Goal: Transaction & Acquisition: Purchase product/service

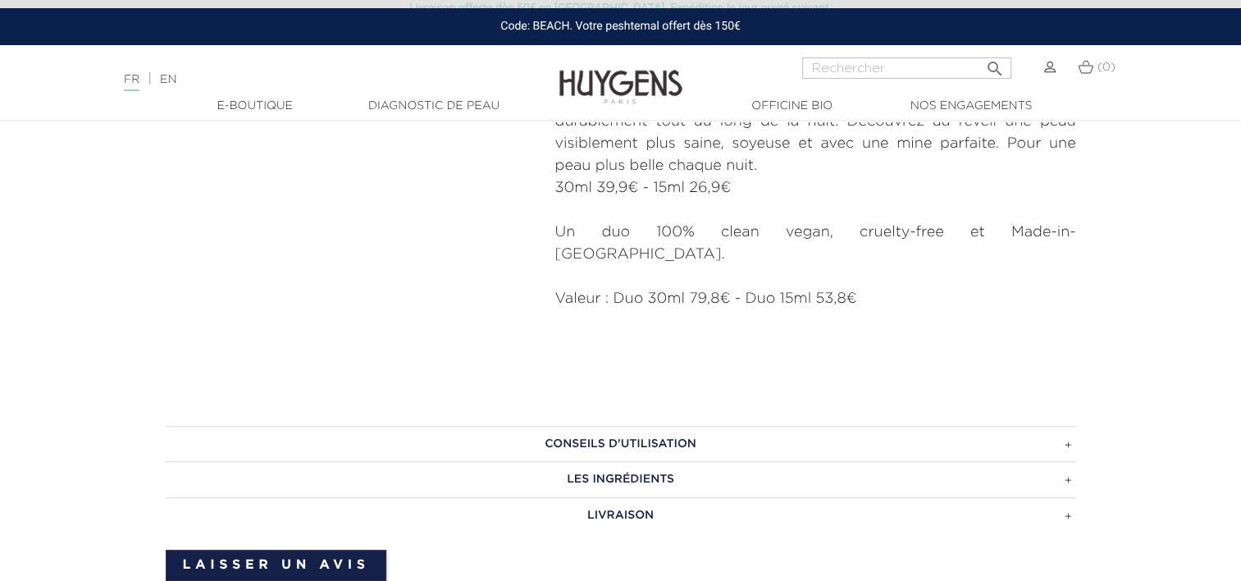
scroll to position [1038, 0]
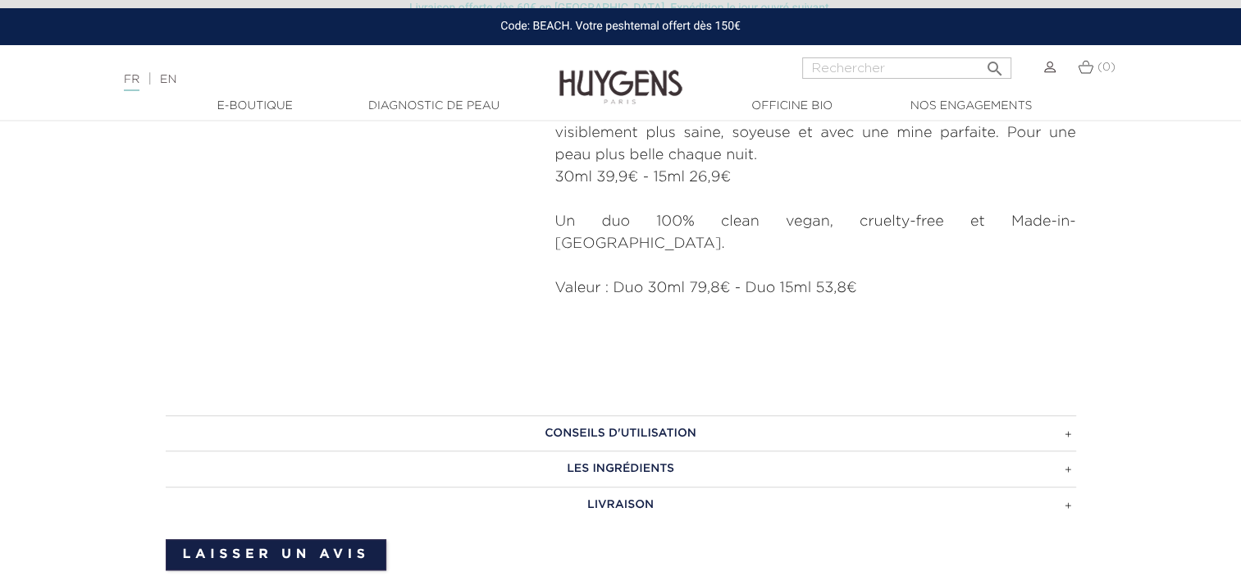
click at [1069, 415] on h3 "CONSEILS D'UTILISATION" at bounding box center [621, 433] width 910 height 36
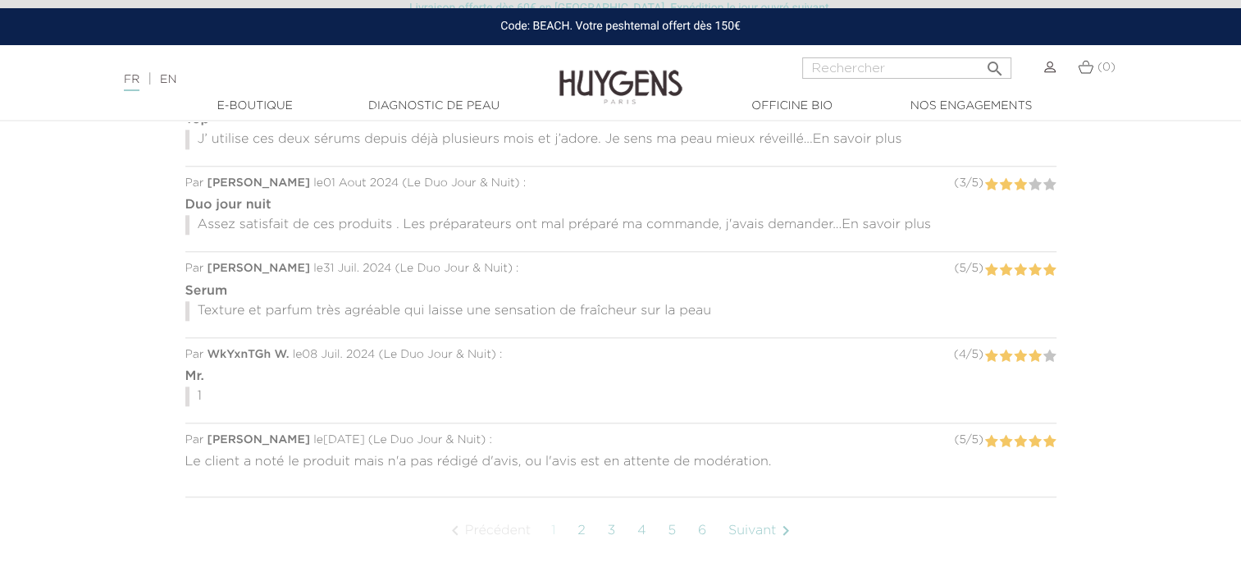
scroll to position [1739, 0]
click at [581, 509] on link "2" at bounding box center [581, 529] width 25 height 41
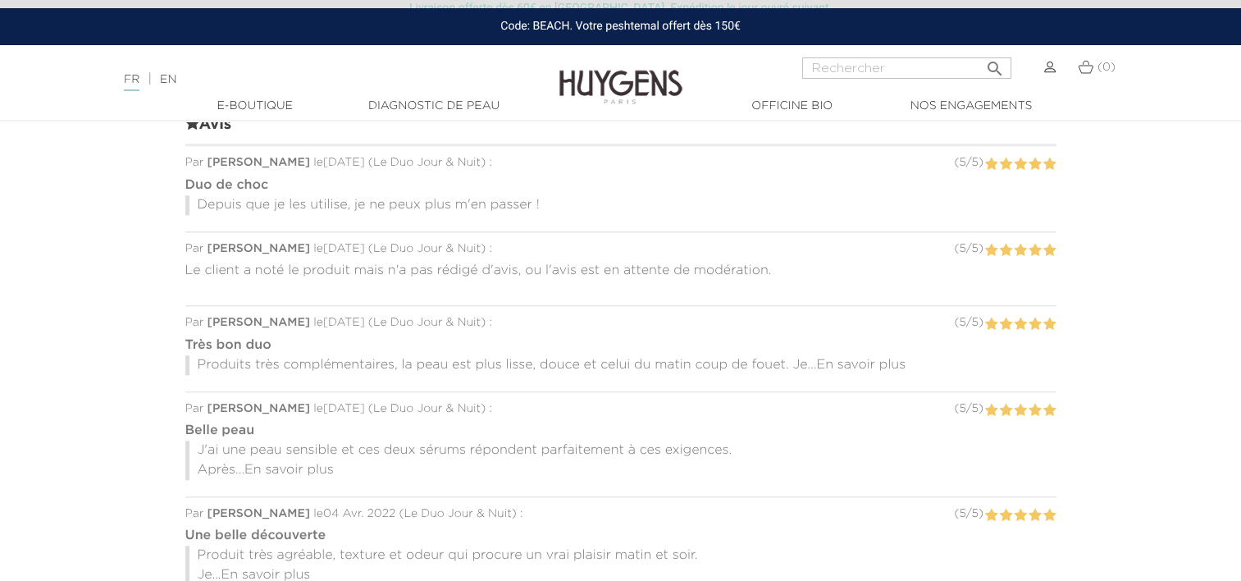
scroll to position [1563, 0]
click at [883, 358] on span "En savoir plus" at bounding box center [860, 364] width 89 height 13
click at [328, 463] on span "En savoir plus" at bounding box center [288, 469] width 89 height 13
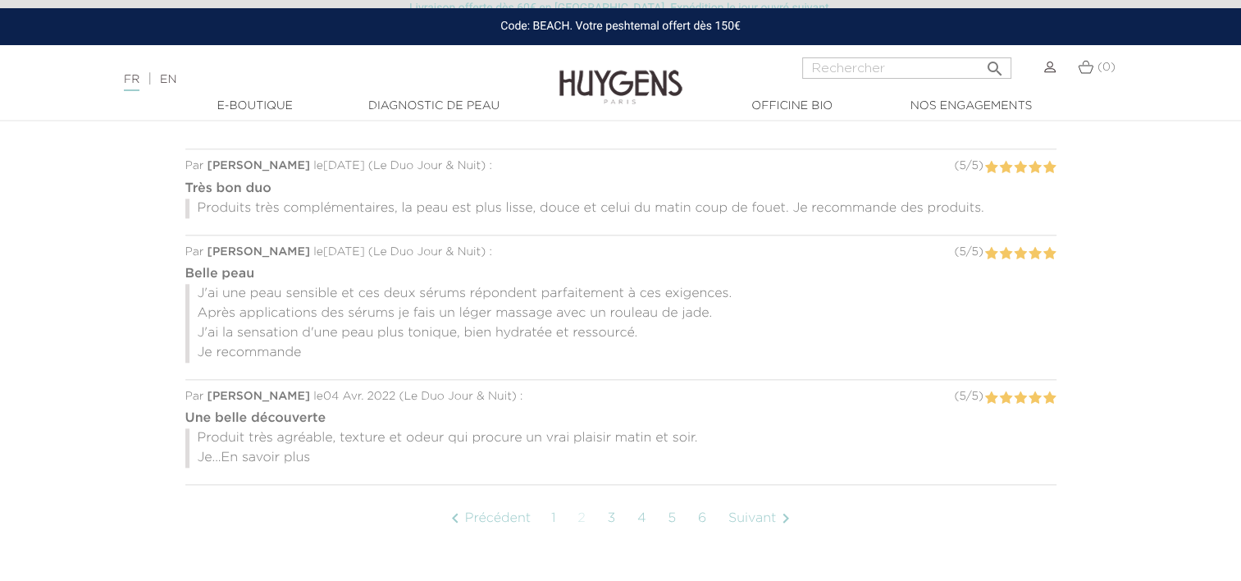
scroll to position [1736, 0]
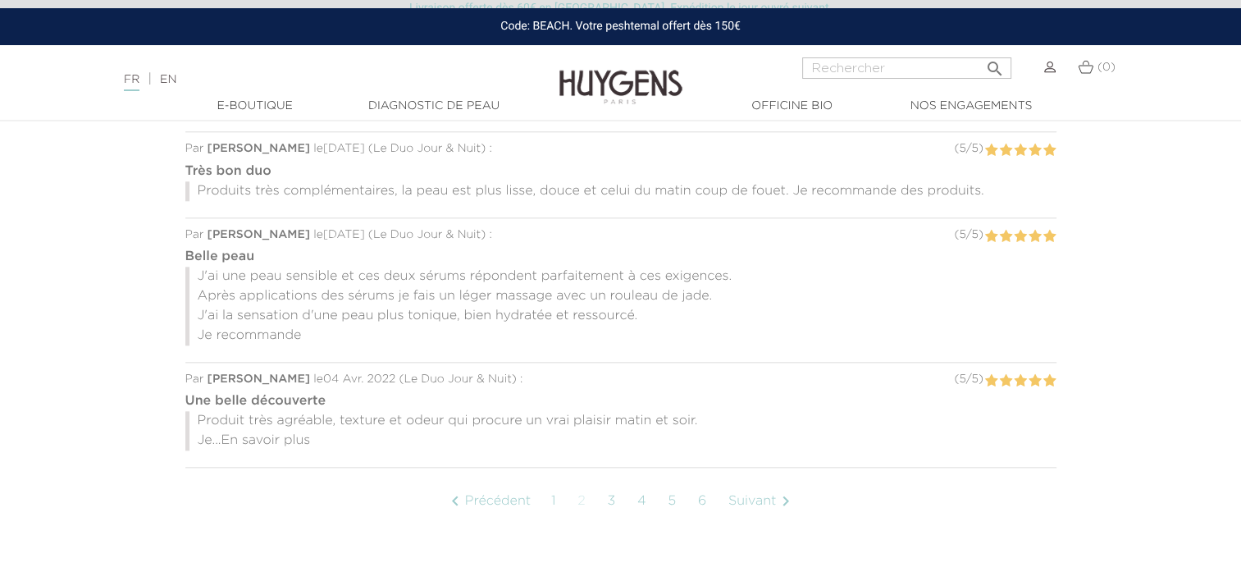
click at [302, 434] on span "En savoir plus" at bounding box center [265, 440] width 89 height 13
click at [614, 481] on link "3" at bounding box center [612, 501] width 26 height 41
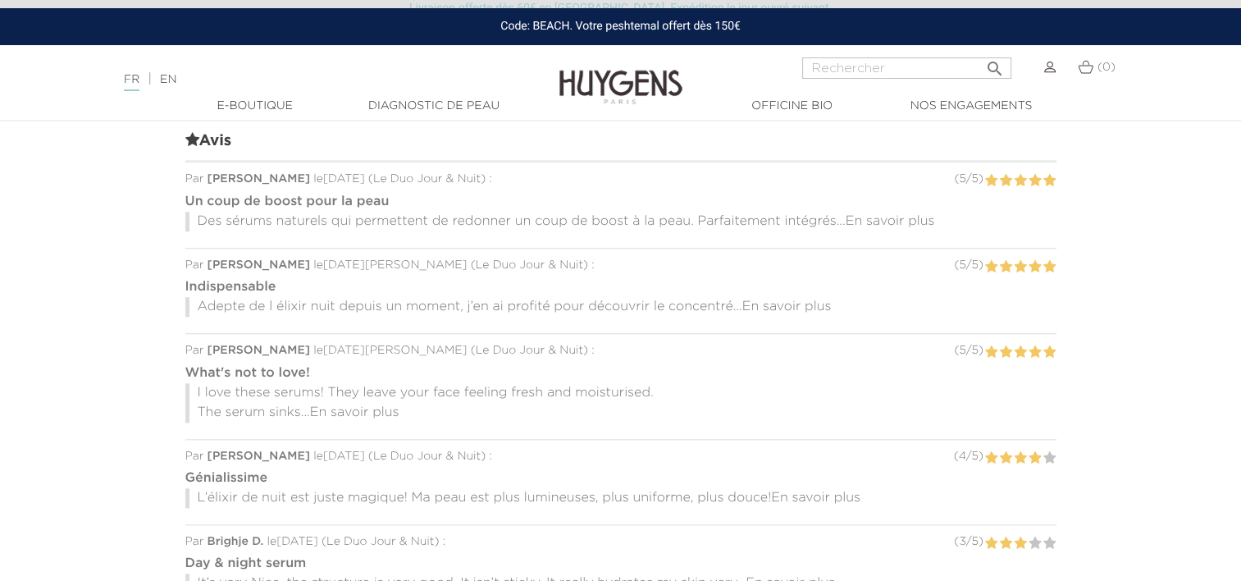
click at [902, 215] on span "En savoir plus" at bounding box center [890, 221] width 89 height 13
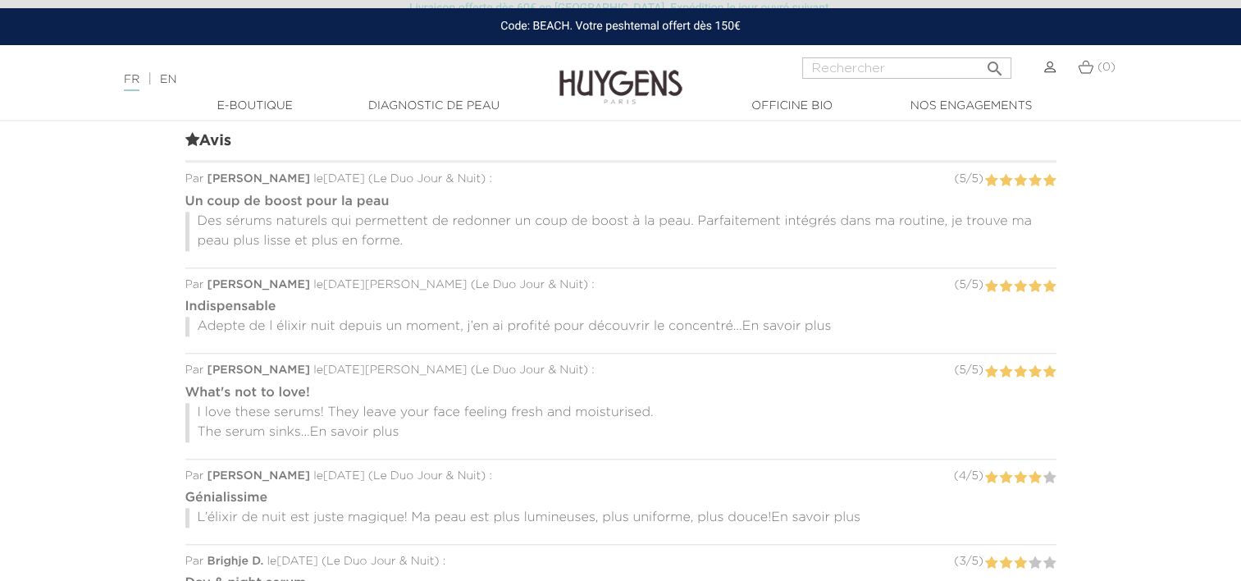
click at [795, 320] on span "En savoir plus" at bounding box center [786, 326] width 89 height 13
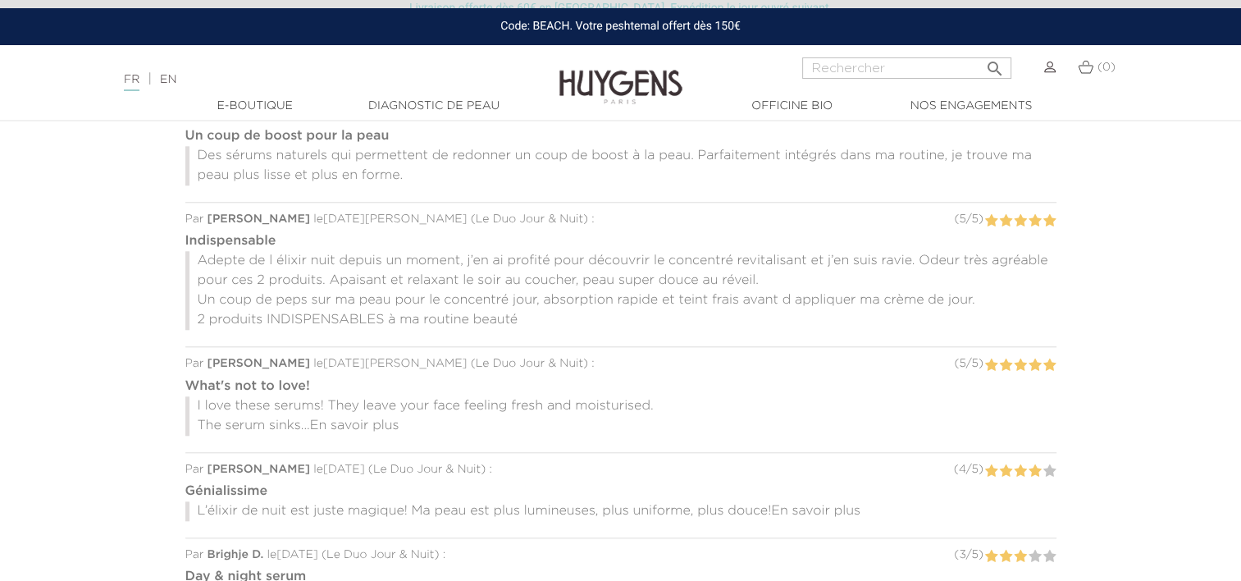
scroll to position [1636, 0]
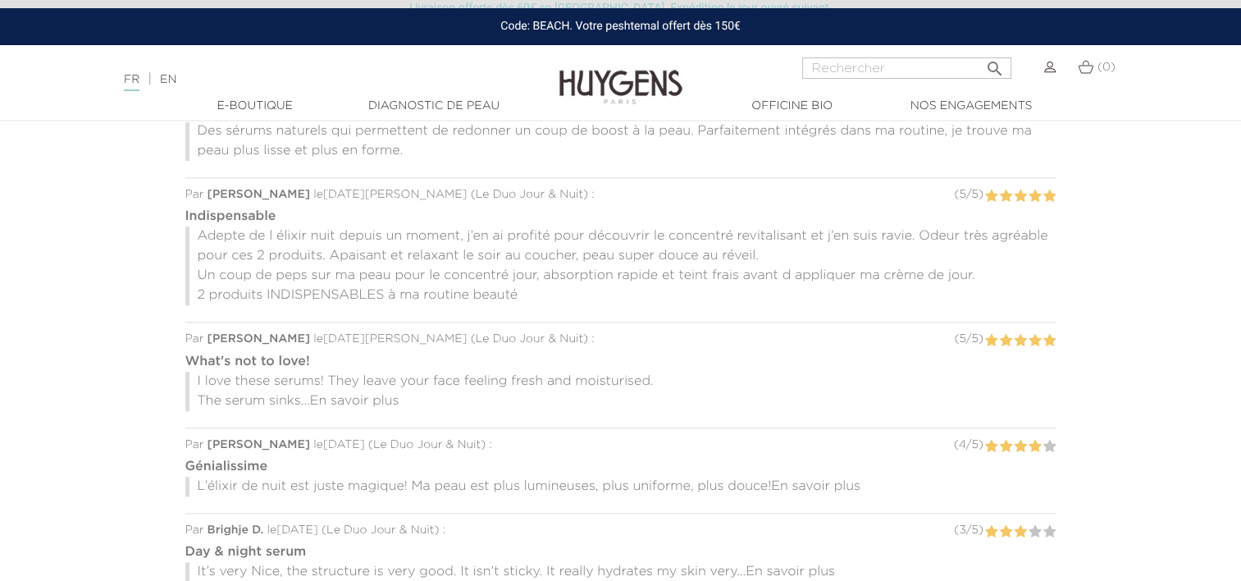
click at [376, 372] on p "I love these serums! They leave your face feeling fresh and moisturised. The se…" at bounding box center [620, 391] width 871 height 39
click at [376, 395] on span "En savoir plus" at bounding box center [354, 401] width 89 height 13
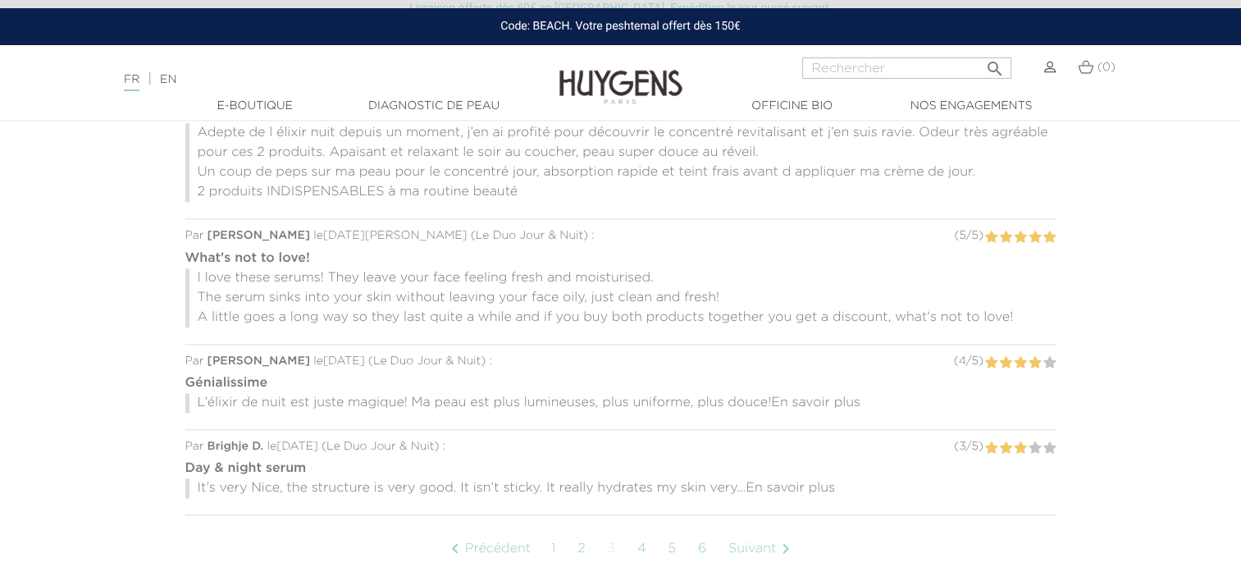
scroll to position [1741, 0]
click at [833, 395] on br\ "En savoir plus" at bounding box center [815, 401] width 89 height 13
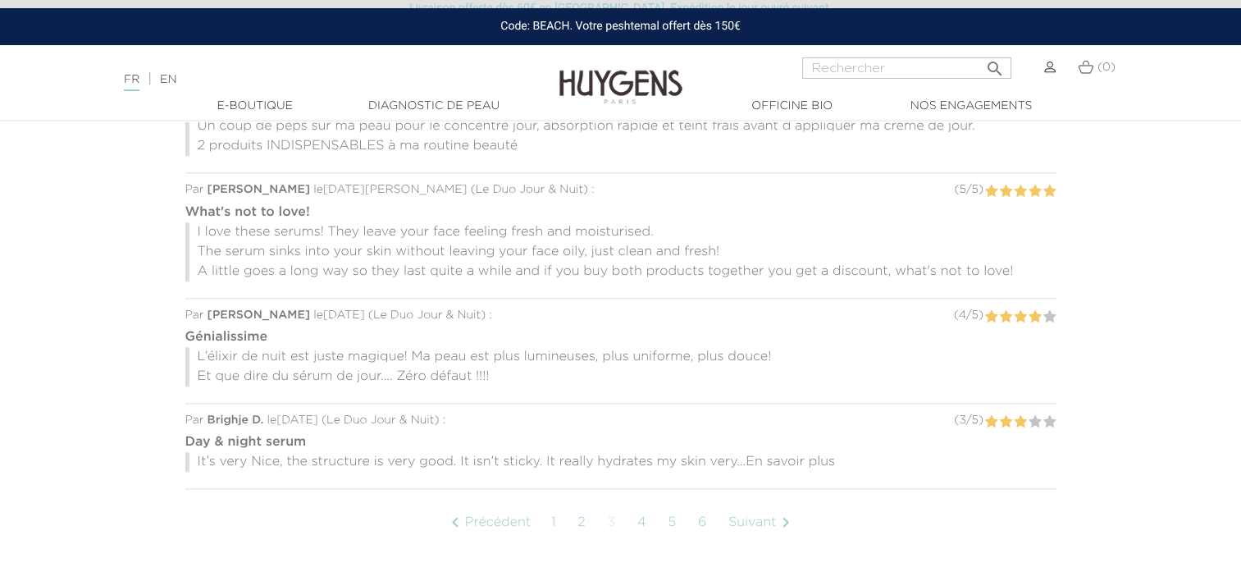
scroll to position [1786, 0]
click at [800, 454] on span "En savoir plus" at bounding box center [790, 460] width 89 height 13
click at [746, 500] on link "Suivant " at bounding box center [762, 520] width 84 height 41
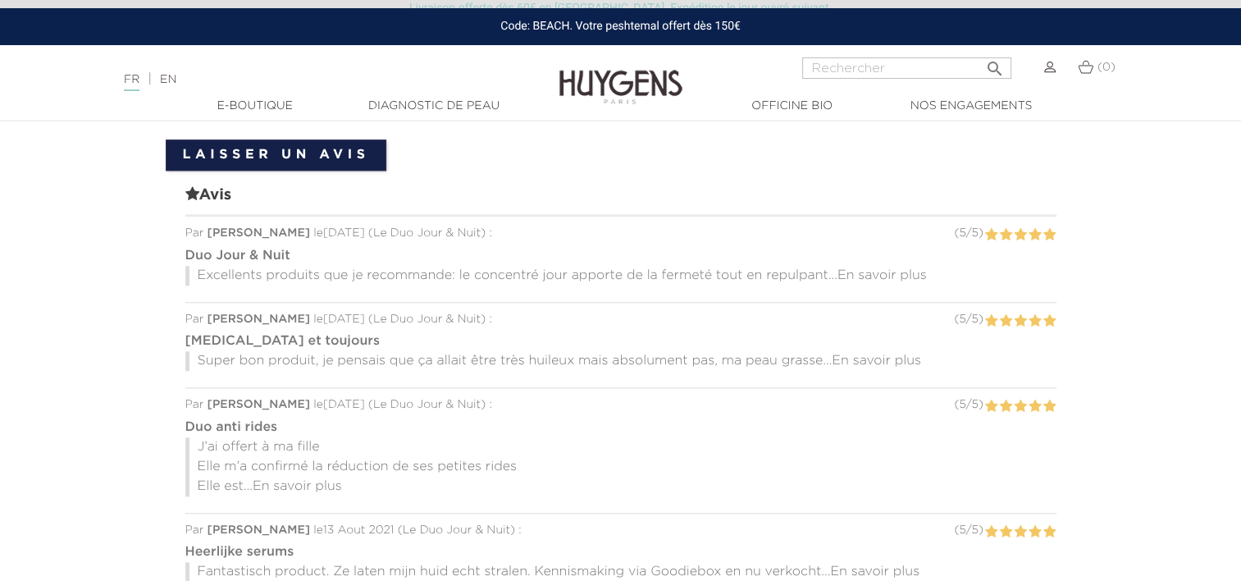
click at [924, 269] on span "En savoir plus" at bounding box center [881, 275] width 89 height 13
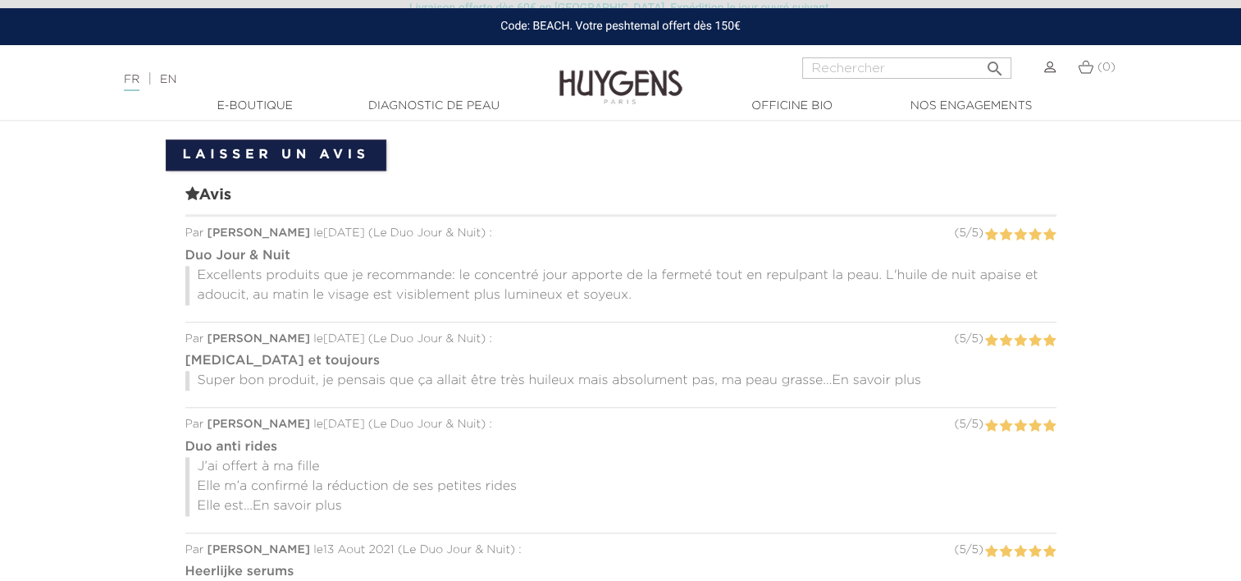
click at [902, 374] on span "En savoir plus" at bounding box center [876, 380] width 89 height 13
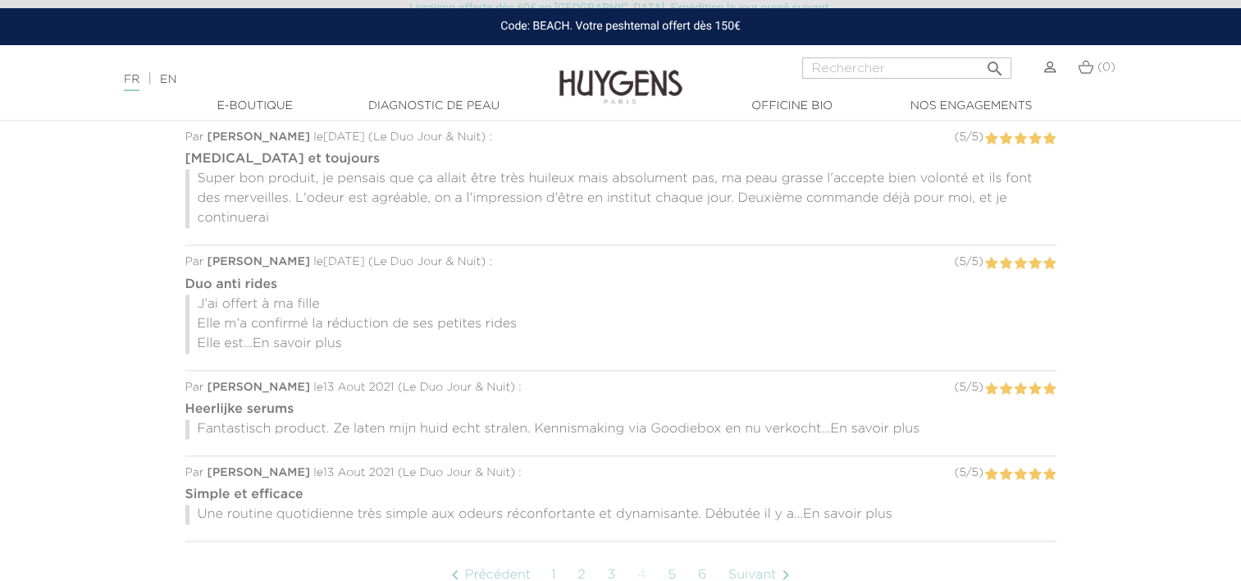
scroll to position [1695, 0]
click at [850, 506] on span "En savoir plus" at bounding box center [847, 512] width 89 height 13
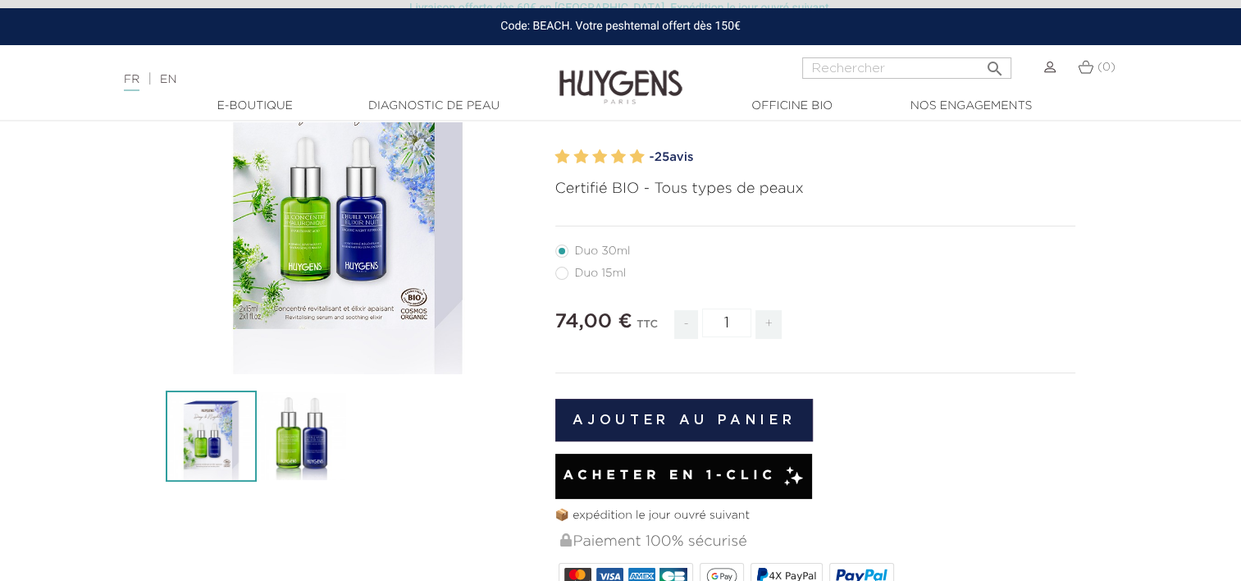
scroll to position [0, 0]
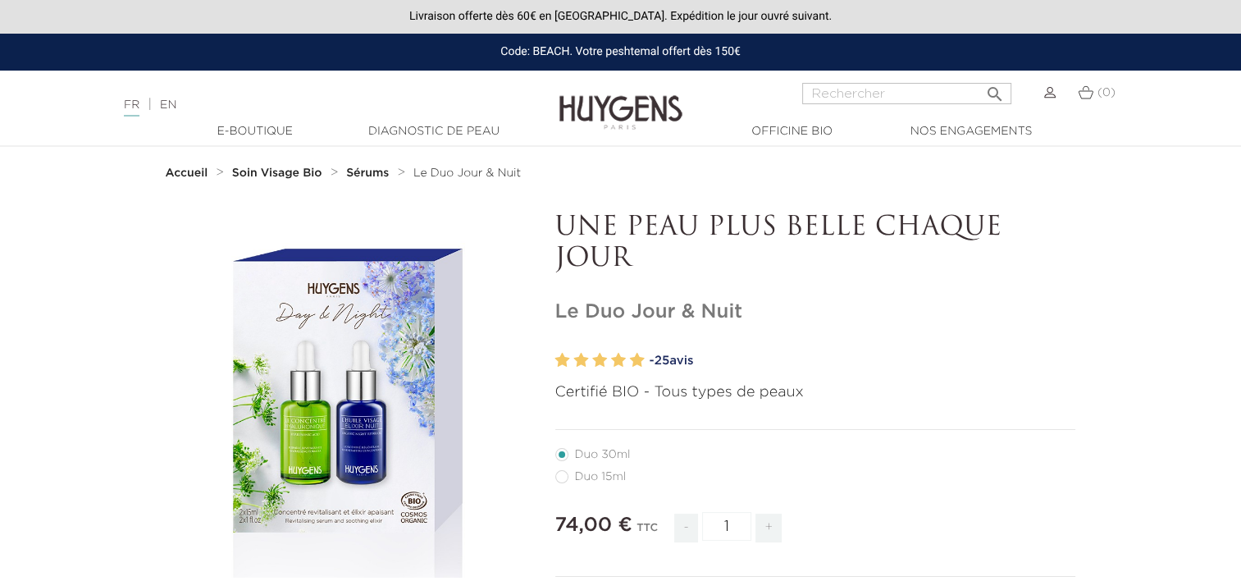
click at [558, 476] on label41"] "Duo 15ml" at bounding box center [600, 476] width 91 height 13
radio input "true"
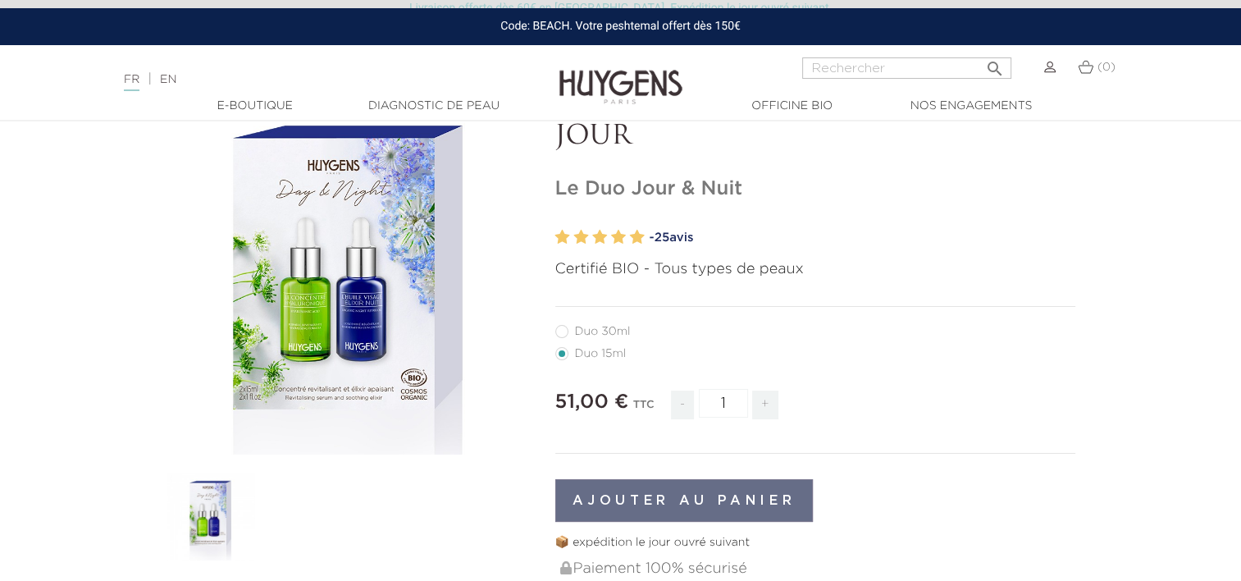
scroll to position [7, 0]
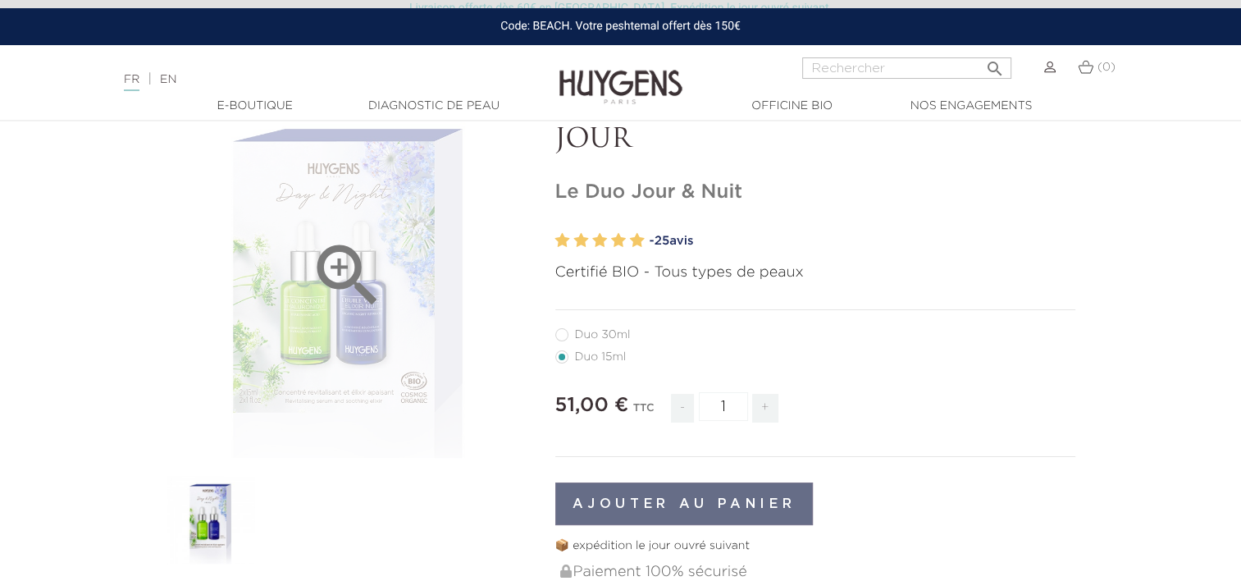
click at [347, 276] on icon "" at bounding box center [348, 276] width 82 height 82
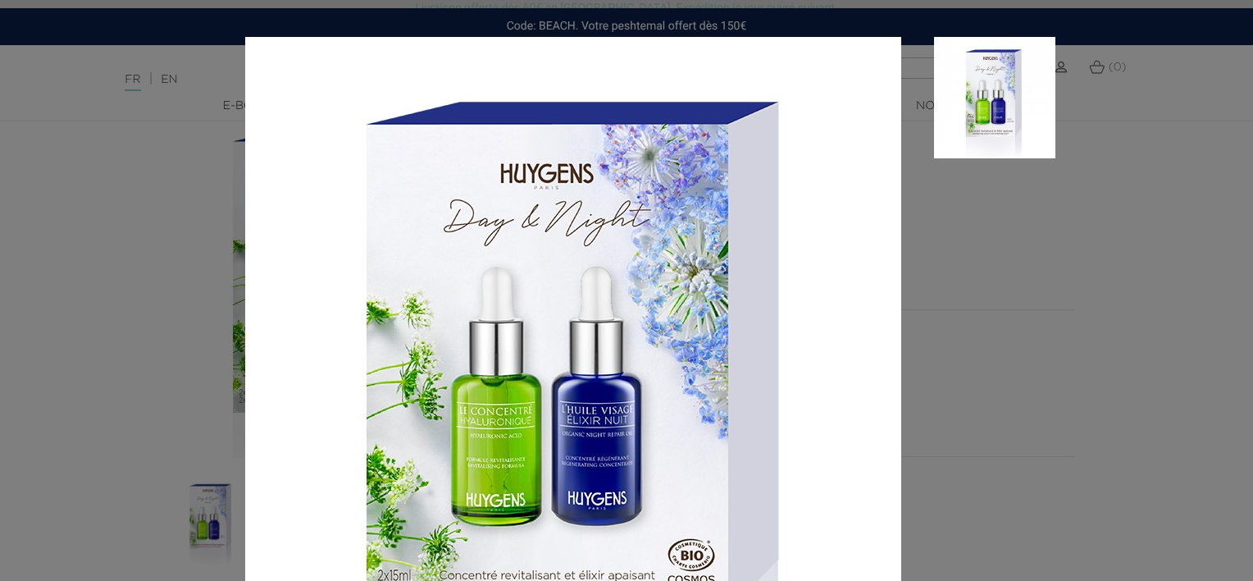
click at [72, 293] on div "Certifié BIO - Tous types de peaux" at bounding box center [626, 290] width 1253 height 581
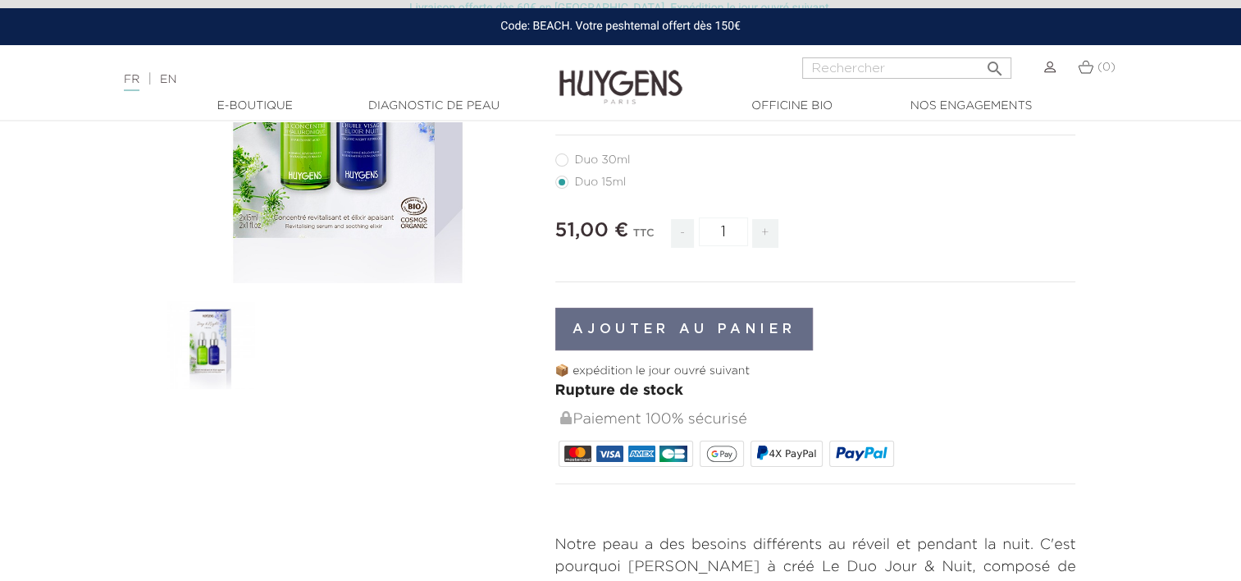
scroll to position [295, 0]
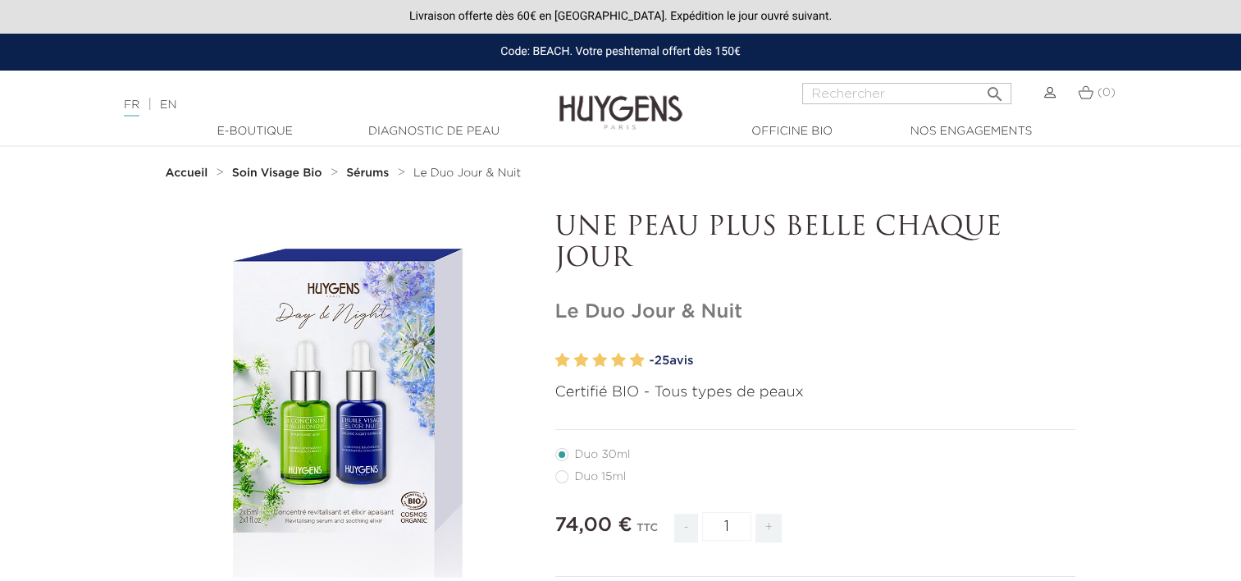
scroll to position [1786, 0]
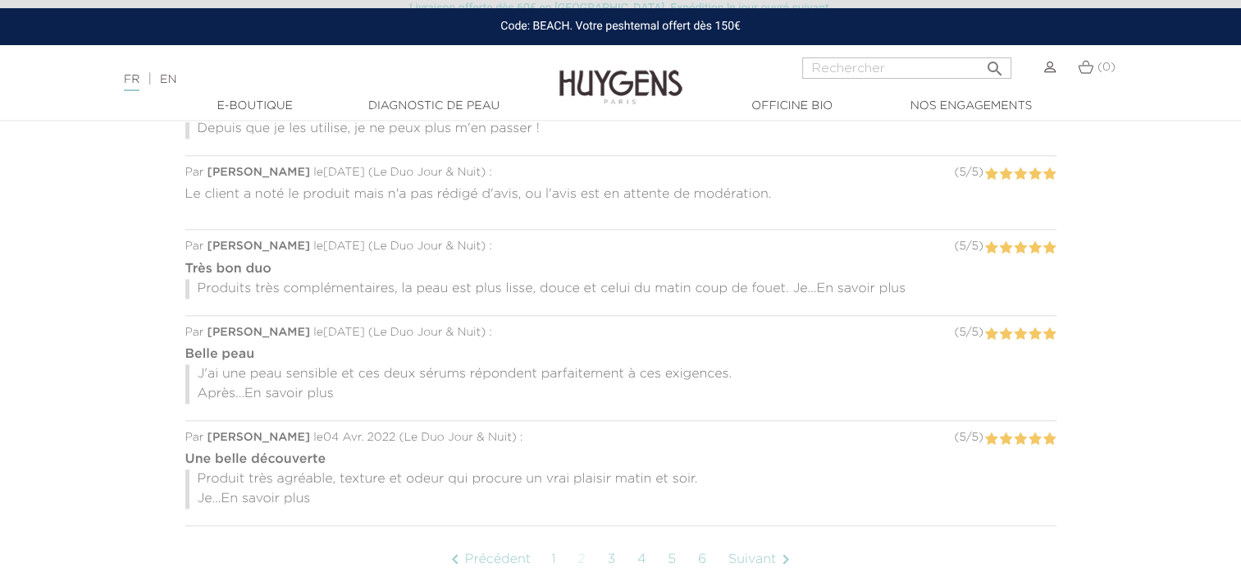
click at [587, 88] on img at bounding box center [620, 74] width 123 height 63
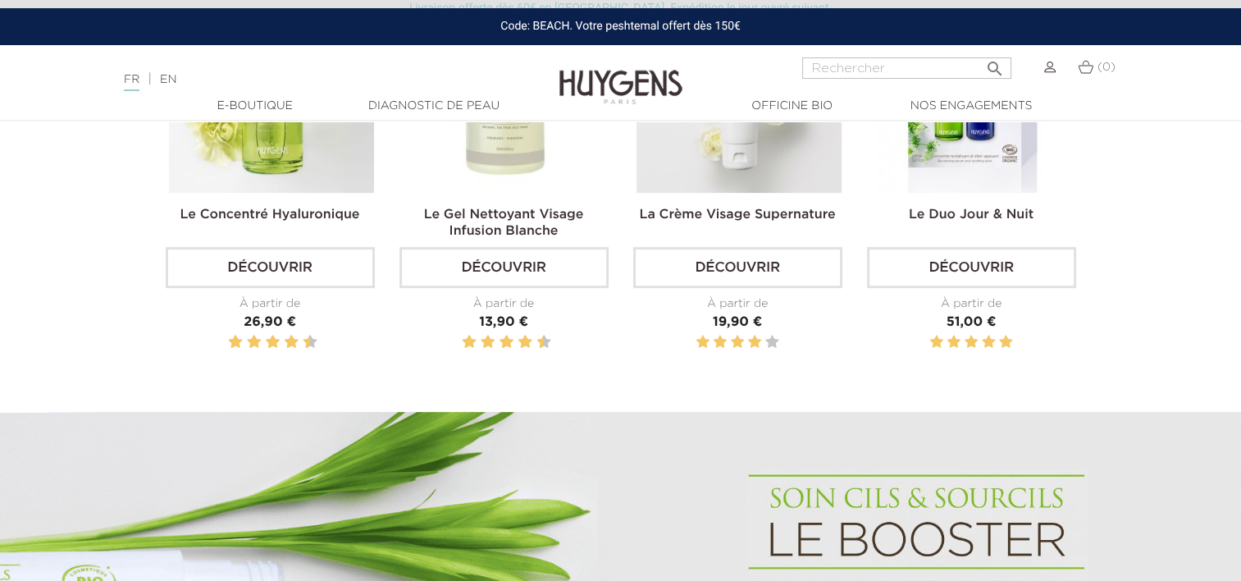
scroll to position [661, 0]
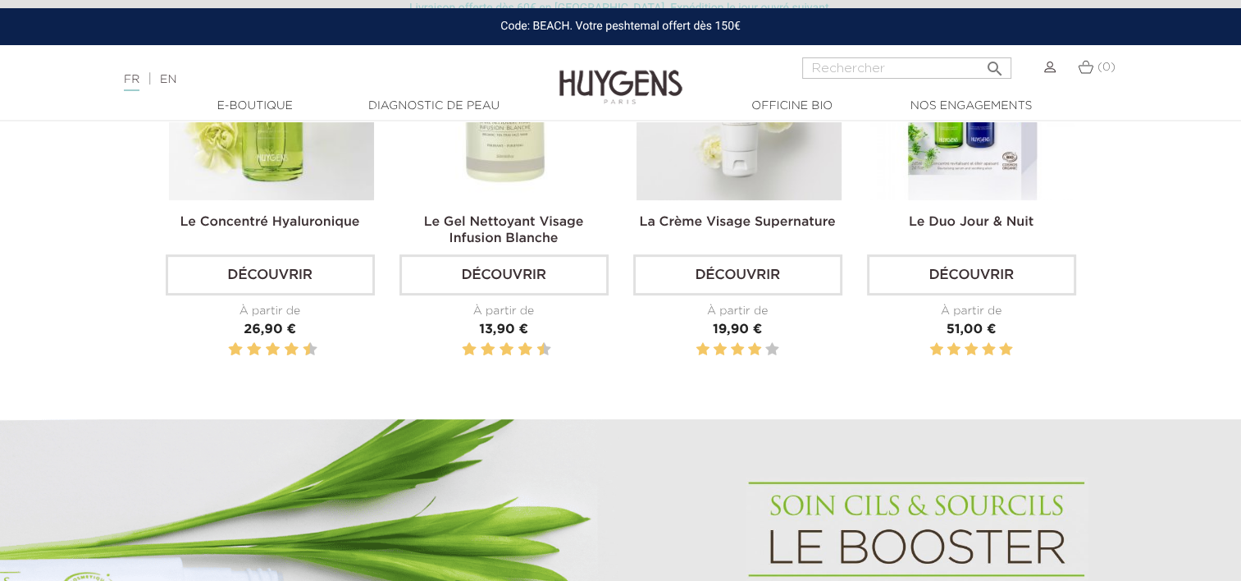
click at [980, 189] on img at bounding box center [972, 97] width 205 height 205
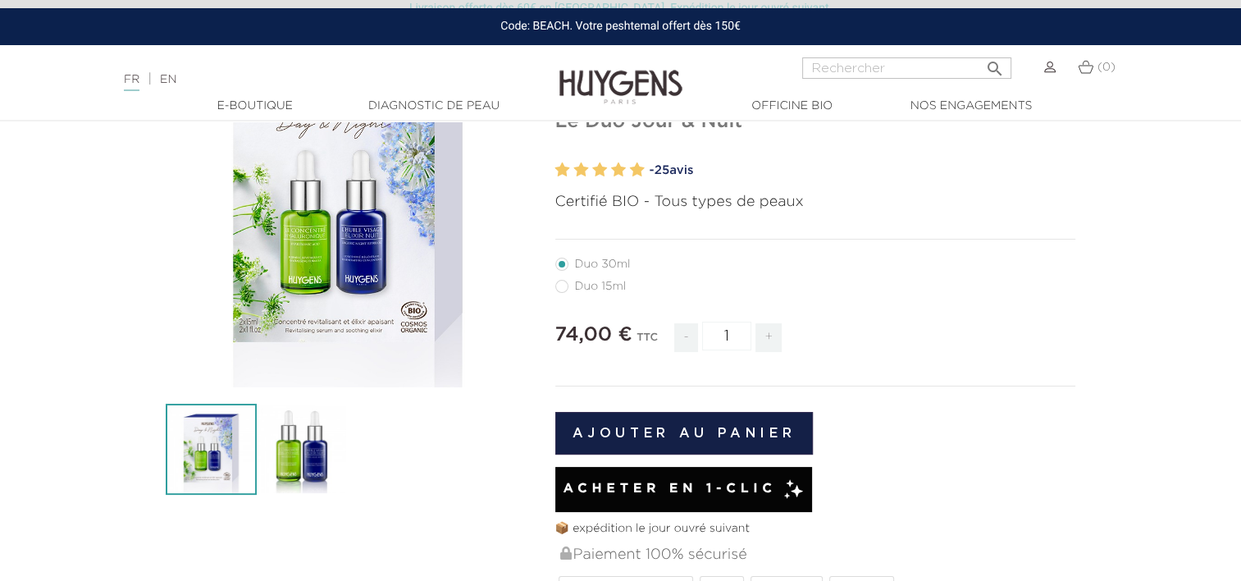
scroll to position [207, 0]
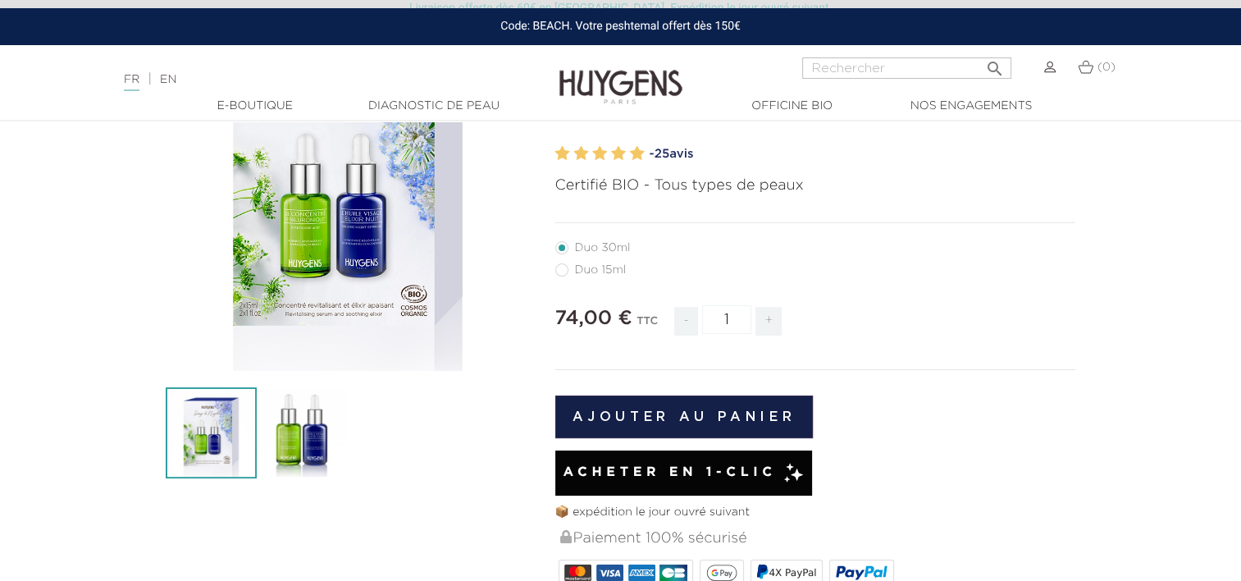
click at [600, 276] on li "Duo 15ml" at bounding box center [811, 269] width 513 height 22
click at [608, 272] on label41"] "Duo 15ml" at bounding box center [600, 269] width 91 height 13
radio input "true"
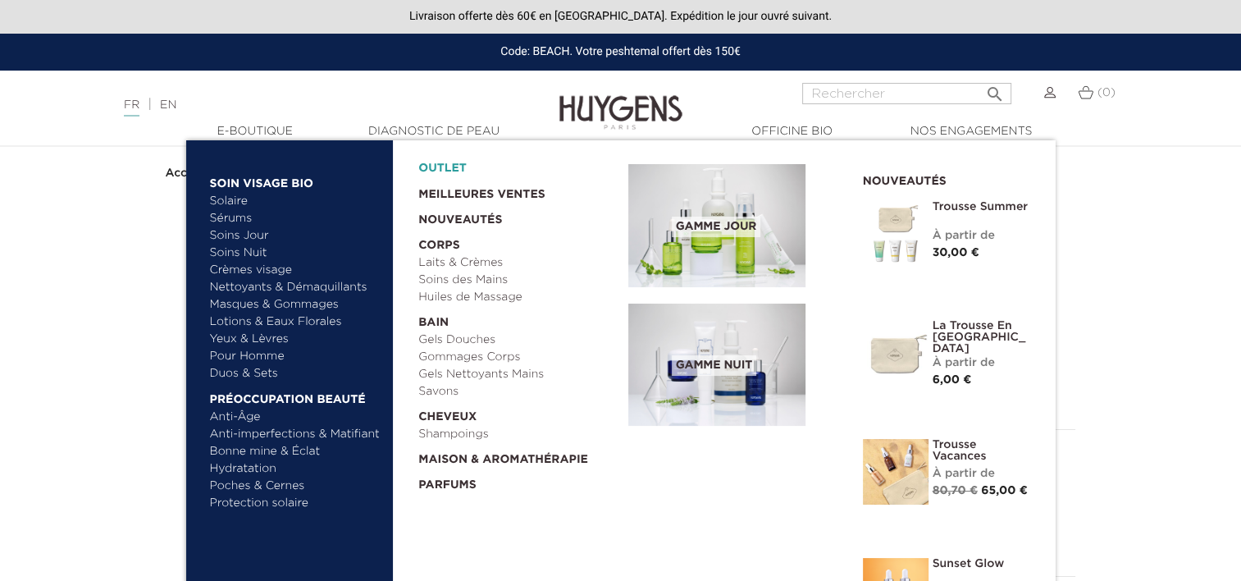
click at [441, 167] on link "OUTLET" at bounding box center [510, 164] width 184 height 25
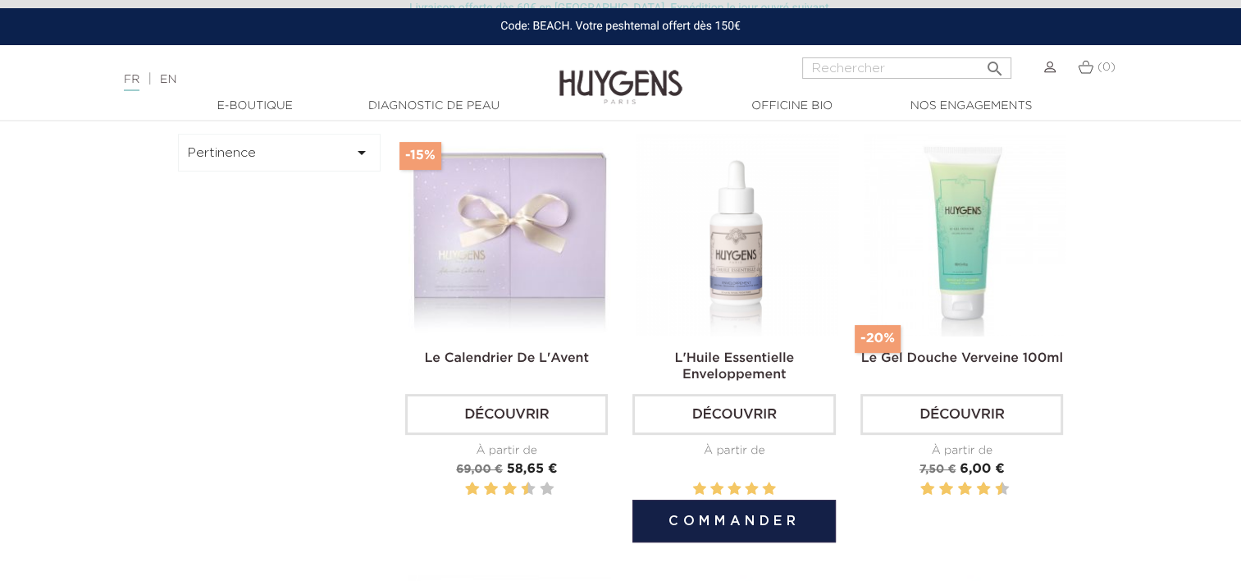
scroll to position [541, 0]
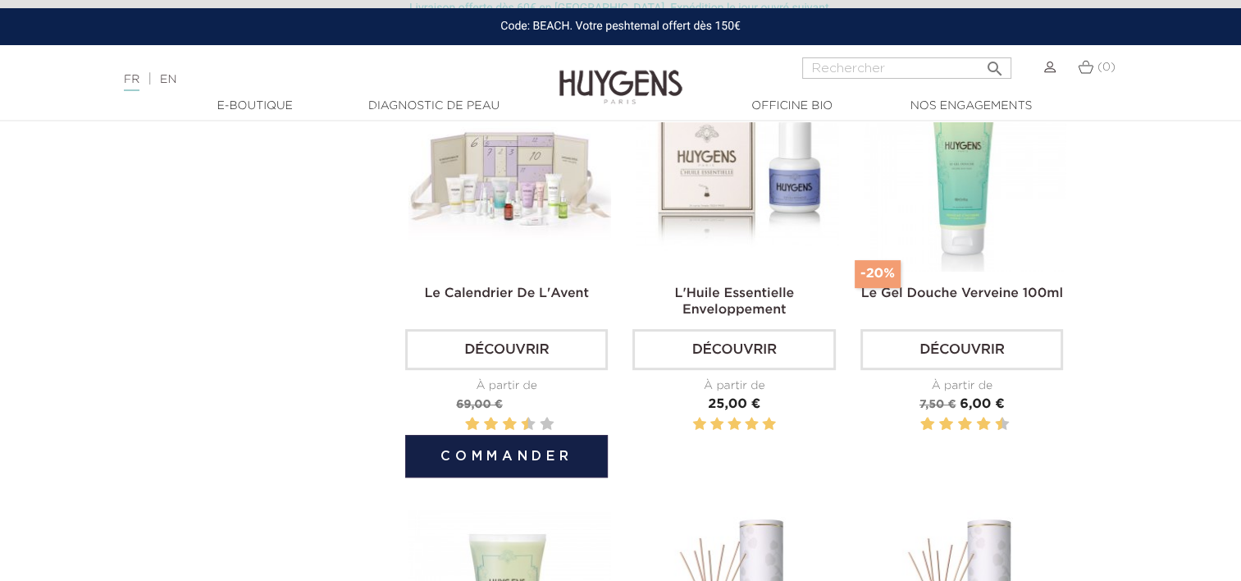
click at [547, 214] on img at bounding box center [509, 170] width 203 height 203
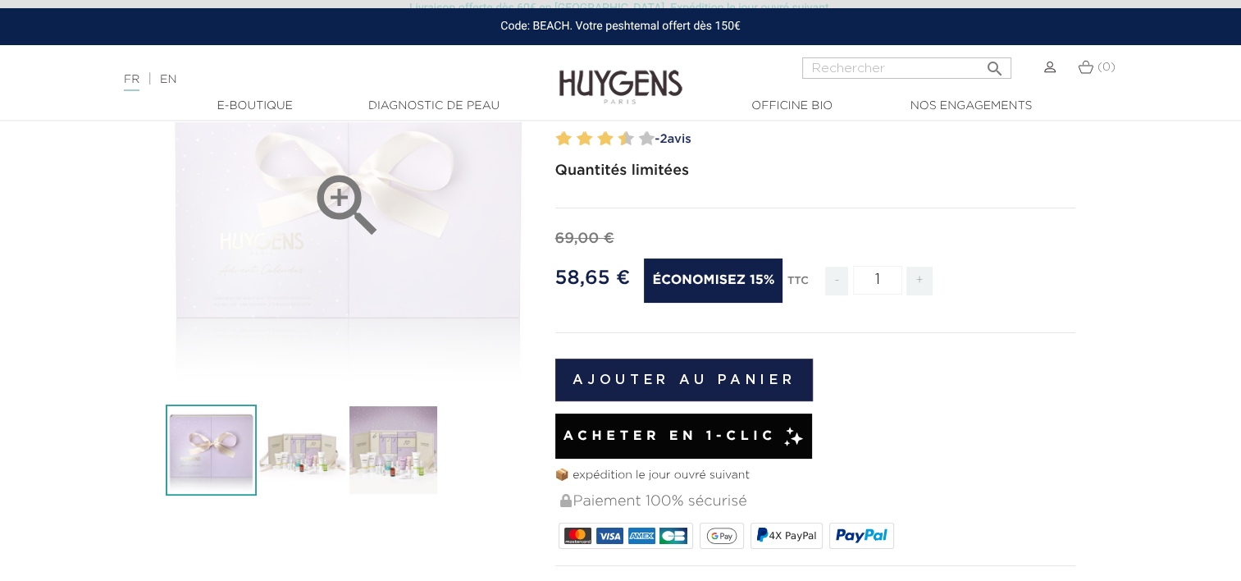
scroll to position [194, 0]
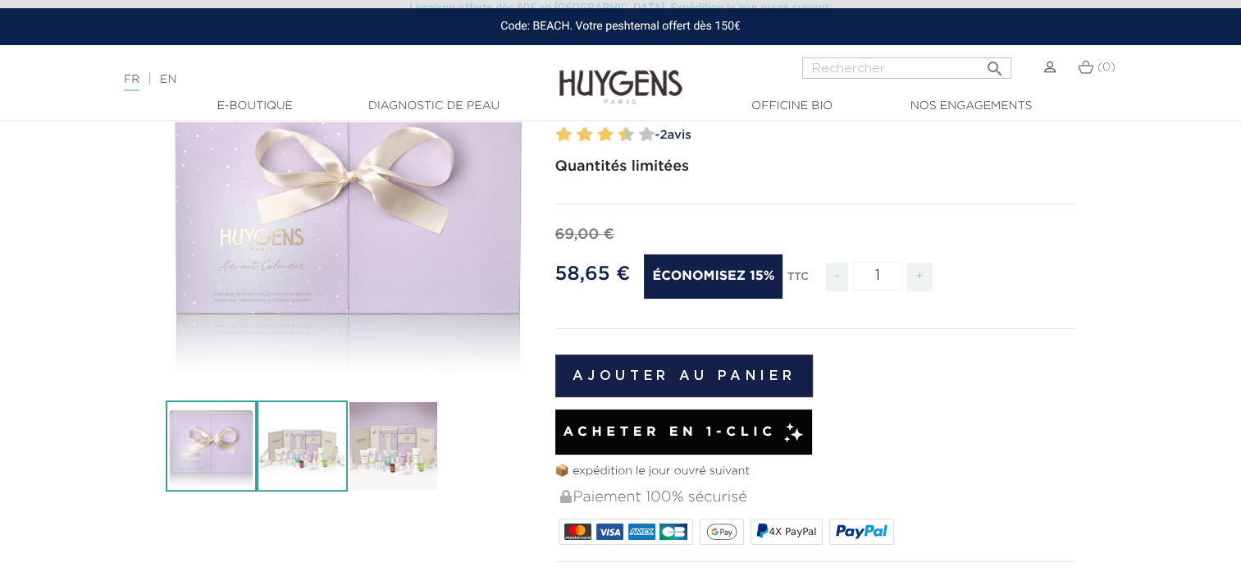
click at [322, 434] on img at bounding box center [302, 445] width 91 height 91
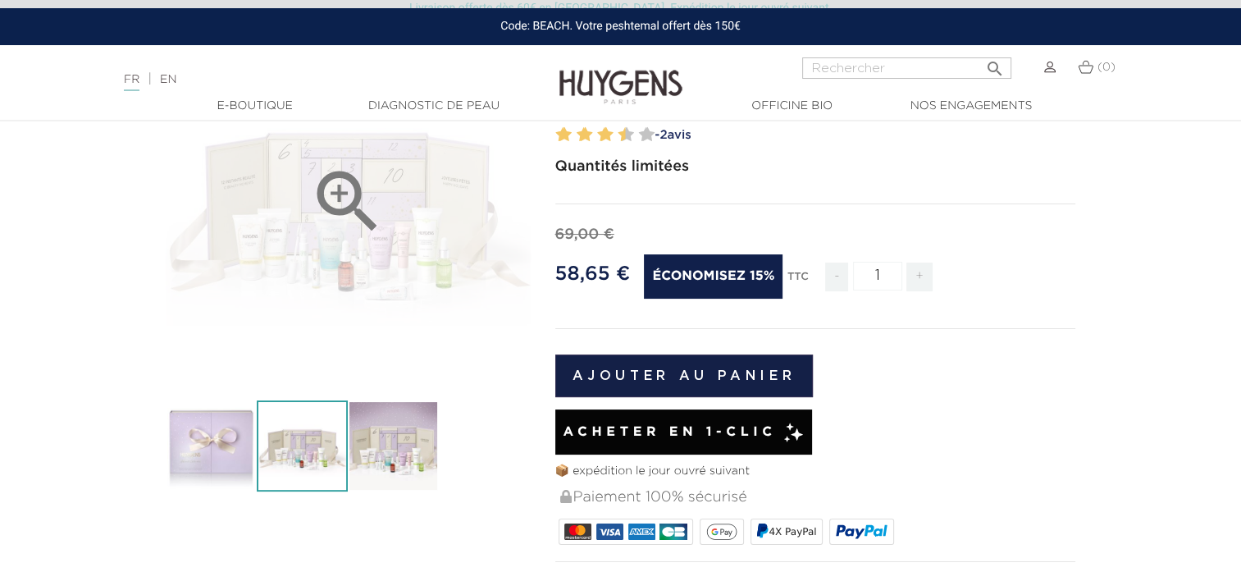
click at [353, 200] on icon "" at bounding box center [348, 202] width 82 height 82
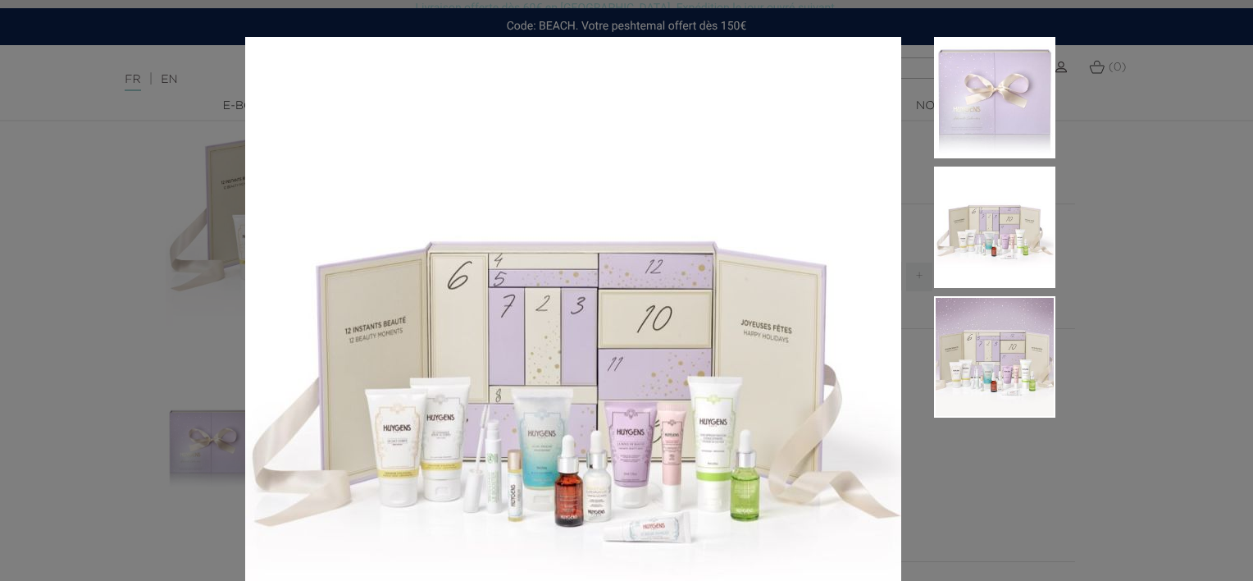
click at [1047, 473] on aside at bounding box center [978, 383] width 154 height 693
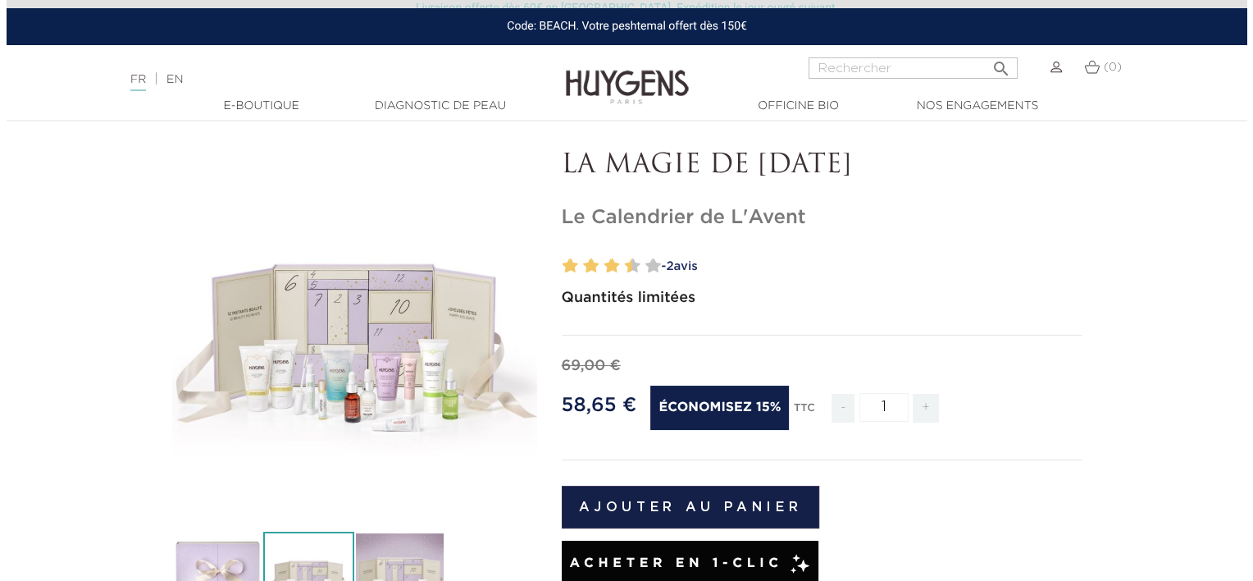
scroll to position [63, 0]
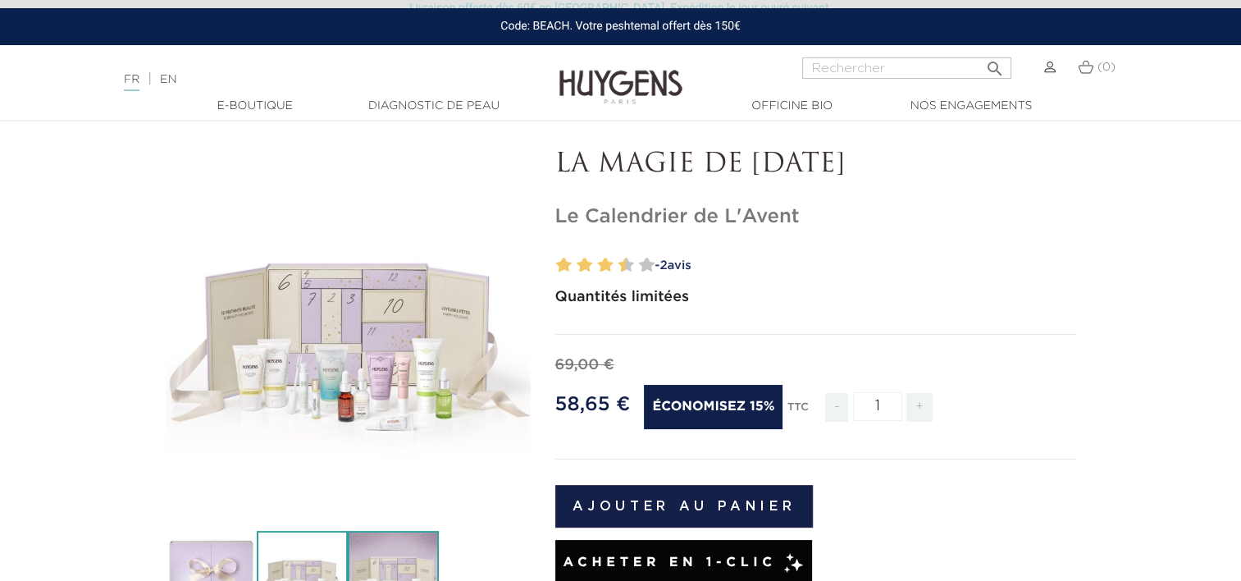
click at [433, 550] on img at bounding box center [393, 576] width 91 height 91
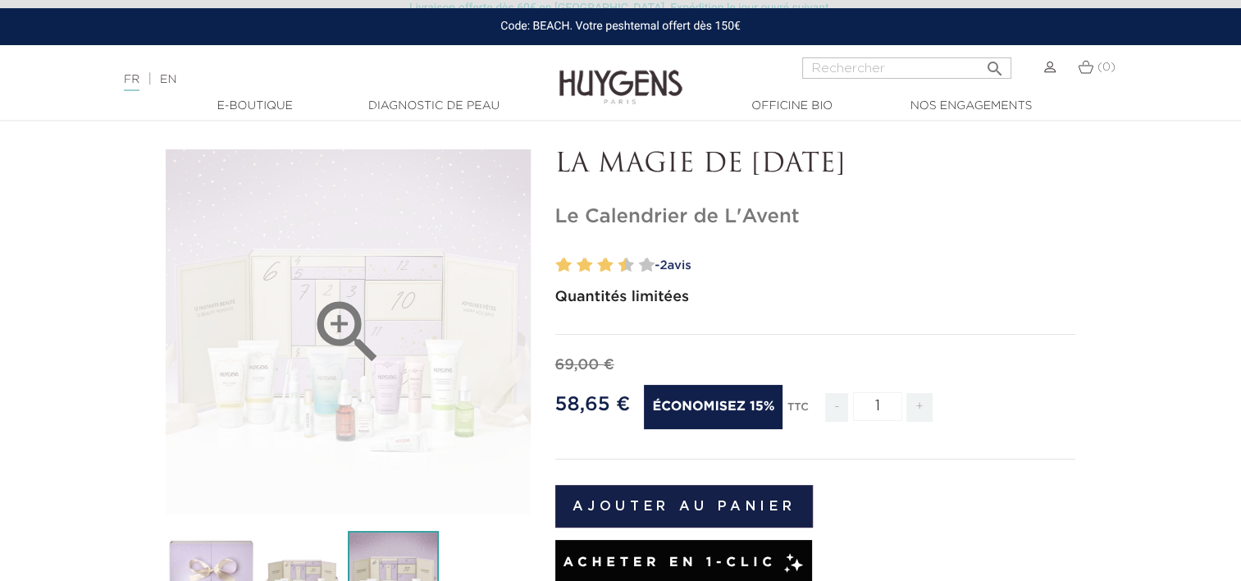
click at [416, 394] on div "" at bounding box center [348, 331] width 365 height 365
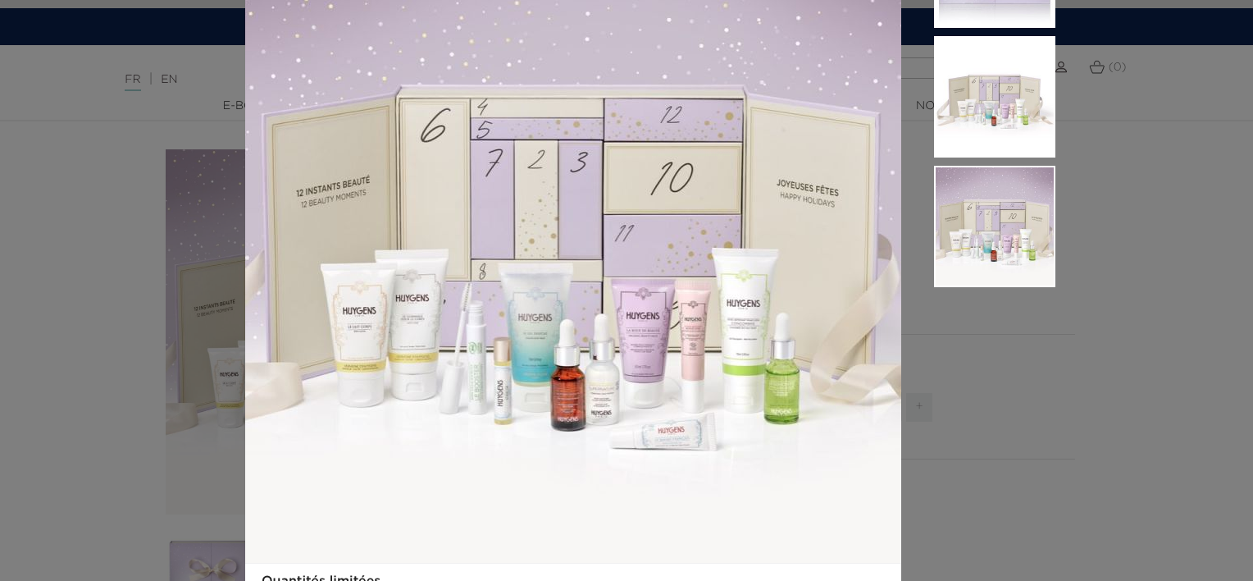
scroll to position [130, 0]
click at [1004, 368] on aside at bounding box center [978, 253] width 154 height 693
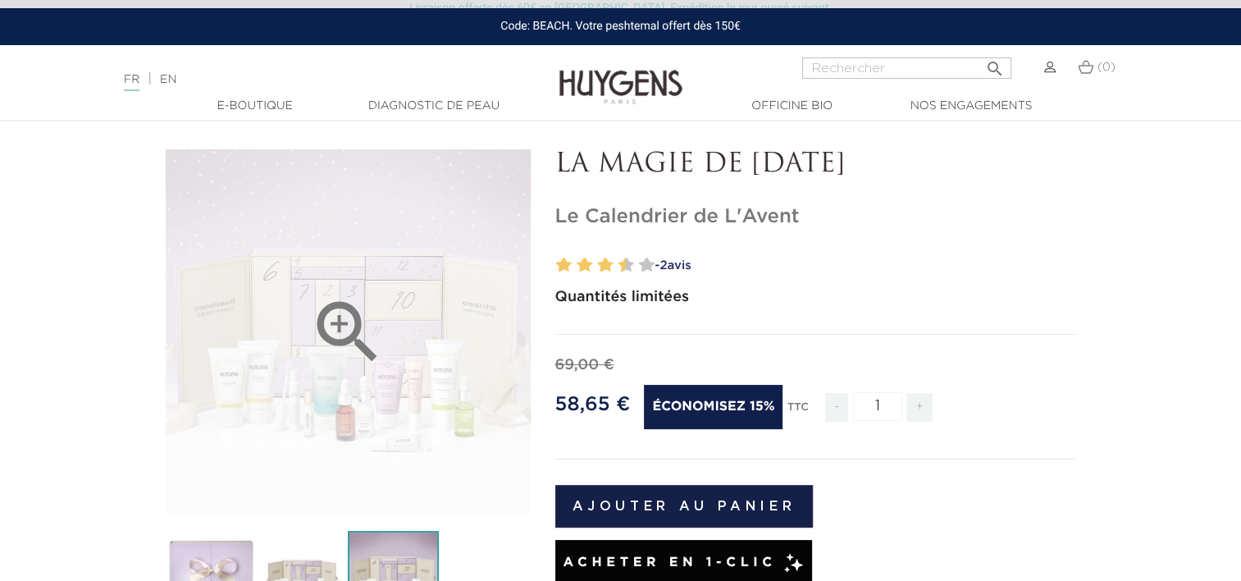
click at [349, 427] on div "" at bounding box center [348, 331] width 365 height 365
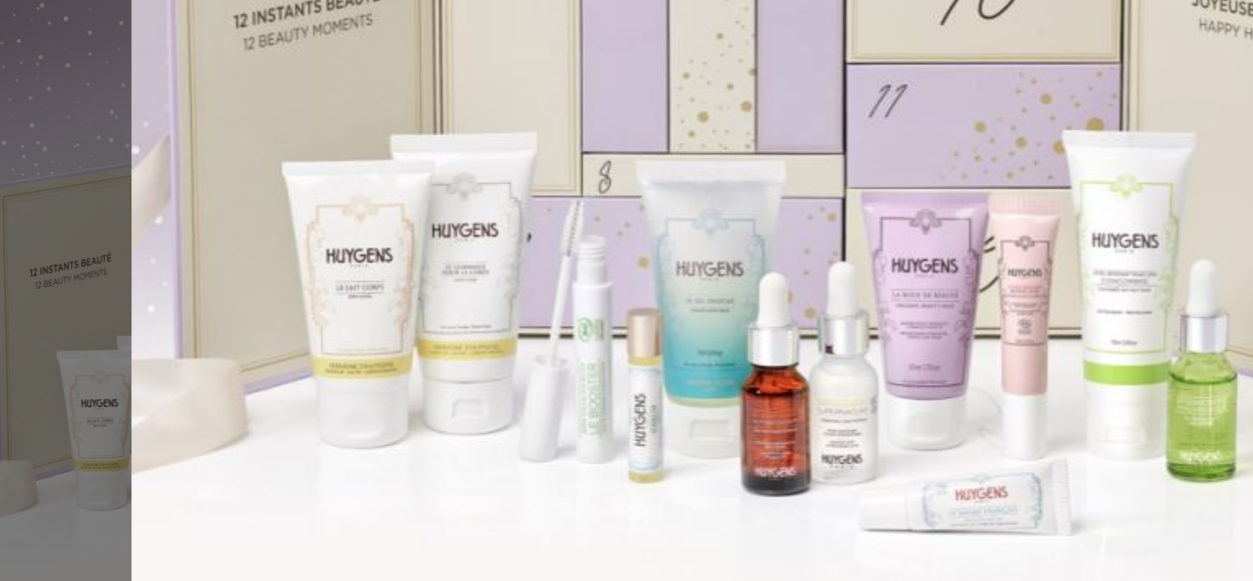
scroll to position [144, 0]
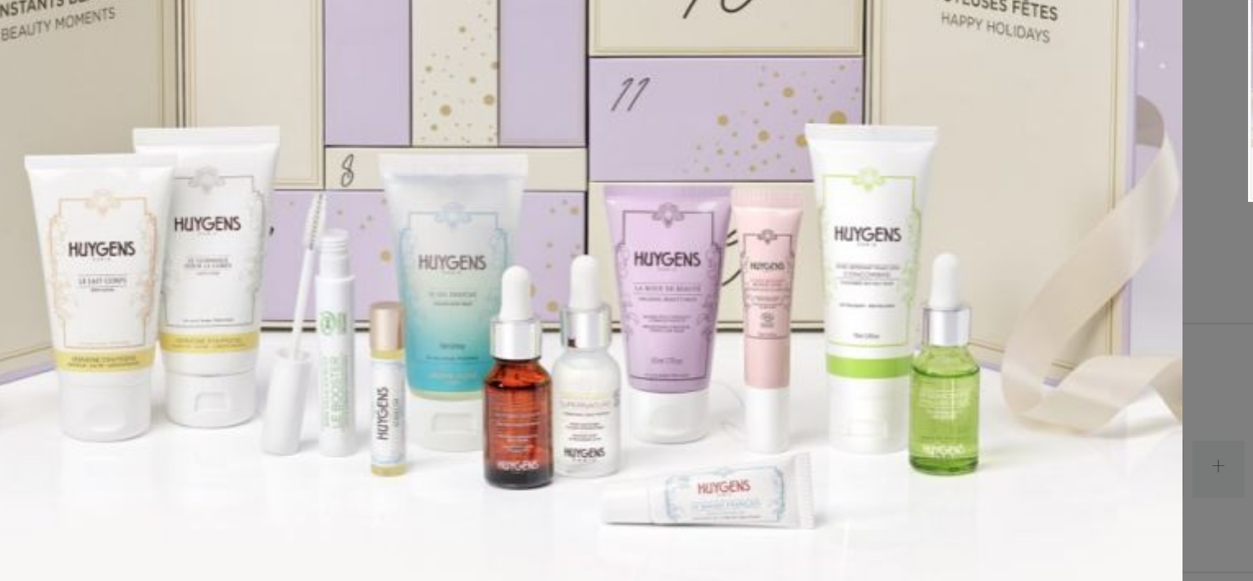
click at [678, 338] on img at bounding box center [573, 221] width 656 height 656
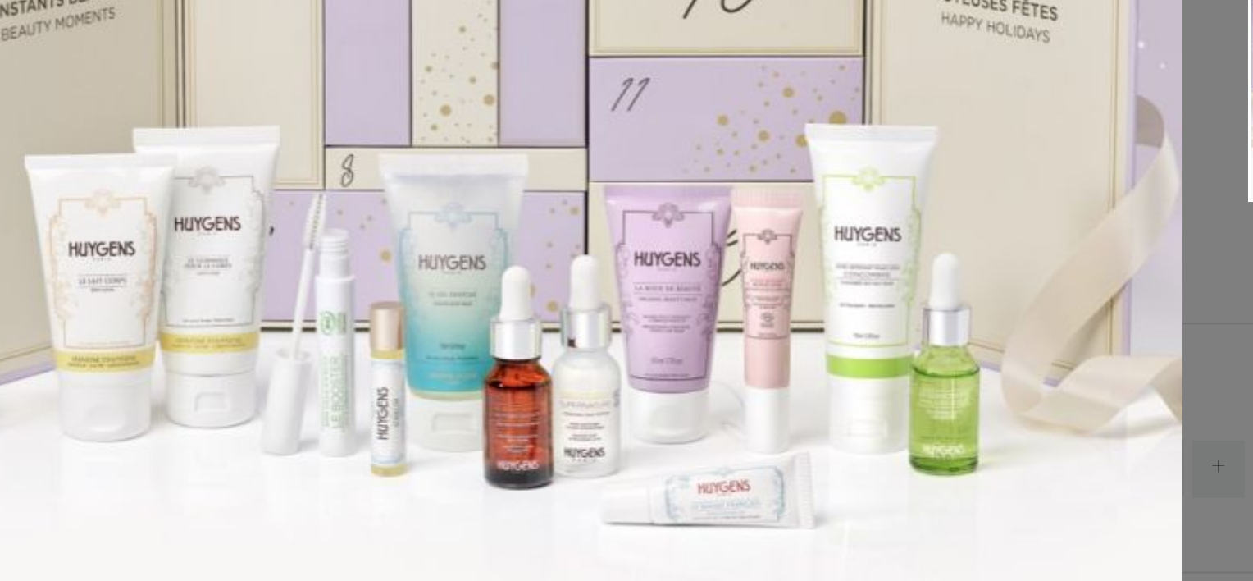
click at [678, 338] on img at bounding box center [573, 221] width 656 height 656
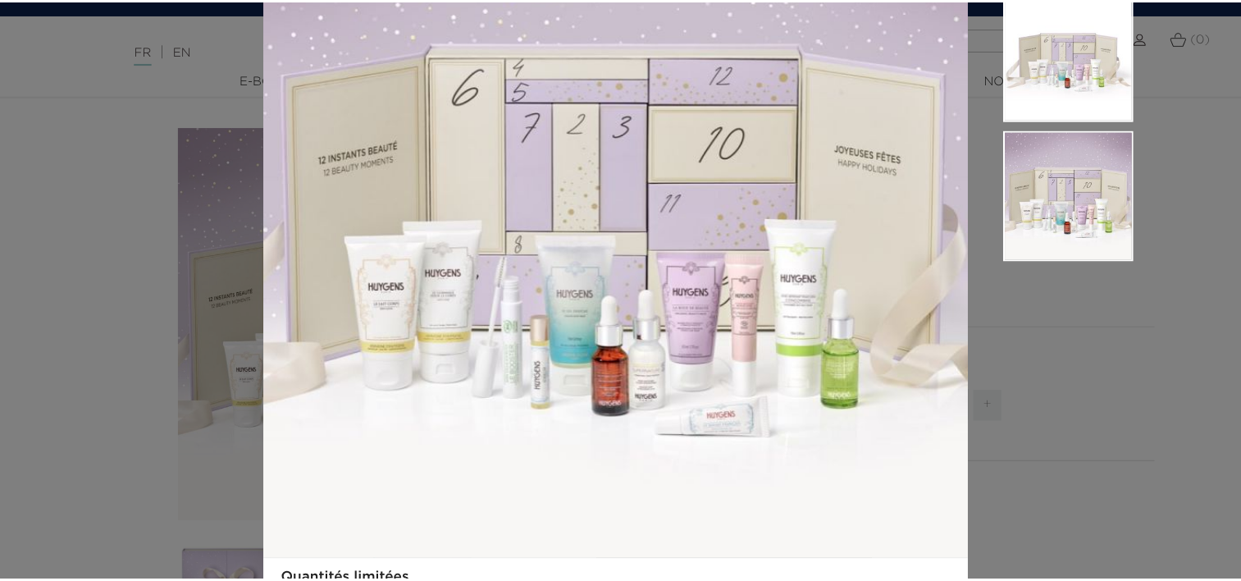
scroll to position [63, 0]
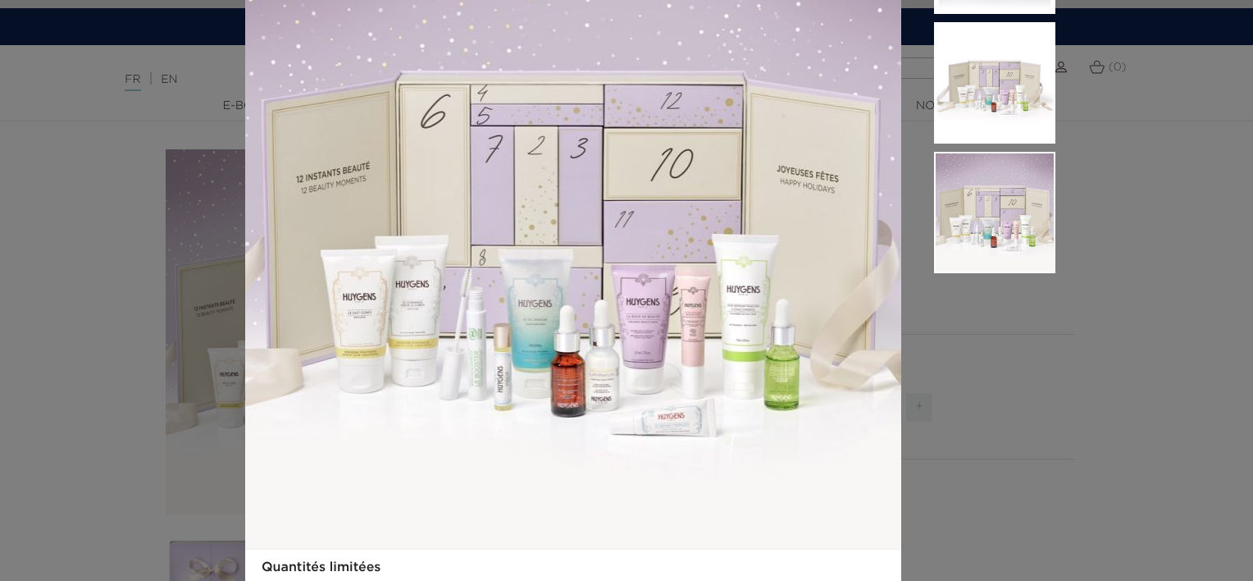
click at [952, 400] on aside at bounding box center [978, 239] width 154 height 693
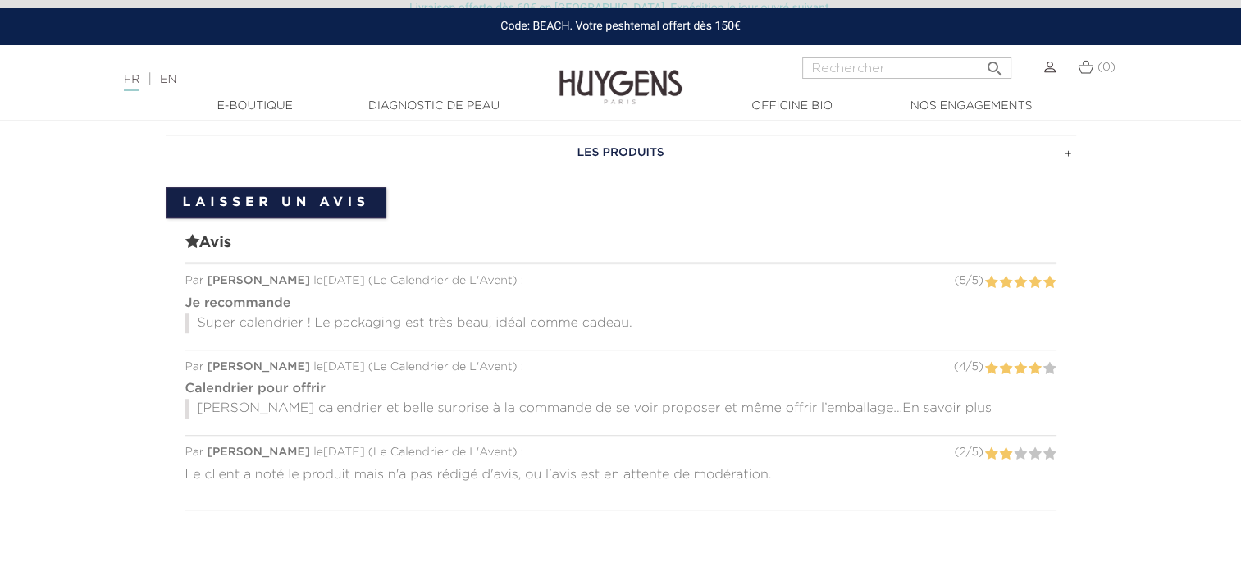
scroll to position [1009, 0]
click at [630, 151] on h3 "LES PRODUITS" at bounding box center [621, 152] width 910 height 36
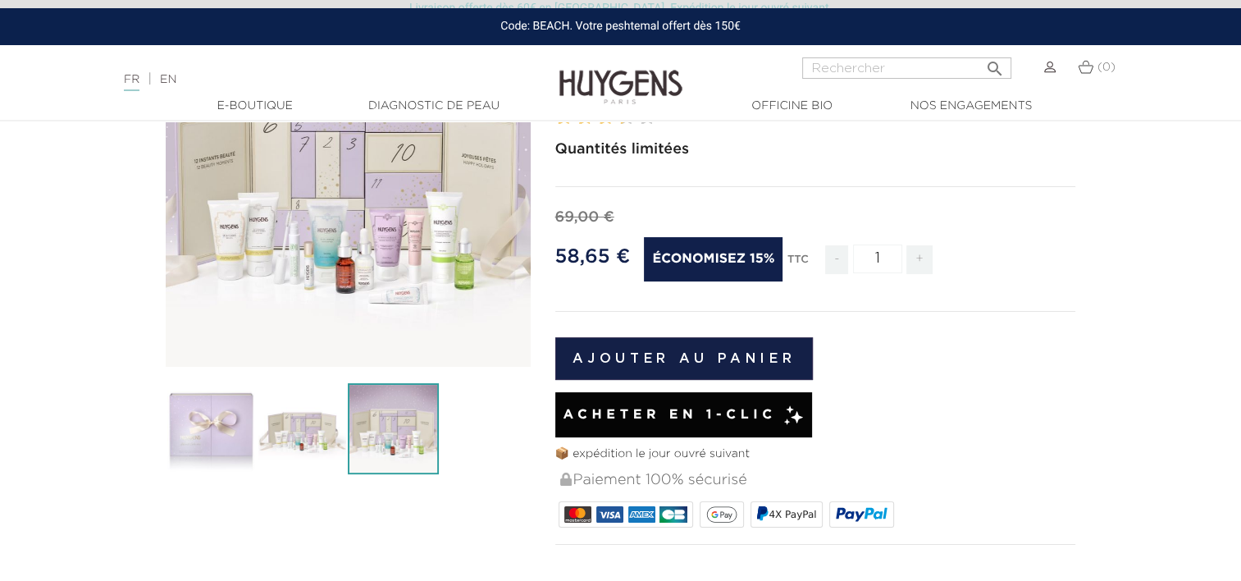
scroll to position [210, 0]
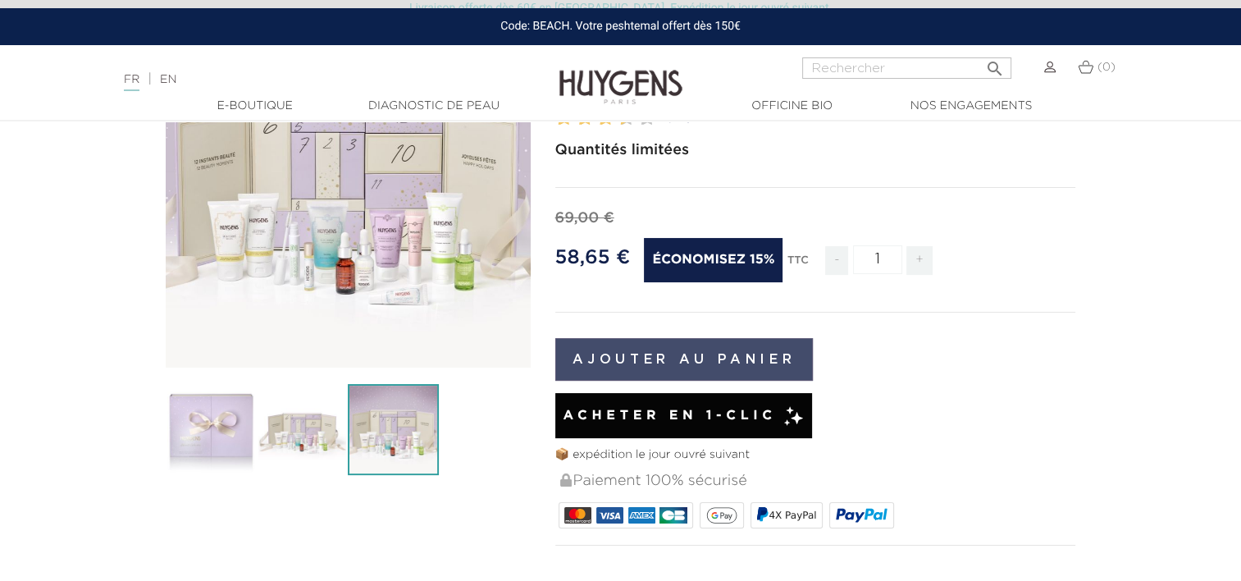
click at [719, 367] on button "Ajouter au panier" at bounding box center [684, 359] width 258 height 43
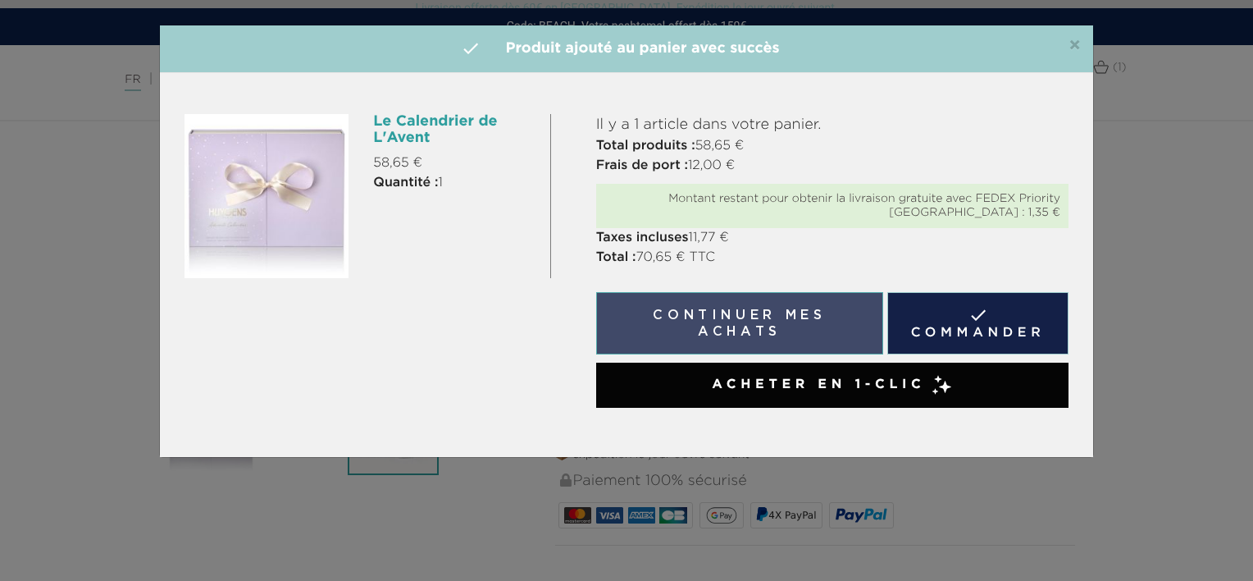
click at [738, 325] on button "Continuer mes achats" at bounding box center [739, 323] width 287 height 62
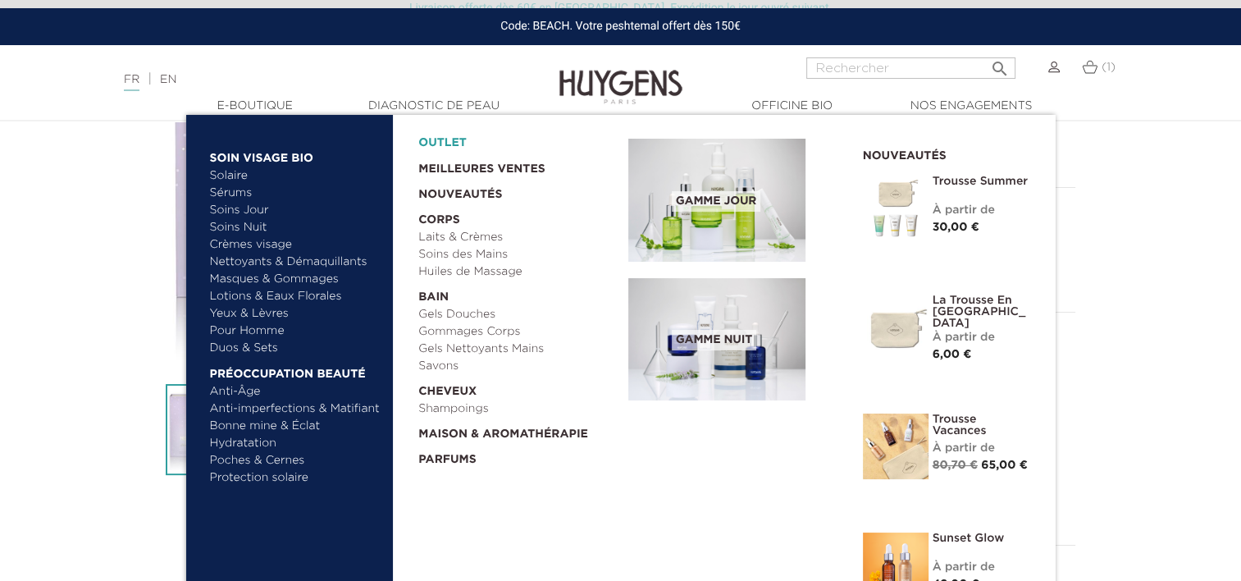
click at [436, 145] on link "OUTLET" at bounding box center [510, 138] width 184 height 25
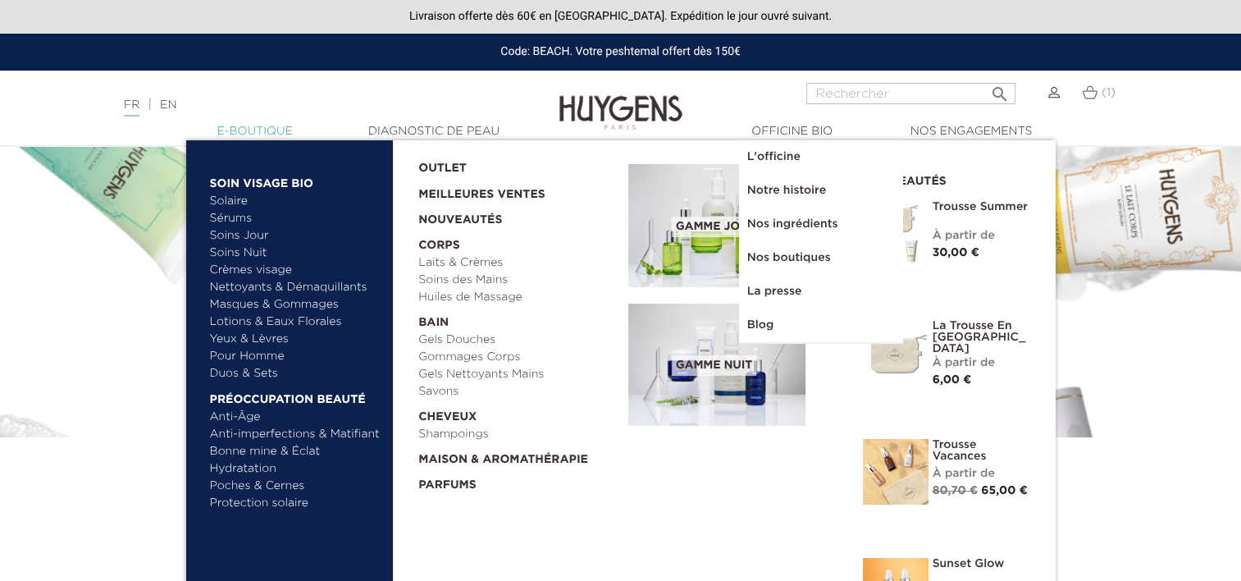
click at [262, 125] on link "  E-Boutique" at bounding box center [255, 131] width 164 height 17
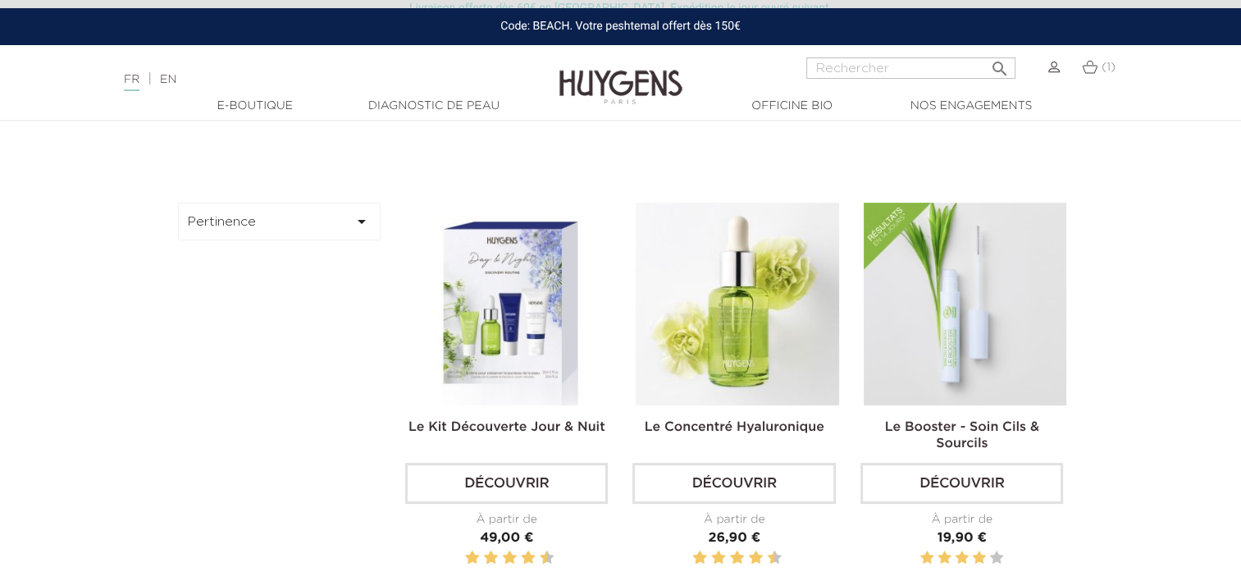
scroll to position [389, 0]
click at [276, 223] on button "Pertinence " at bounding box center [279, 222] width 203 height 38
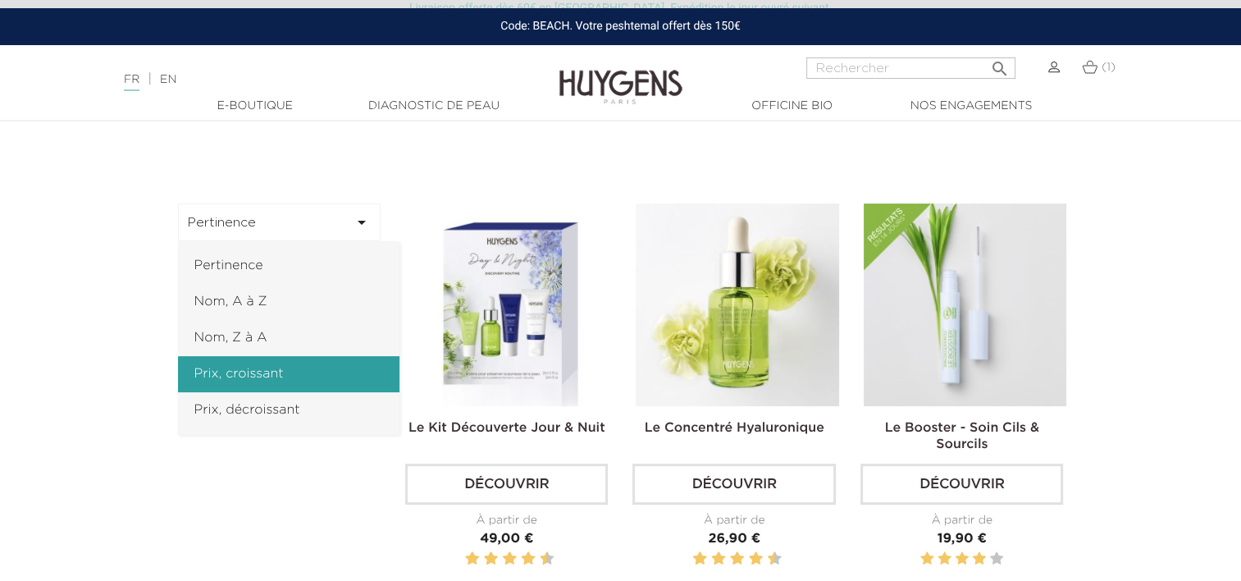
click at [254, 374] on link "Prix, croissant" at bounding box center [288, 374] width 221 height 36
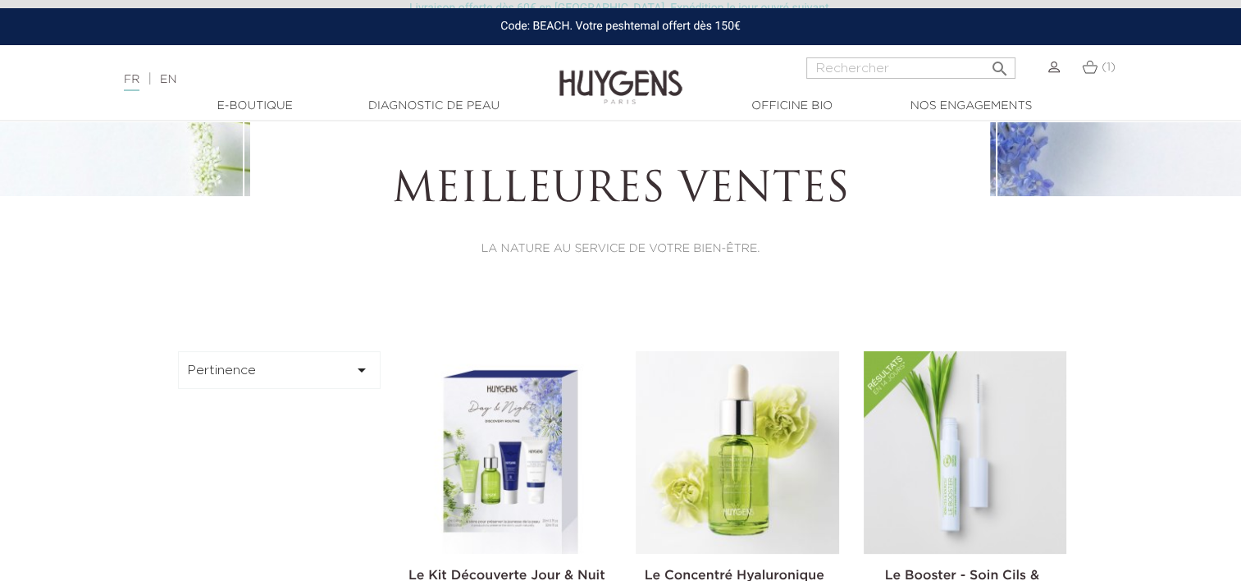
scroll to position [242, 0]
click at [303, 351] on button "Pertinence " at bounding box center [279, 369] width 203 height 38
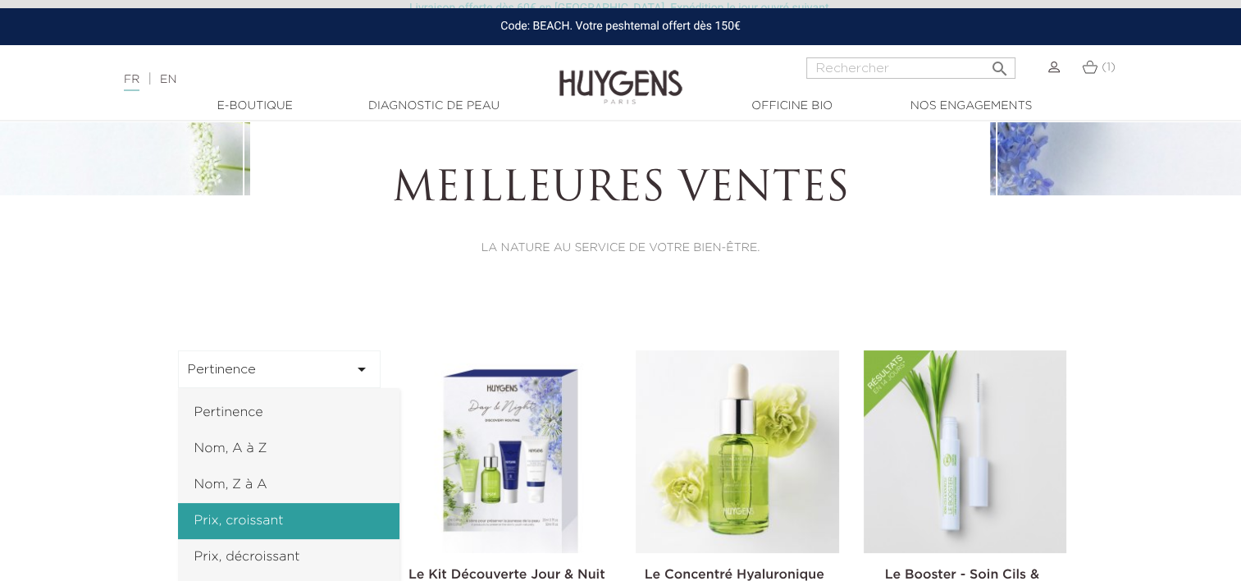
click at [276, 522] on link "Prix, croissant" at bounding box center [288, 521] width 221 height 36
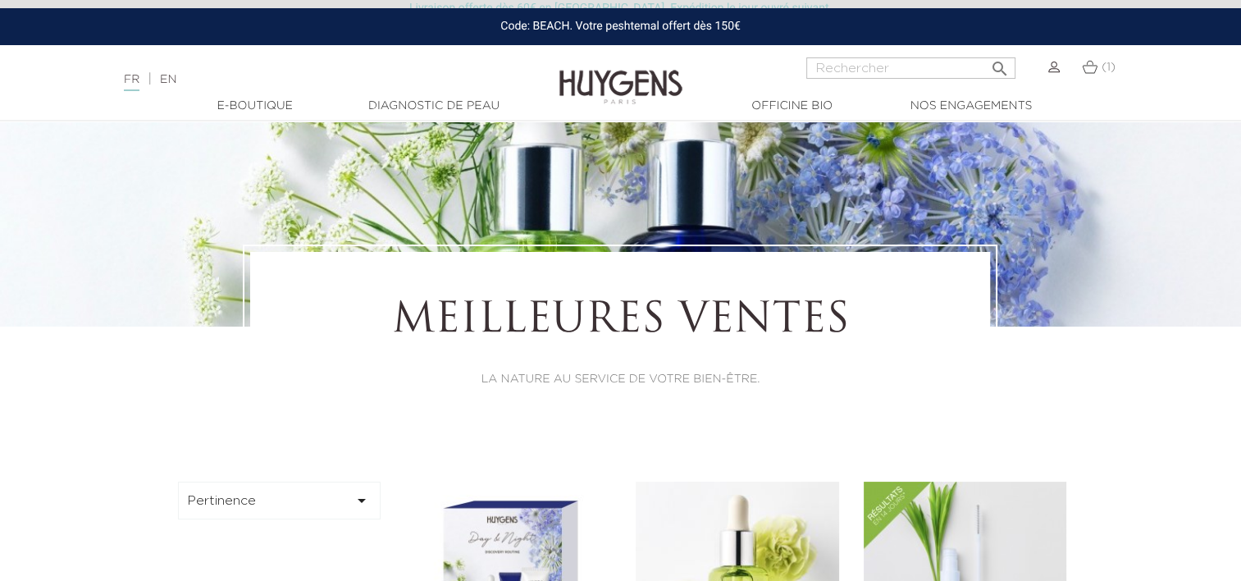
scroll to position [0, 0]
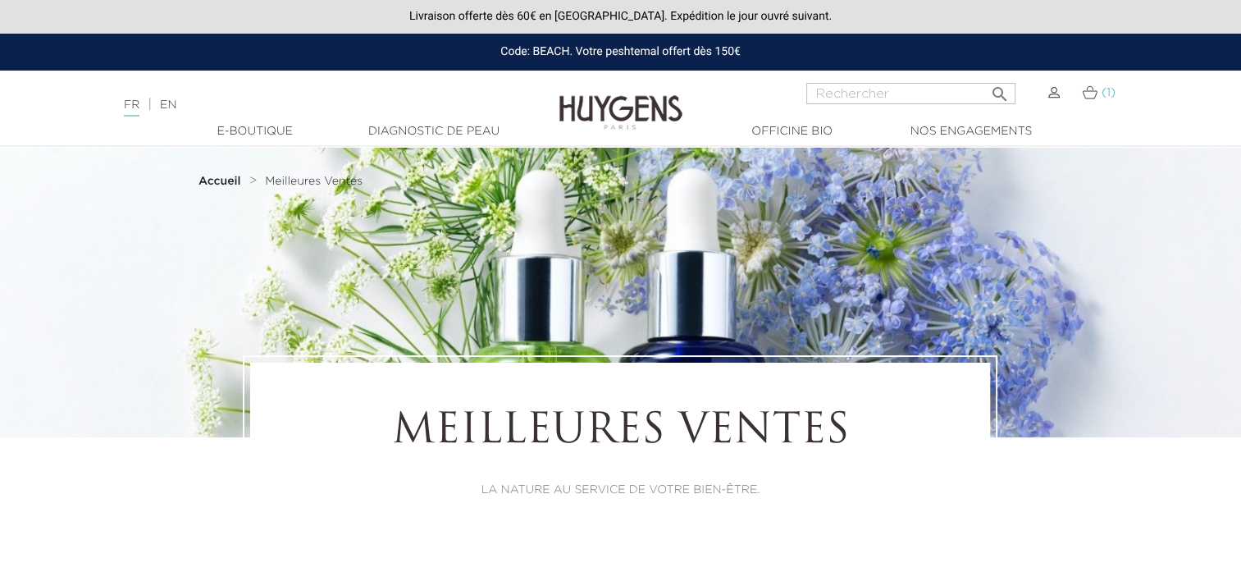
click at [1097, 99] on img at bounding box center [1090, 92] width 16 height 14
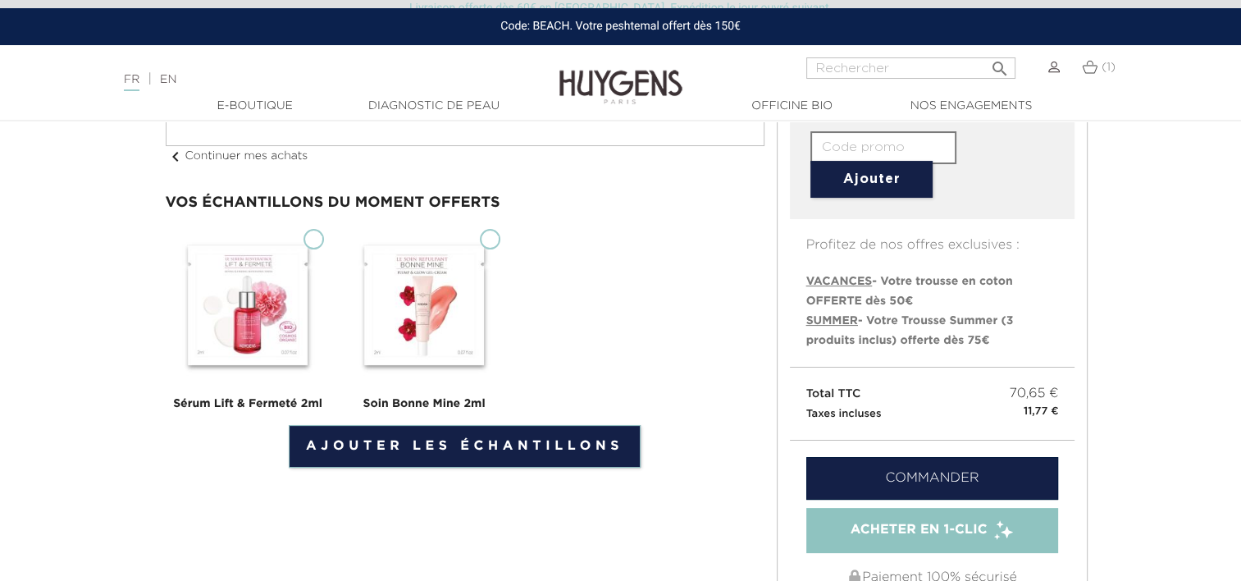
scroll to position [278, 0]
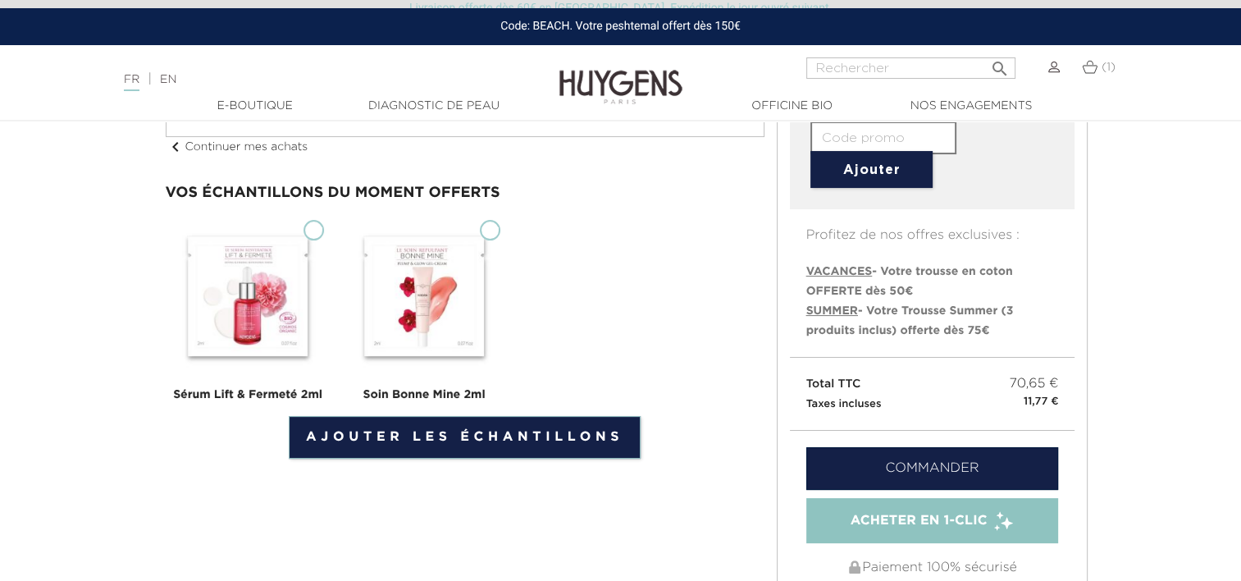
click at [310, 226] on input "Sérum Lift & Fermeté 2ml" at bounding box center [313, 230] width 21 height 21
checkbox input "true"
click at [499, 226] on img at bounding box center [424, 296] width 164 height 164
click at [499, 226] on input "Soin Bonne Mine 2ml" at bounding box center [490, 230] width 21 height 21
checkbox input "true"
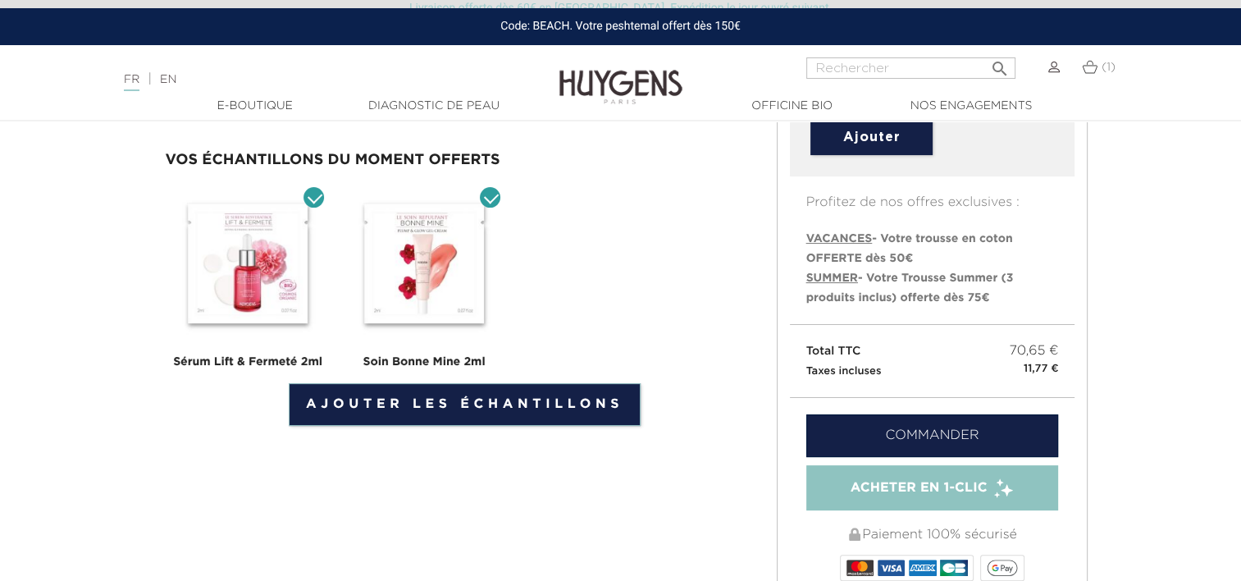
scroll to position [317, 0]
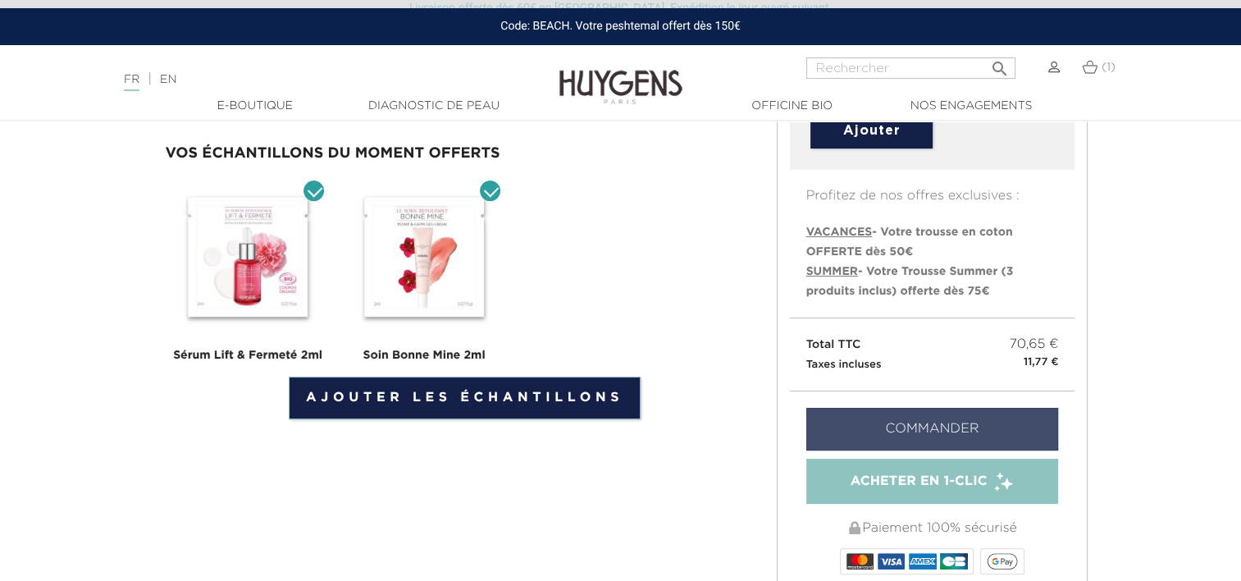
click at [881, 420] on link "Commander" at bounding box center [932, 429] width 253 height 43
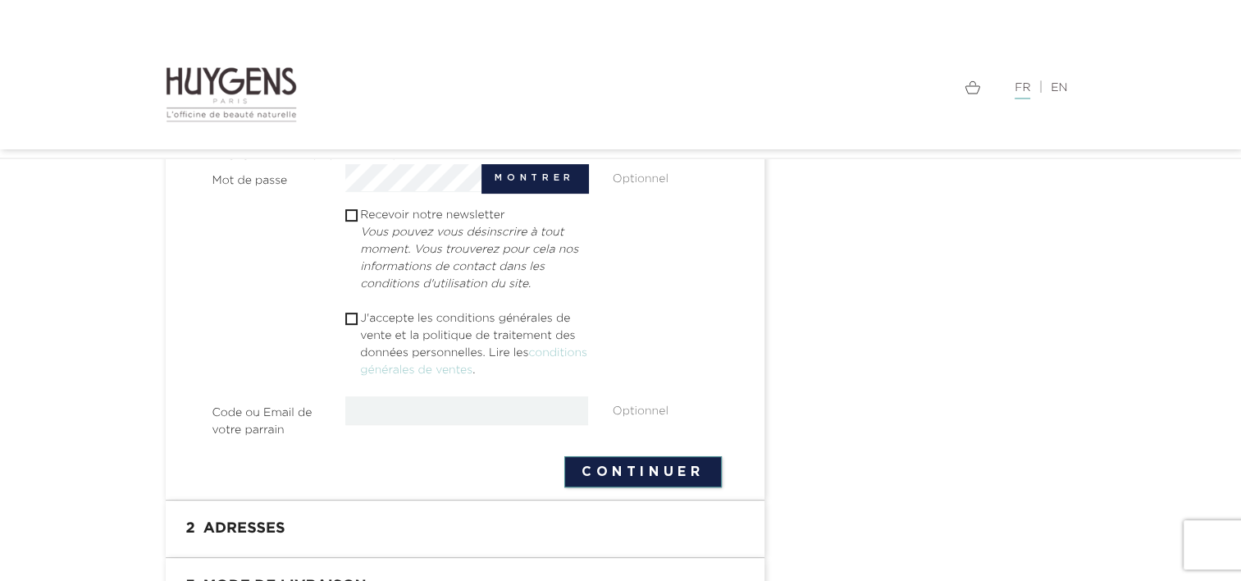
scroll to position [698, 0]
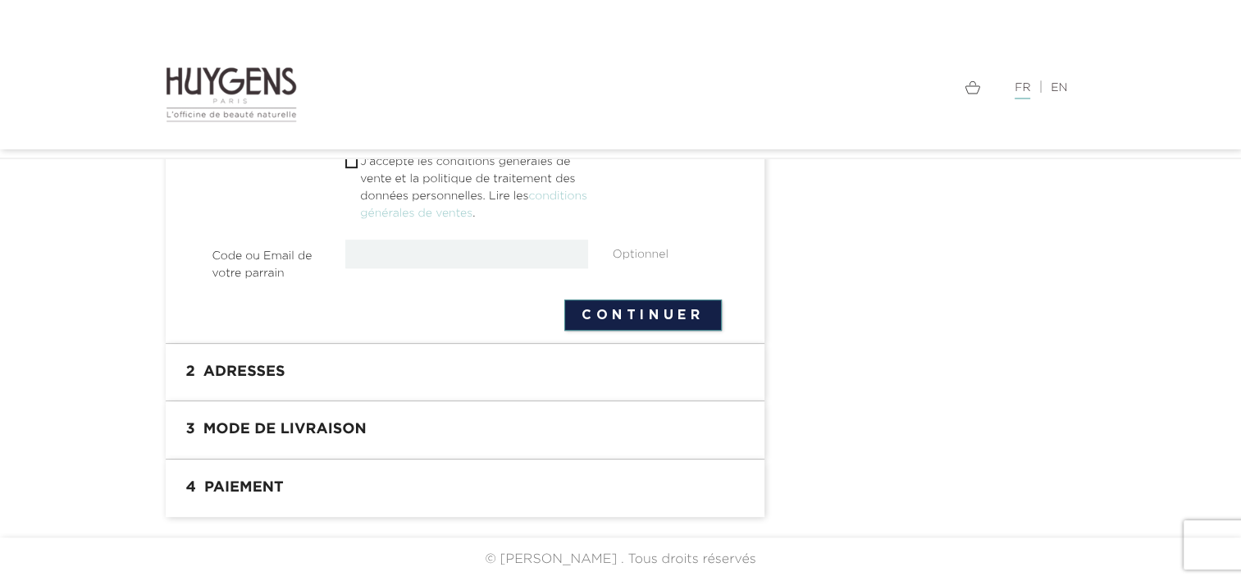
click at [629, 363] on h1 "2 Adresses" at bounding box center [465, 372] width 574 height 33
click at [330, 430] on h1 "3 Mode de livraison" at bounding box center [465, 429] width 574 height 33
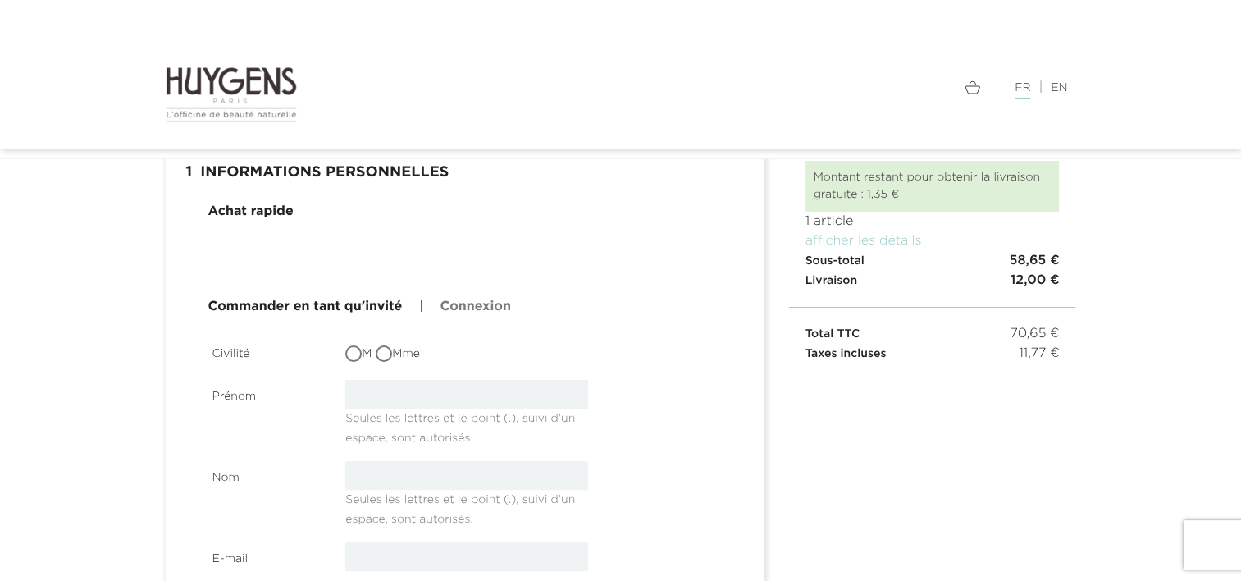
scroll to position [92, 0]
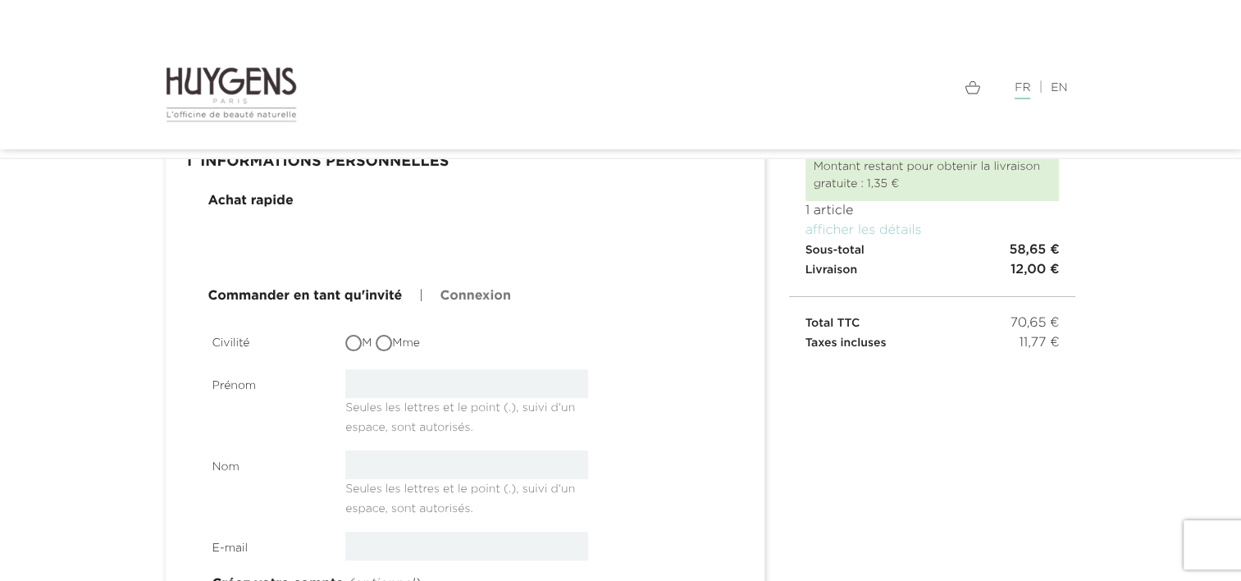
click at [394, 342] on input "Mme" at bounding box center [385, 344] width 16 height 16
radio input "true"
click at [392, 371] on input "text" at bounding box center [466, 383] width 243 height 29
type input "Axelle"
click at [404, 472] on input "text" at bounding box center [466, 464] width 243 height 29
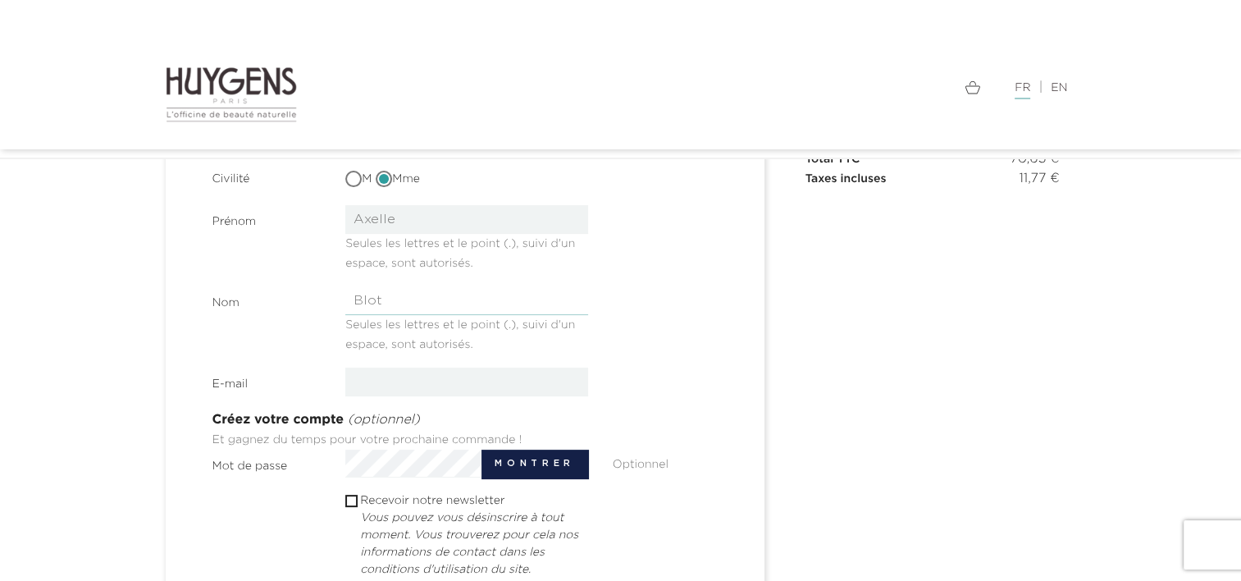
scroll to position [258, 0]
type input "Blot"
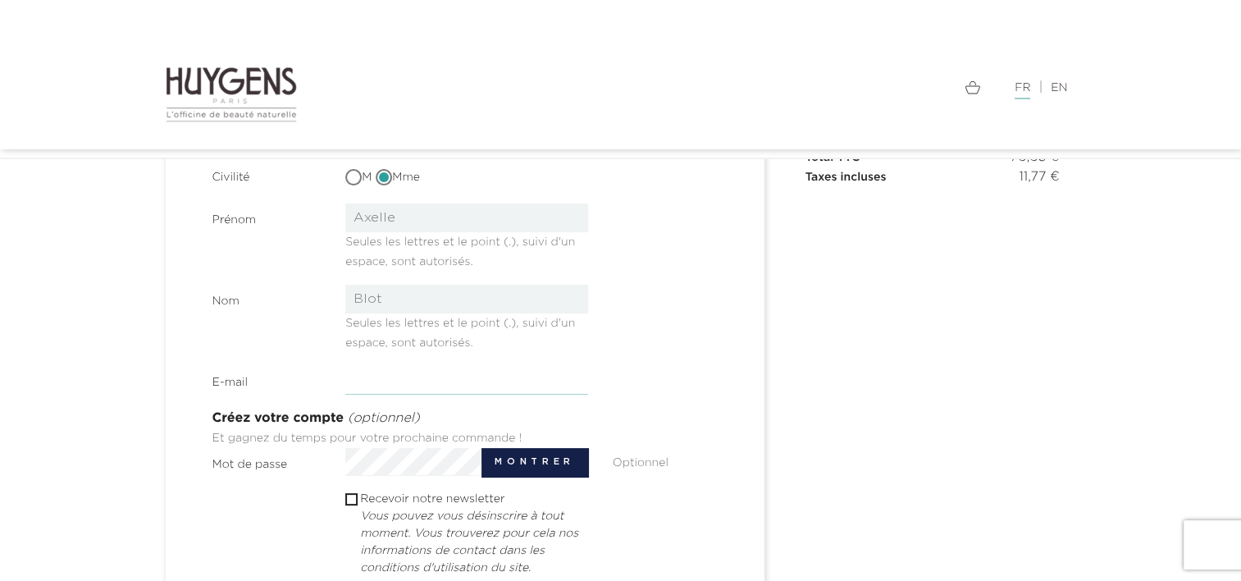
click at [420, 374] on input "email" at bounding box center [466, 380] width 243 height 29
type input "[EMAIL_ADDRESS][DOMAIN_NAME]"
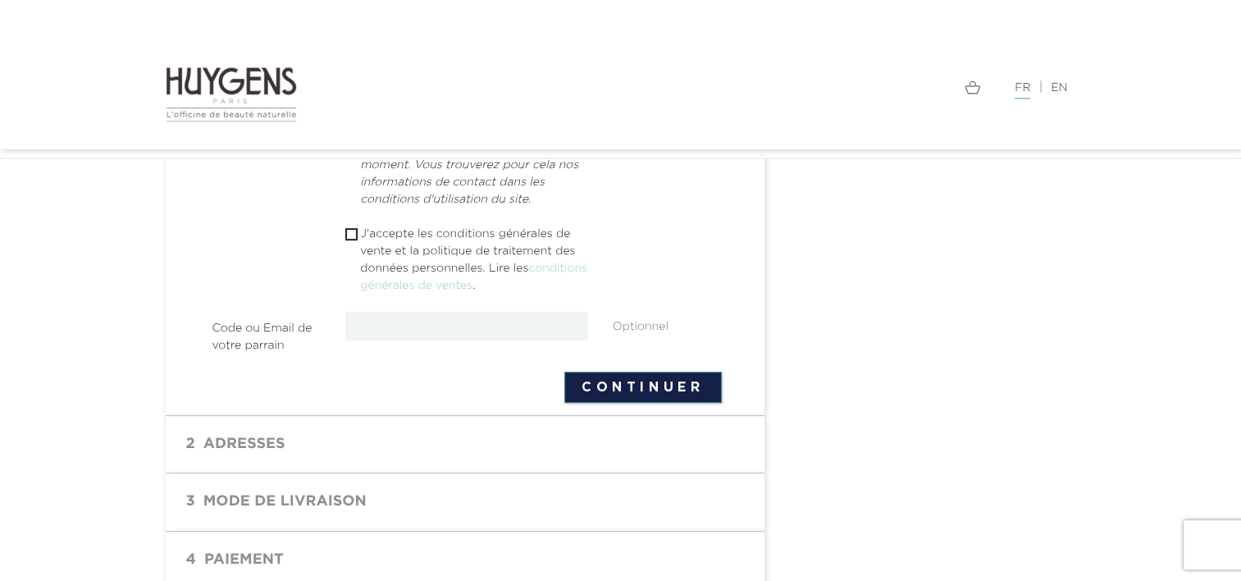
scroll to position [637, 0]
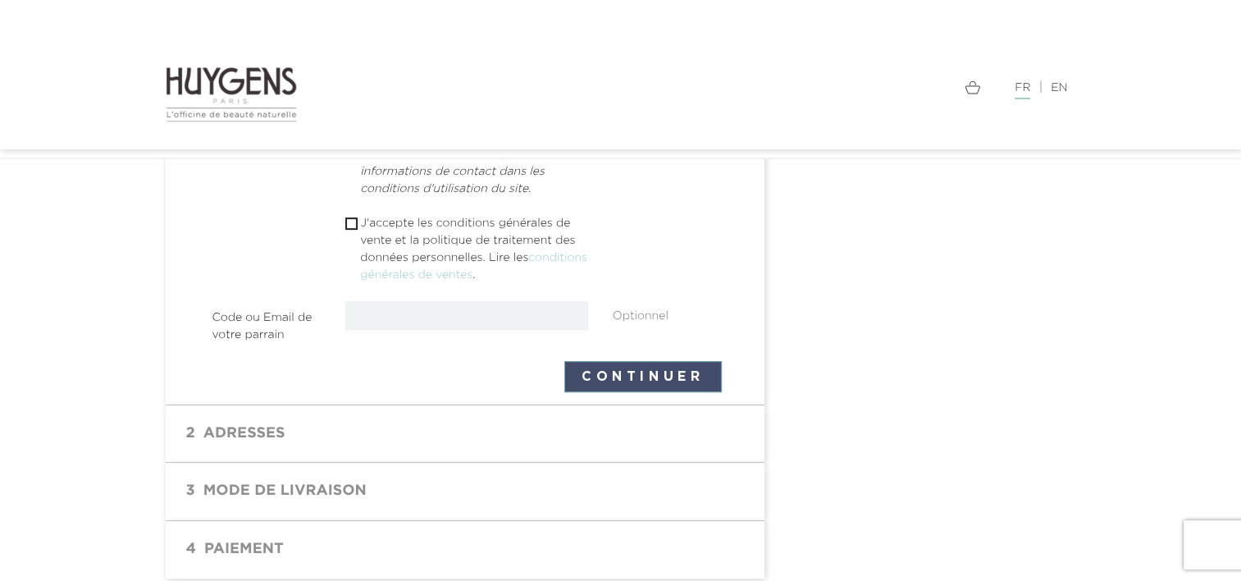
click at [595, 384] on button "Continuer" at bounding box center [642, 376] width 157 height 31
click at [349, 223] on input "checkbox" at bounding box center [350, 223] width 11 height 11
checkbox input "true"
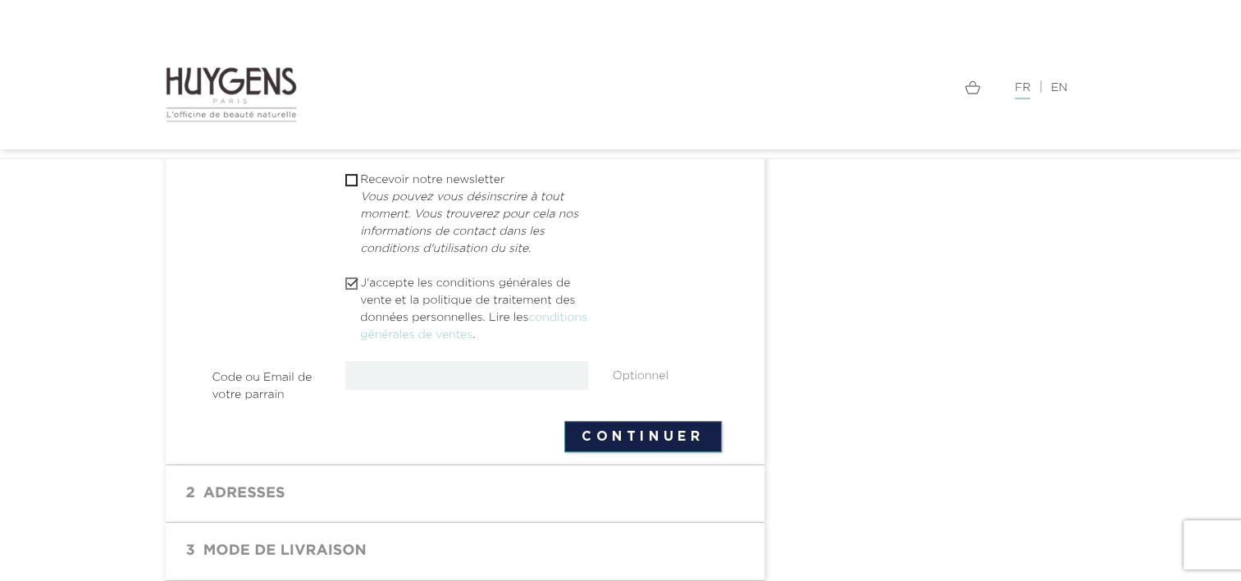
scroll to position [573, 0]
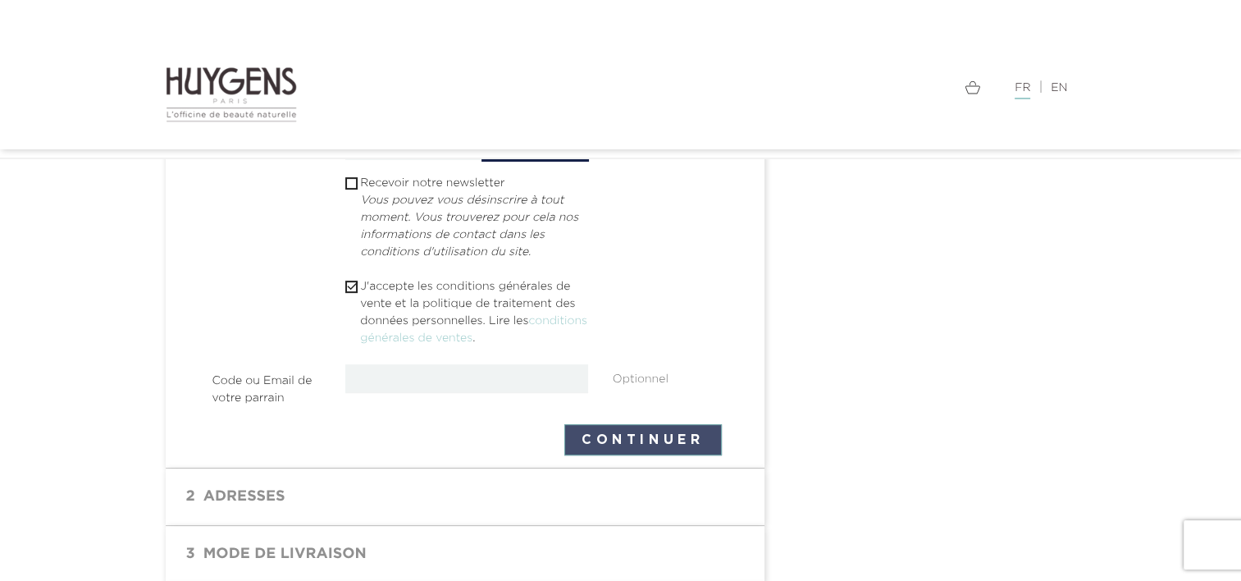
click at [622, 444] on button "Continuer" at bounding box center [642, 439] width 157 height 31
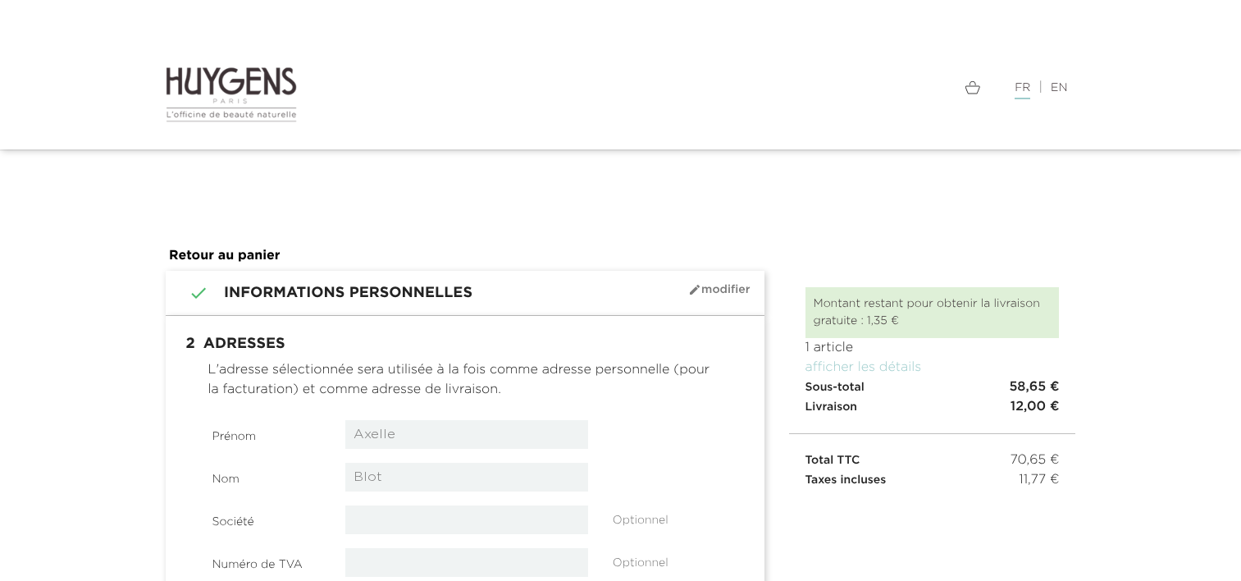
select select "8"
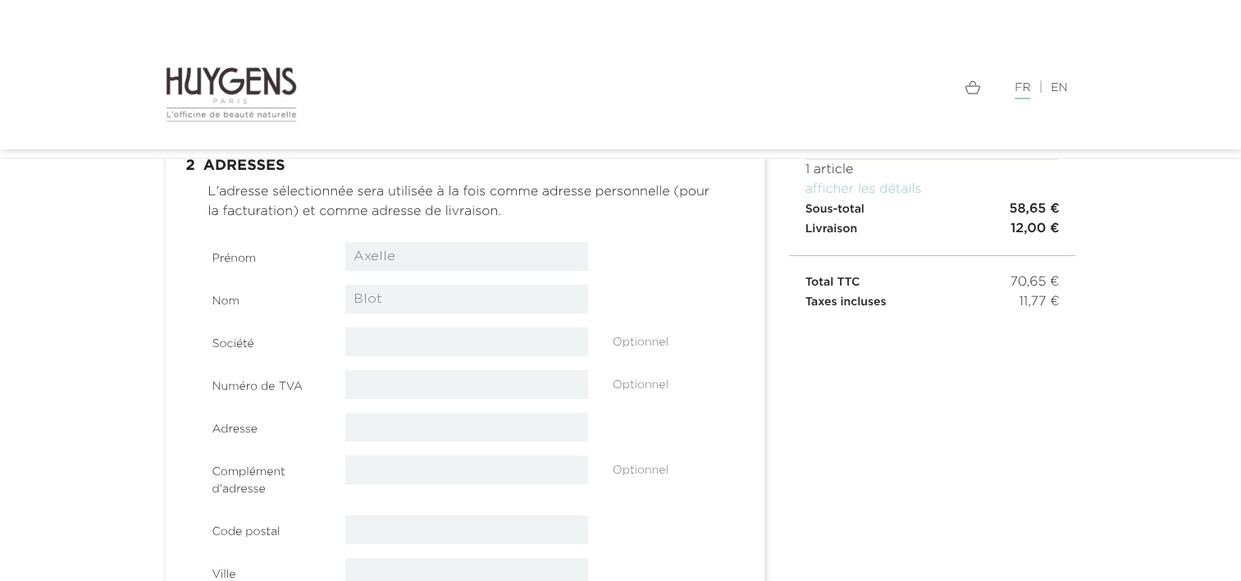
scroll to position [154, 0]
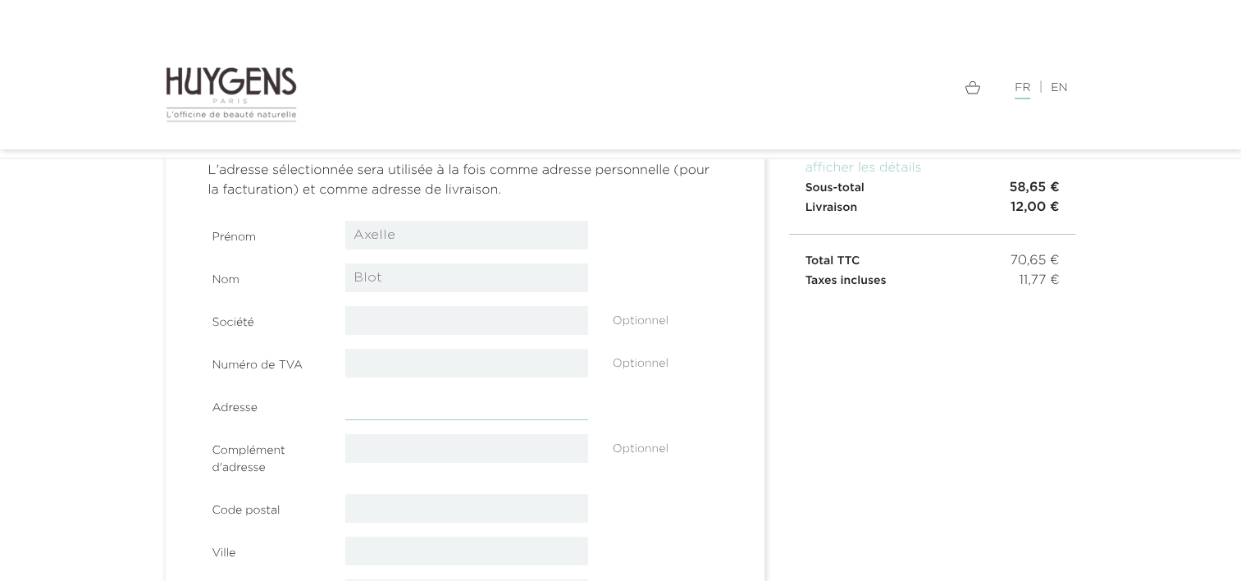
click at [408, 400] on input "text" at bounding box center [466, 405] width 243 height 29
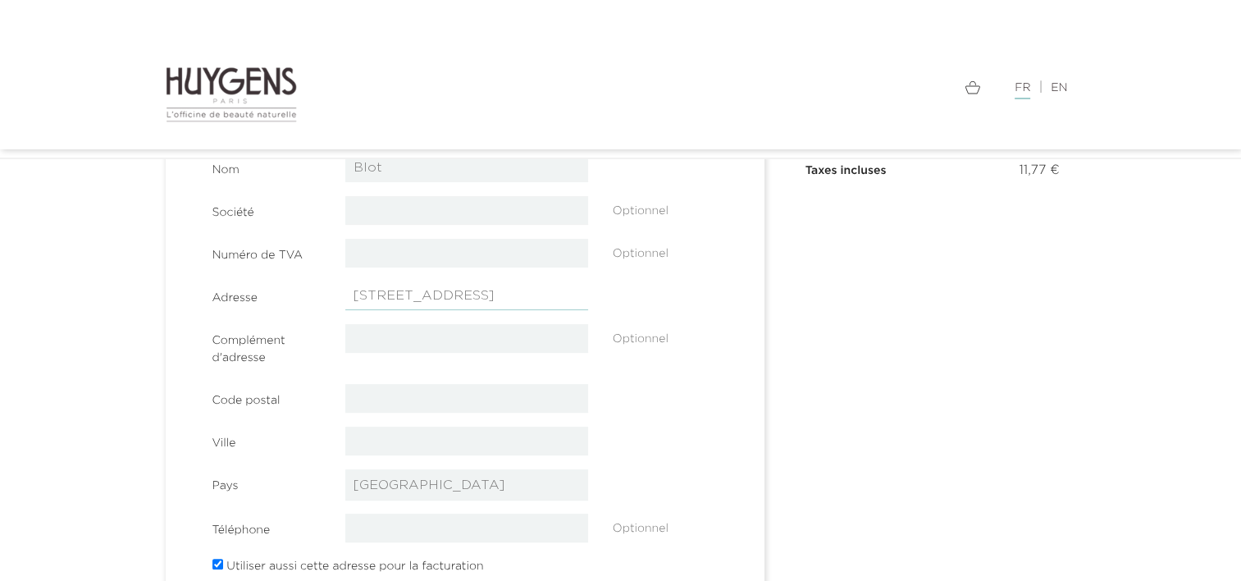
scroll to position [265, 0]
type input "[STREET_ADDRESS]"
click at [391, 395] on input "text" at bounding box center [466, 397] width 243 height 29
type input "35500"
click at [412, 435] on input "text" at bounding box center [466, 440] width 243 height 29
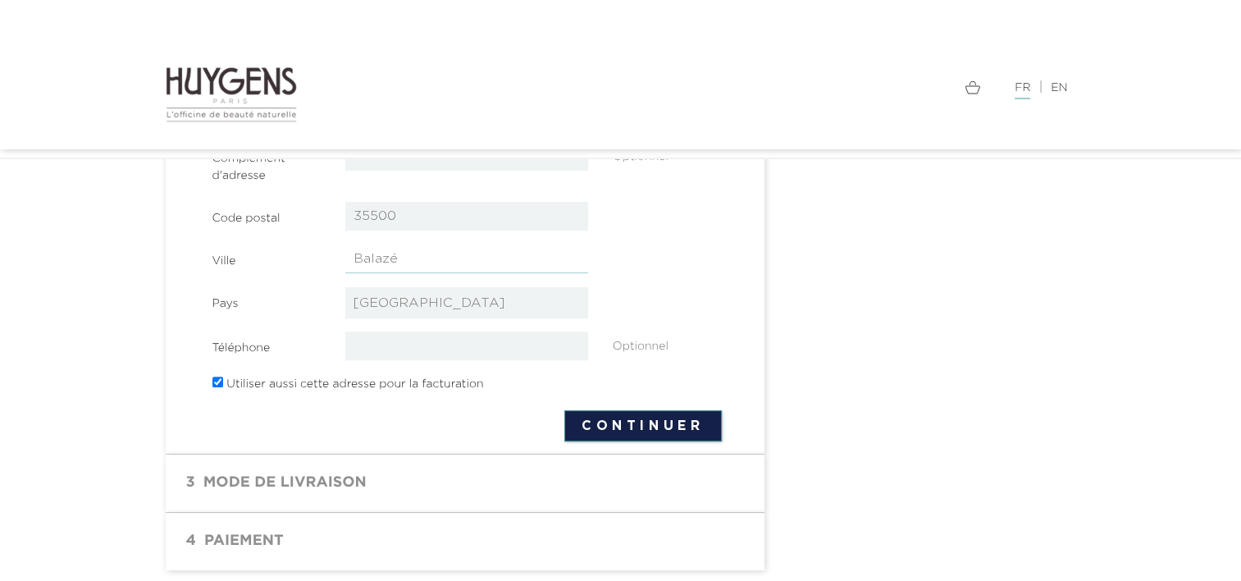
scroll to position [449, 0]
type input "Balazé"
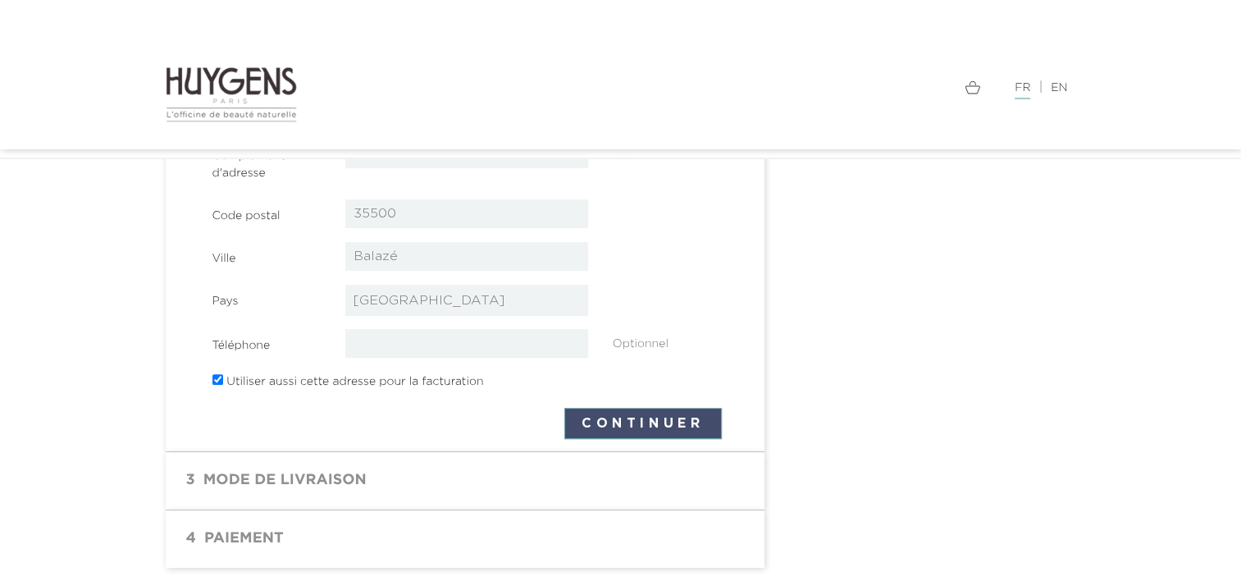
click at [593, 431] on button "Continuer" at bounding box center [642, 423] width 157 height 31
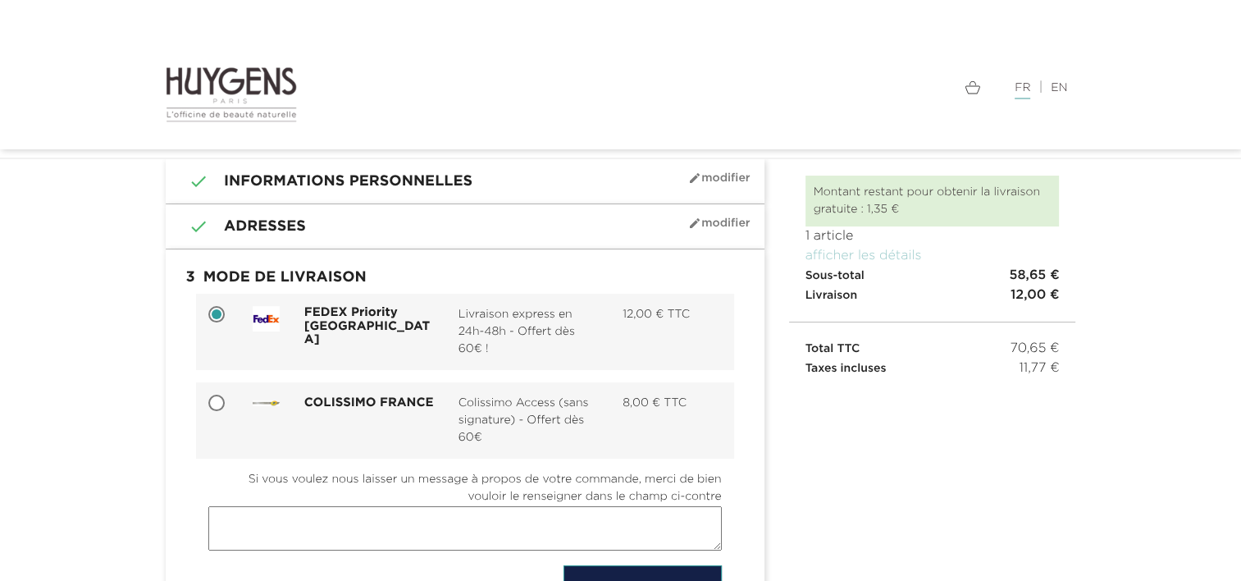
scroll to position [64, 0]
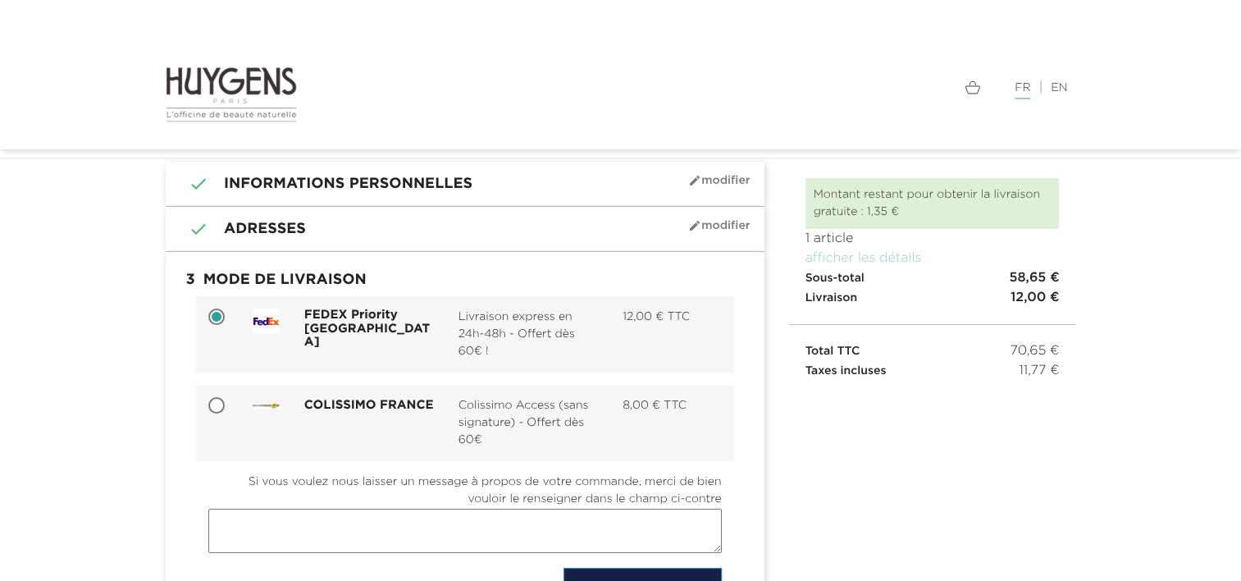
click at [223, 407] on input "COLISSIMO FRANCE Colissimo Access (sans signature) - Offert dès 60€ 8,00 € TTC" at bounding box center [218, 407] width 16 height 16
radio input "true"
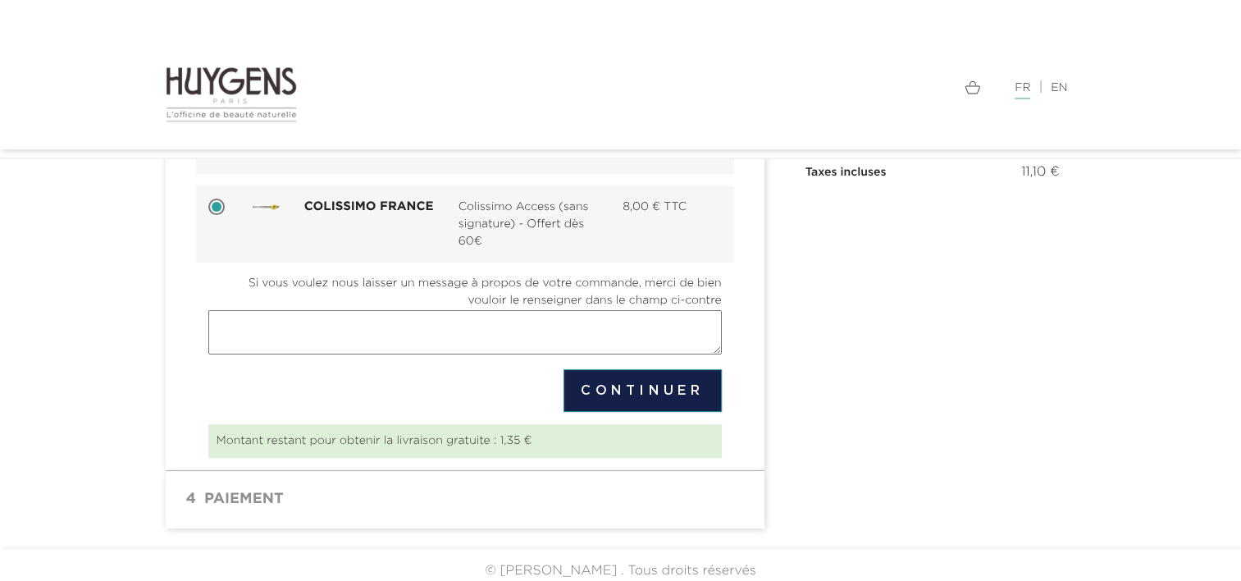
scroll to position [272, 0]
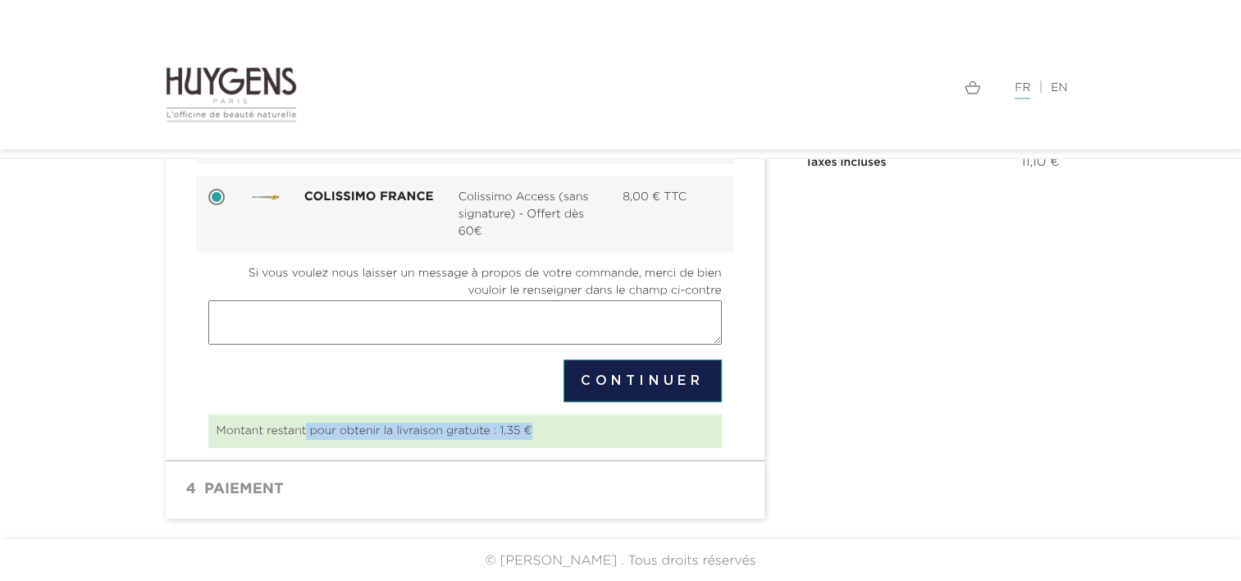
drag, startPoint x: 305, startPoint y: 425, endPoint x: 632, endPoint y: 413, distance: 326.7
click at [632, 414] on div "Montant restant pour obtenir la livraison gratuite : 1,35 €" at bounding box center [464, 431] width 513 height 34
drag, startPoint x: 632, startPoint y: 413, endPoint x: 552, endPoint y: 428, distance: 81.1
click at [552, 428] on div "Montant restant pour obtenir la livraison gratuite : 1,35 €" at bounding box center [464, 431] width 513 height 34
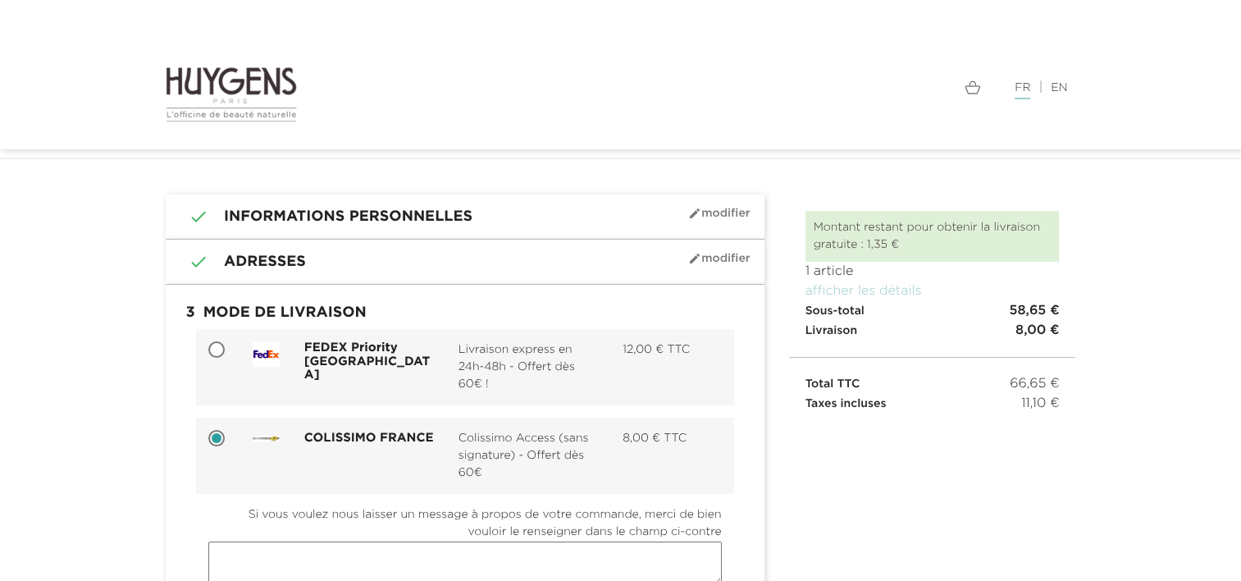
scroll to position [32, 0]
click at [226, 79] on img at bounding box center [232, 94] width 132 height 57
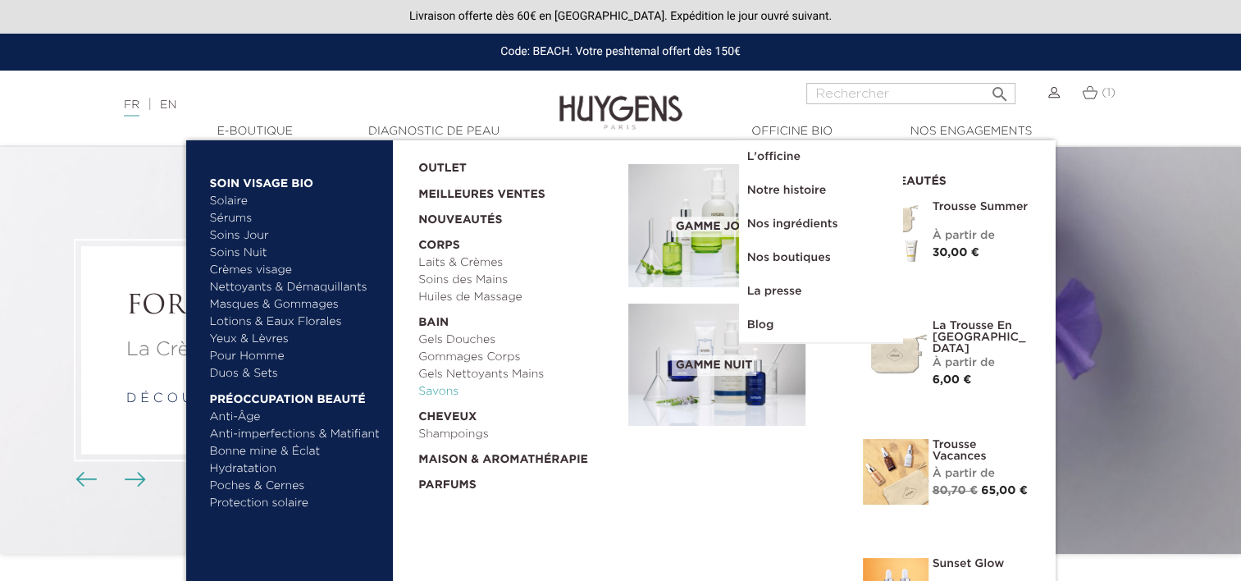
click at [449, 388] on link "Savons" at bounding box center [517, 391] width 198 height 17
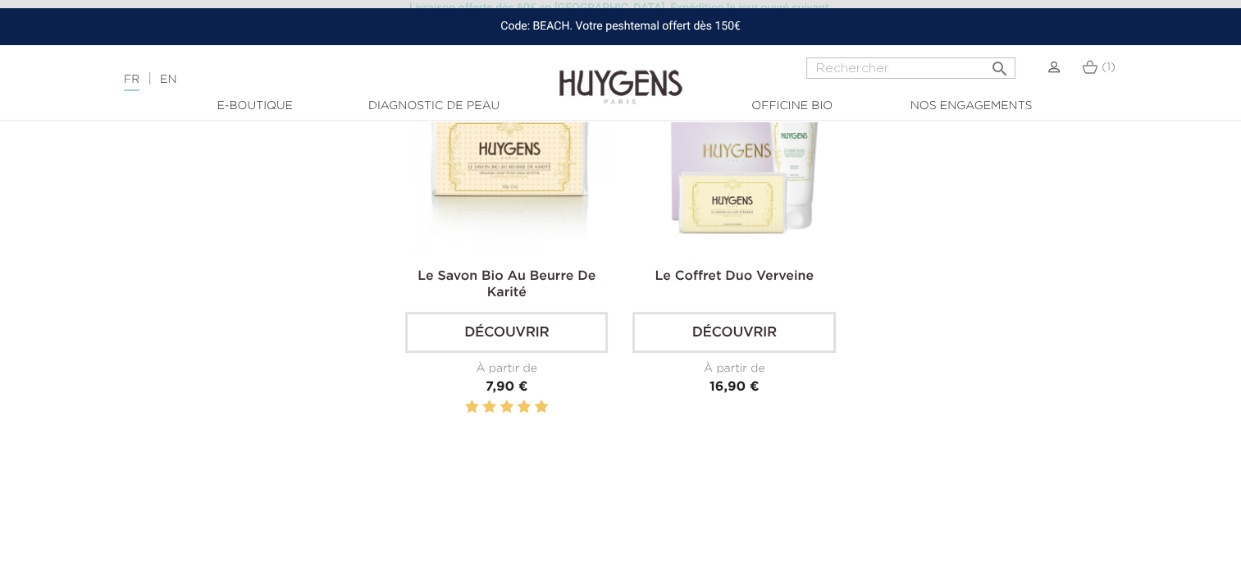
scroll to position [551, 0]
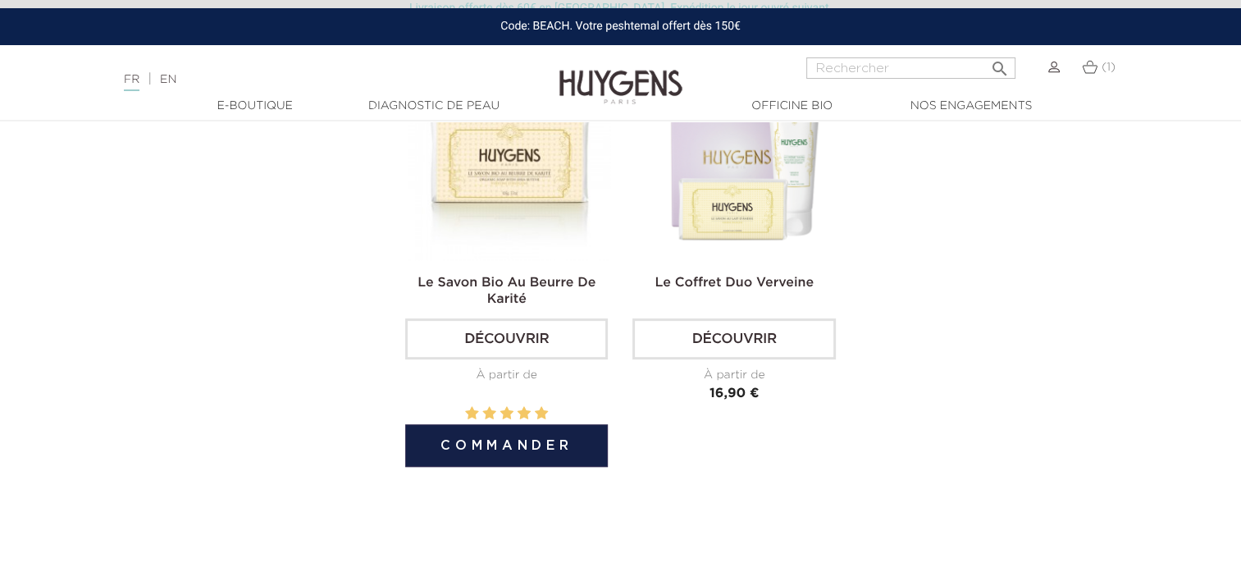
click at [509, 256] on img at bounding box center [509, 159] width 203 height 203
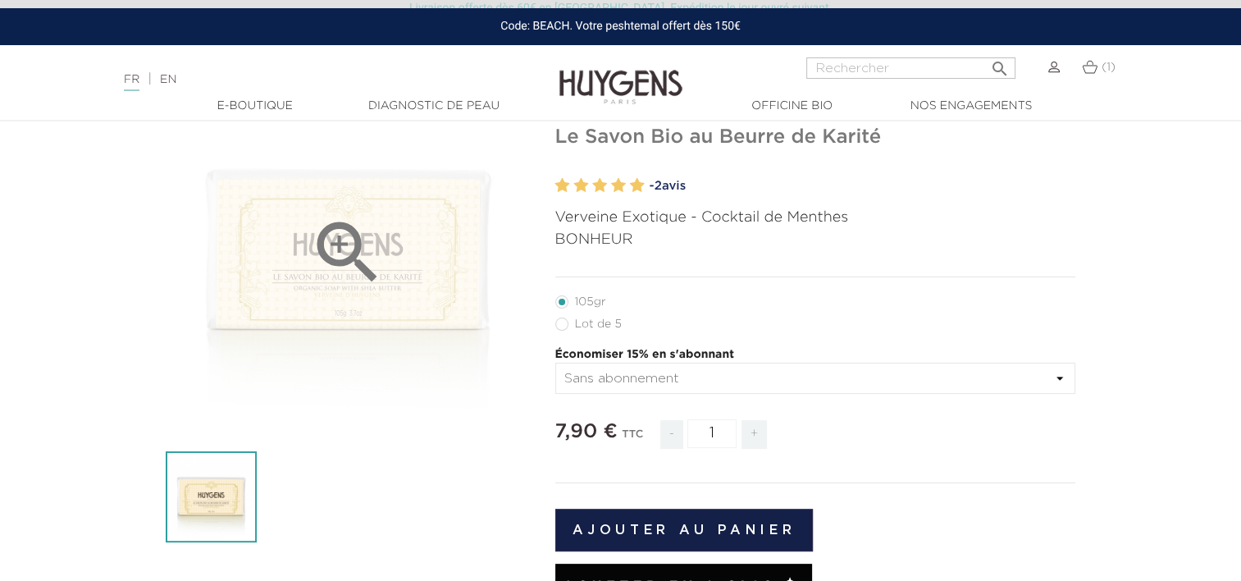
scroll to position [144, 0]
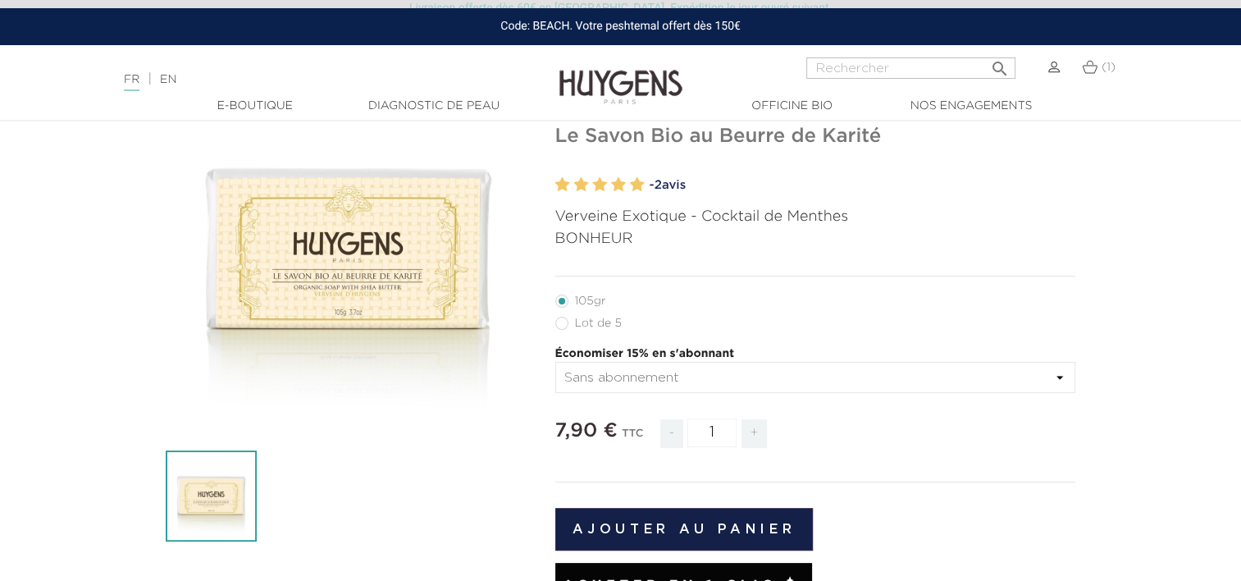
click at [572, 326] on label63"] "Lot de 5" at bounding box center [598, 323] width 86 height 13
radio input "true"
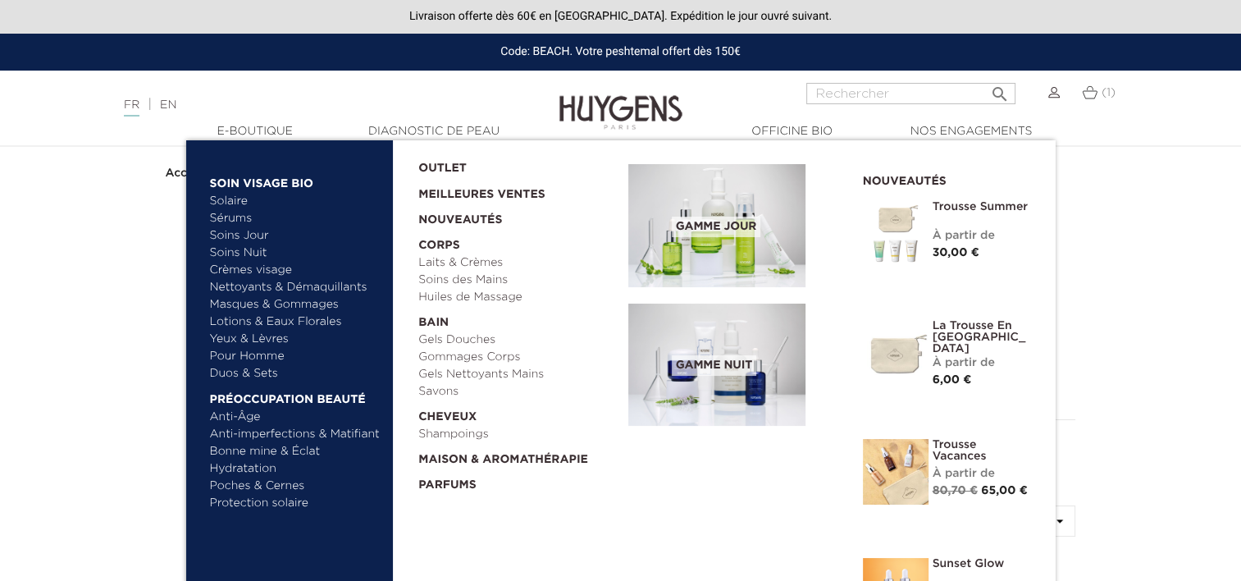
click at [259, 337] on link "Yeux & Lèvres" at bounding box center [295, 339] width 171 height 17
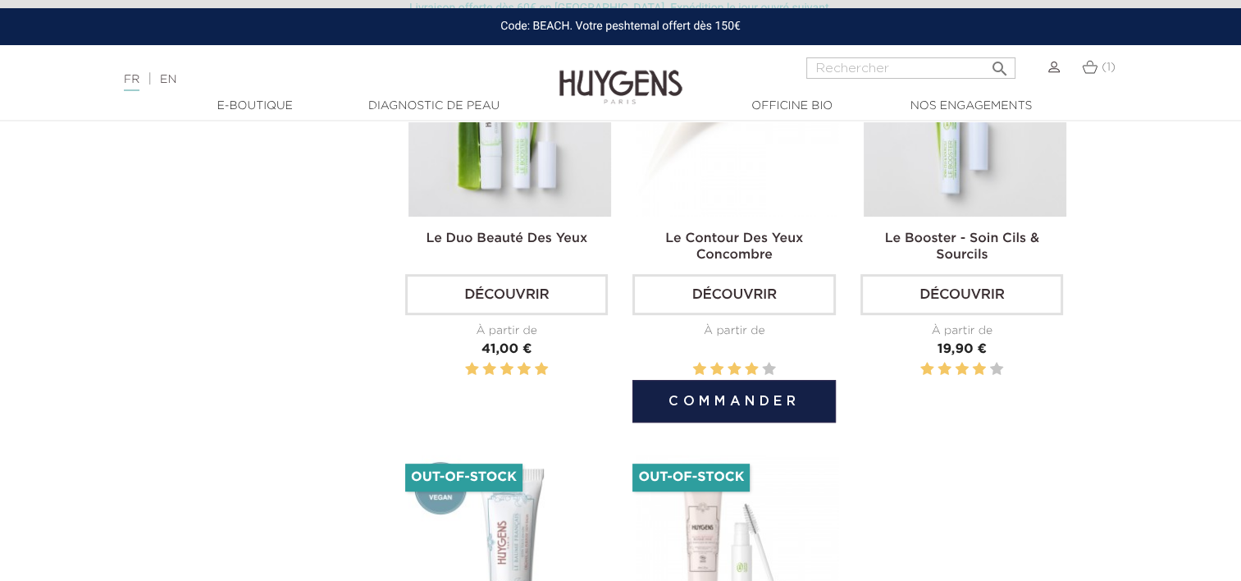
scroll to position [594, 0]
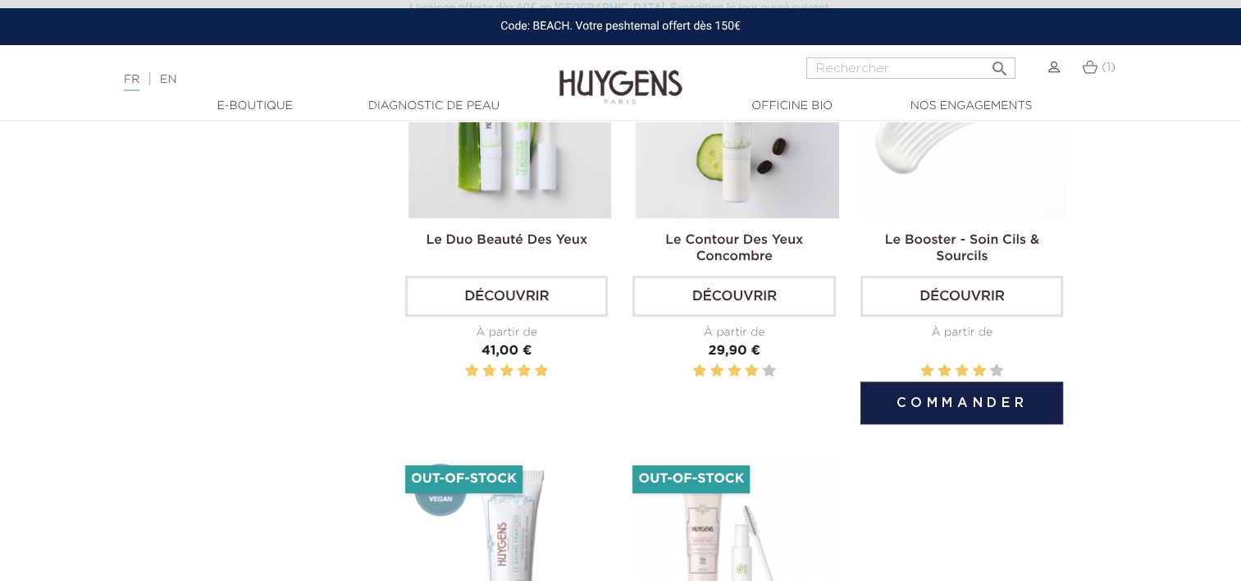
click at [974, 201] on img at bounding box center [965, 117] width 203 height 203
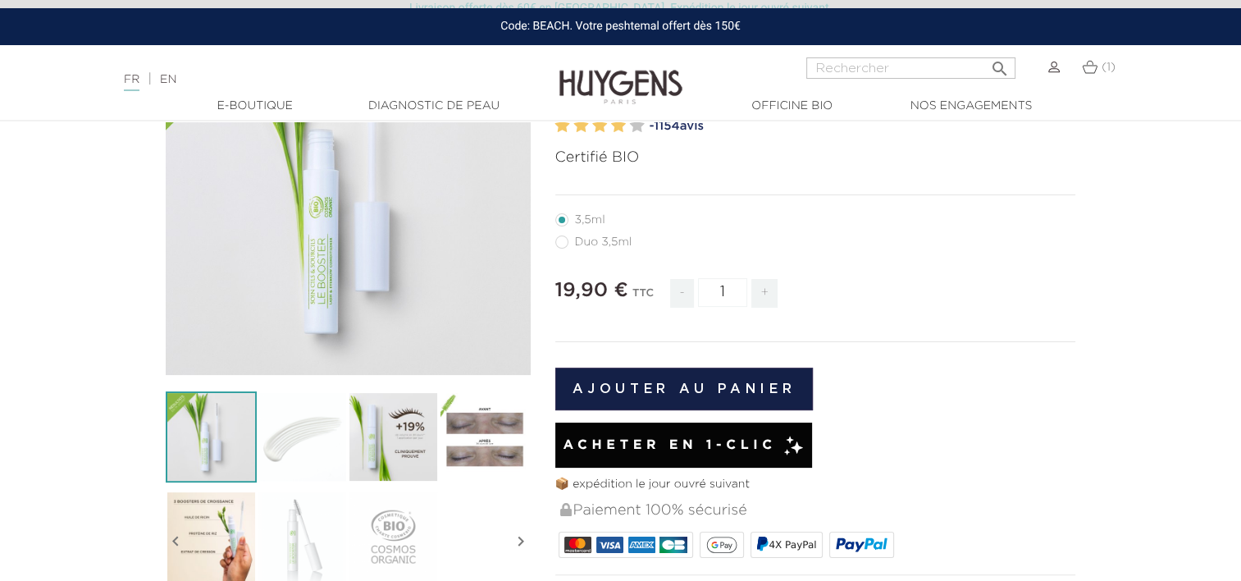
scroll to position [205, 0]
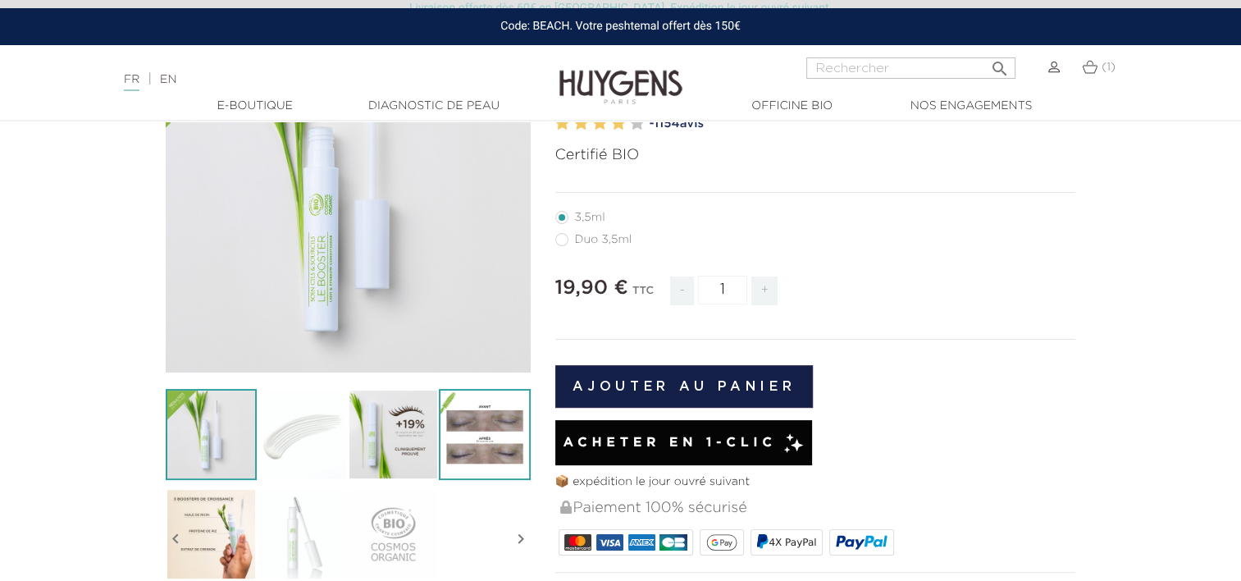
click at [471, 459] on img at bounding box center [484, 434] width 91 height 91
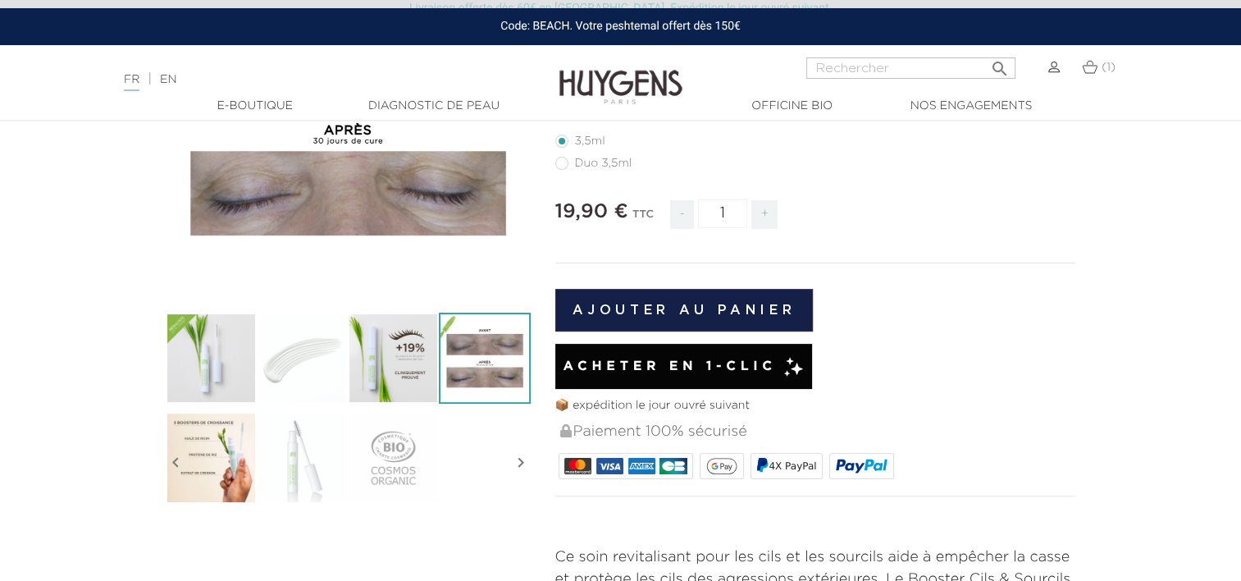
scroll to position [282, 0]
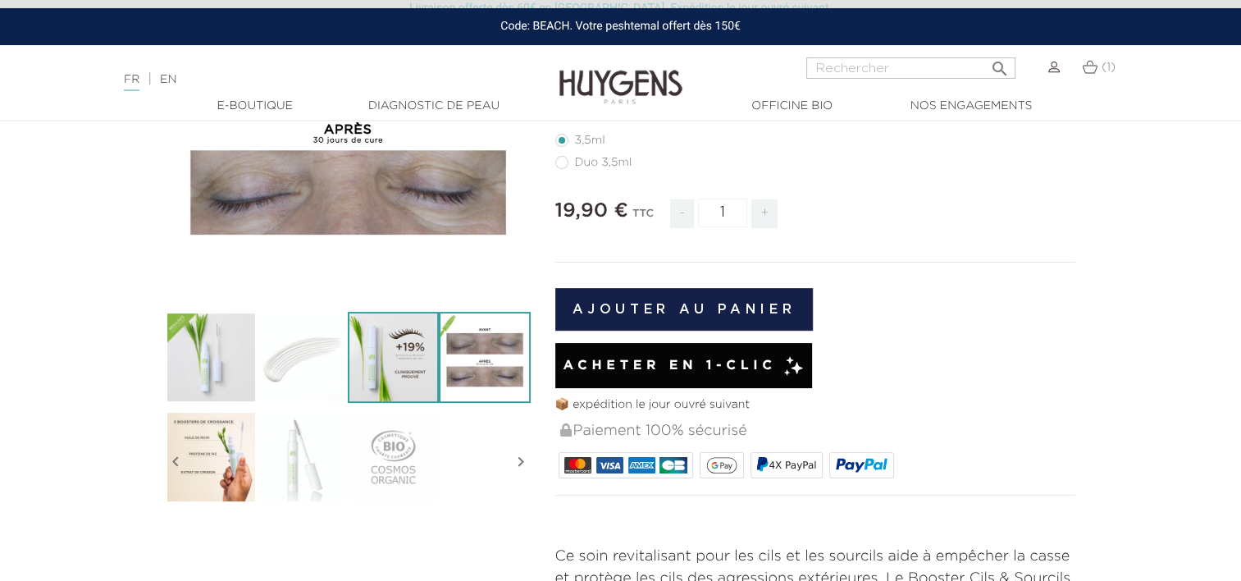
click at [371, 352] on img at bounding box center [393, 357] width 91 height 91
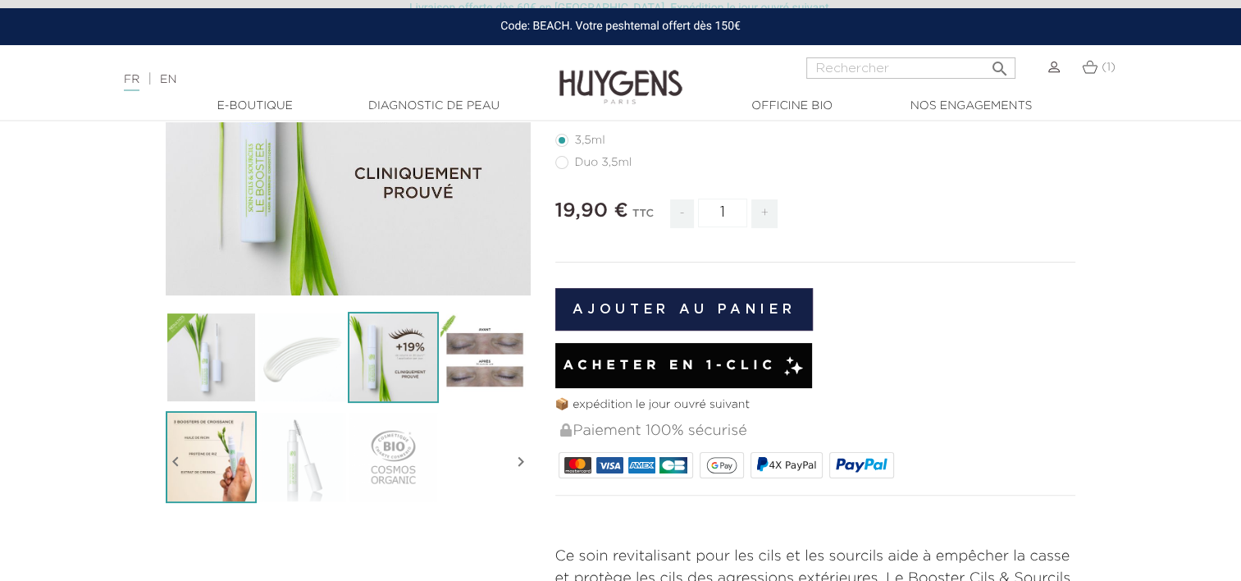
click at [188, 459] on img at bounding box center [211, 456] width 91 height 91
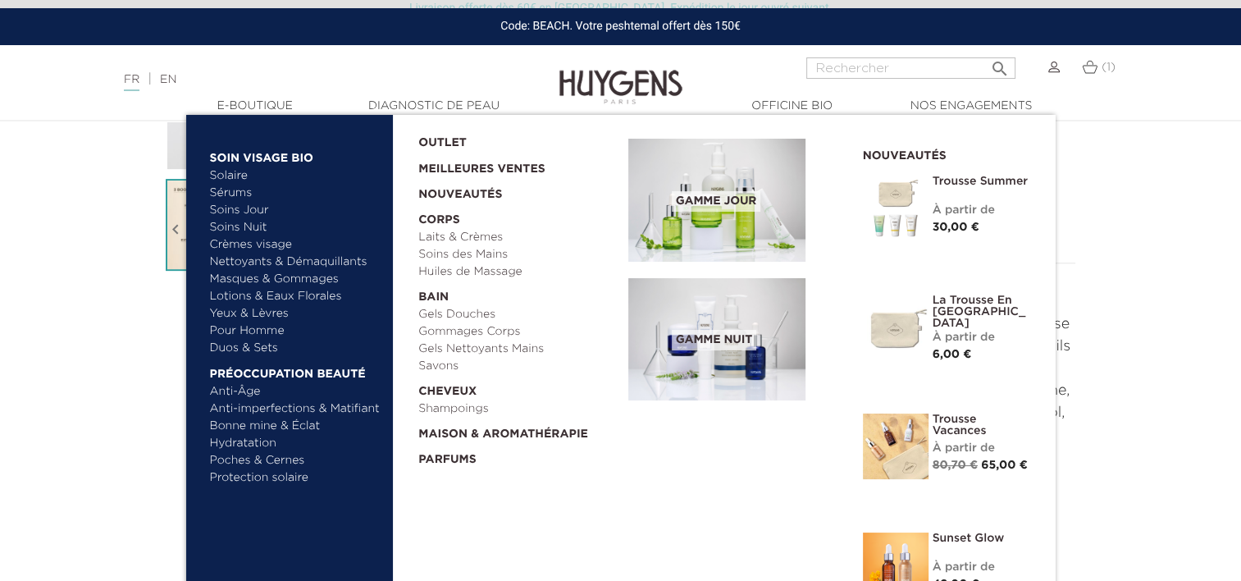
scroll to position [513, 0]
click at [258, 454] on link "Poches & Cernes" at bounding box center [295, 460] width 171 height 17
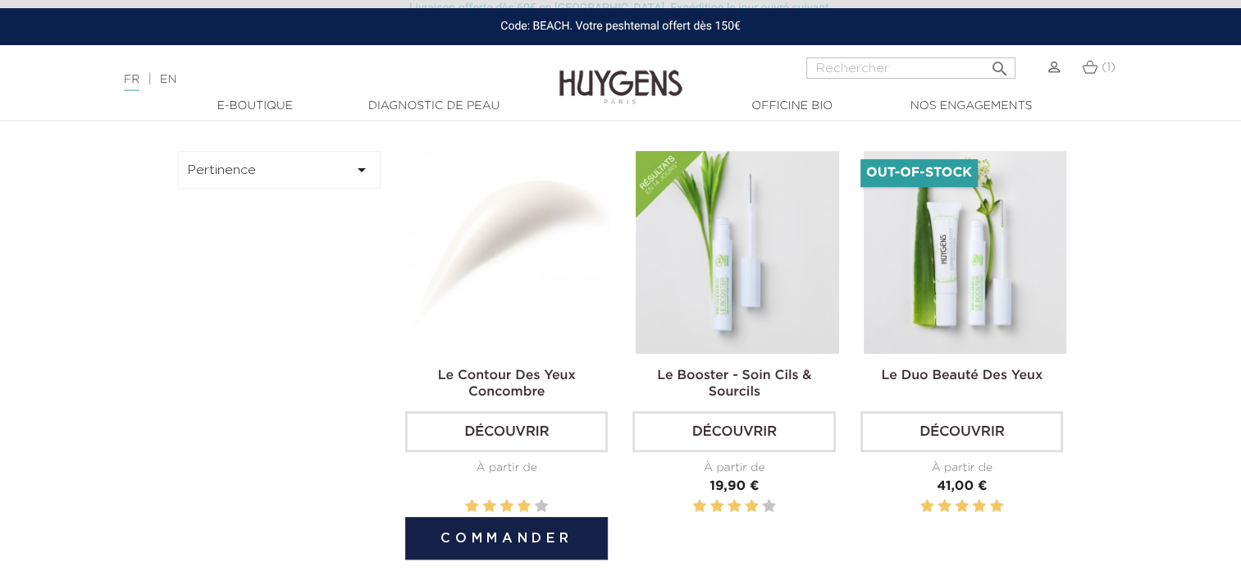
scroll to position [476, 0]
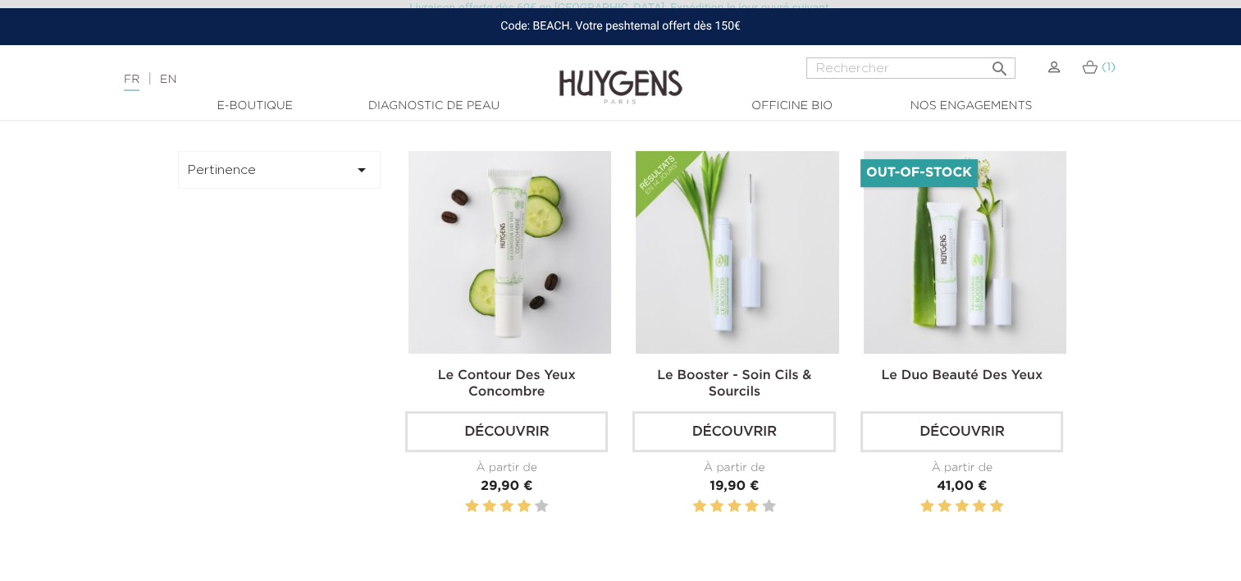
click at [1082, 65] on img at bounding box center [1090, 67] width 16 height 14
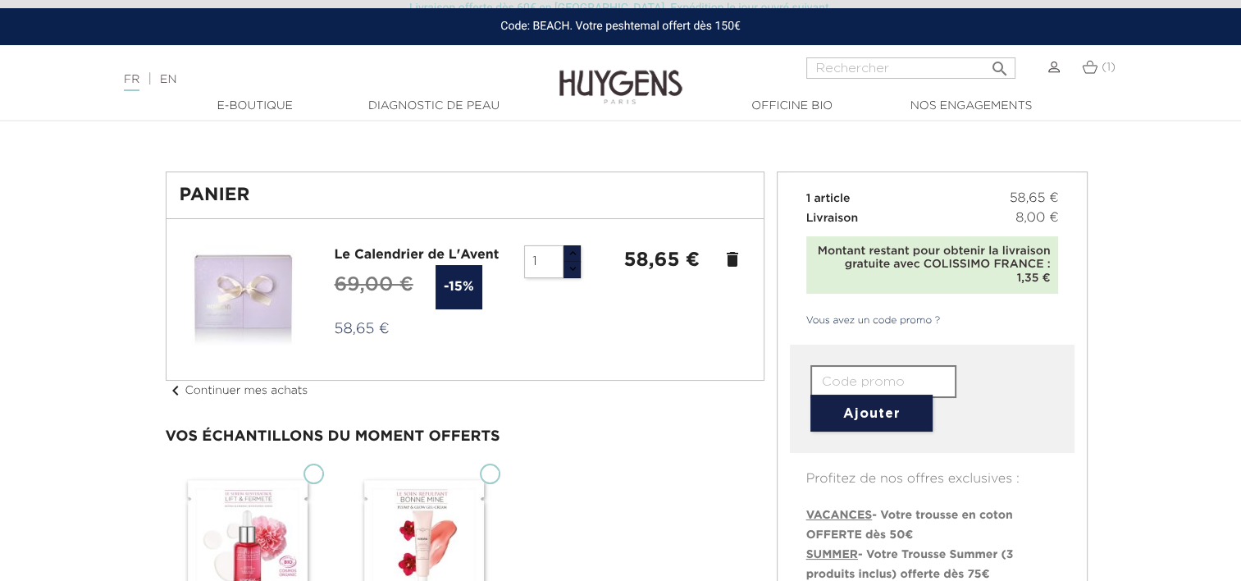
scroll to position [29, 0]
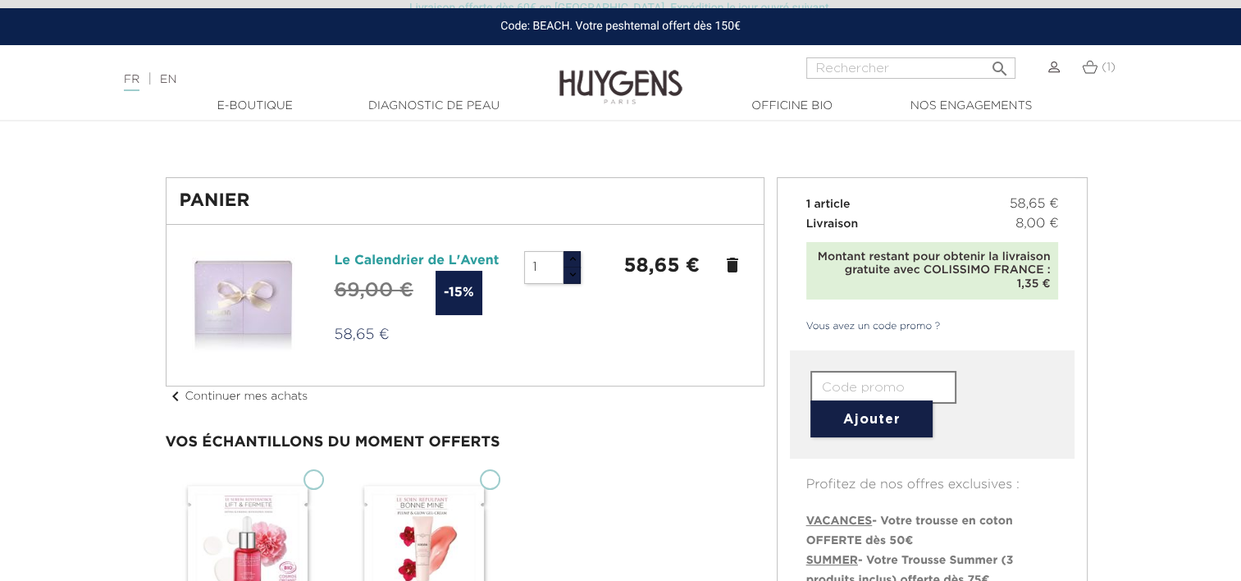
click at [418, 262] on link "Le Calendrier de L'Avent" at bounding box center [417, 260] width 165 height 13
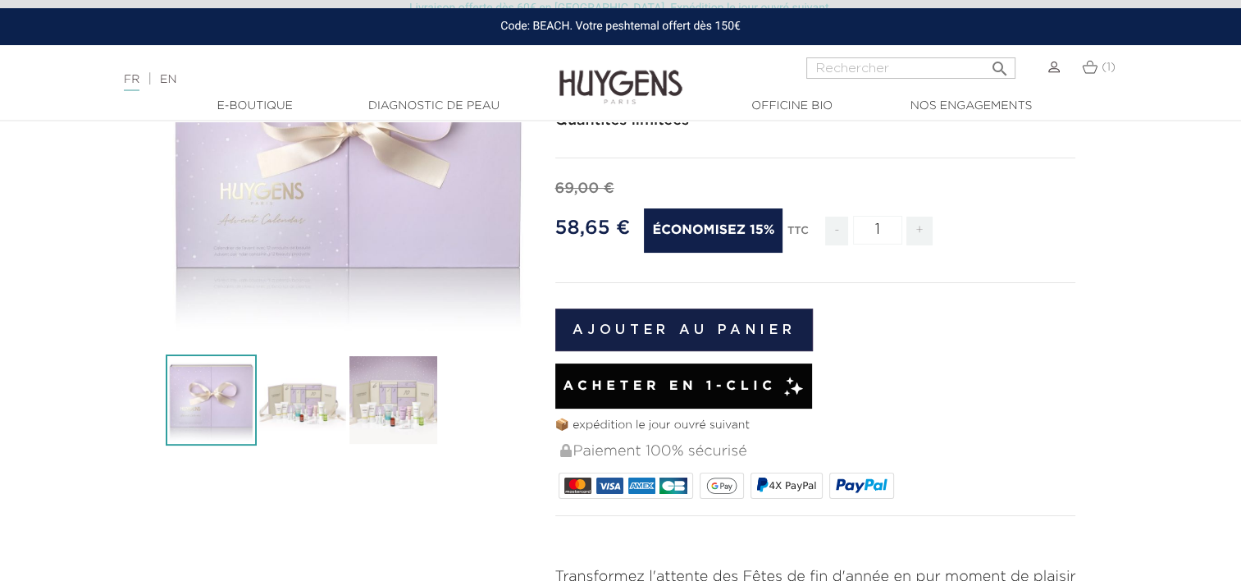
scroll to position [241, 0]
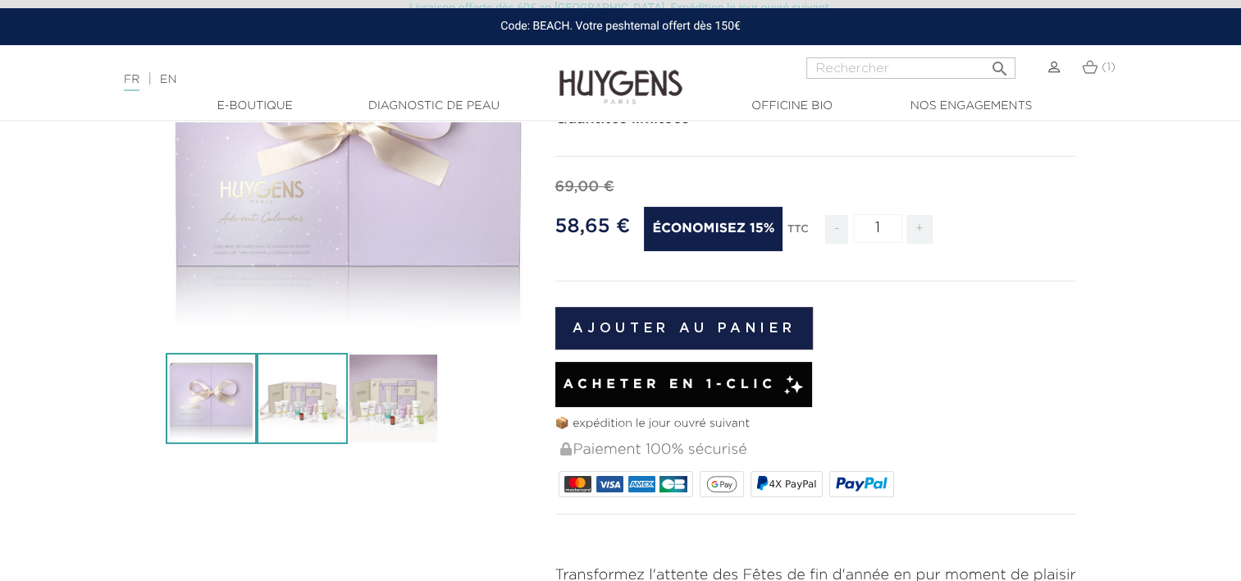
click at [316, 392] on img at bounding box center [302, 398] width 91 height 91
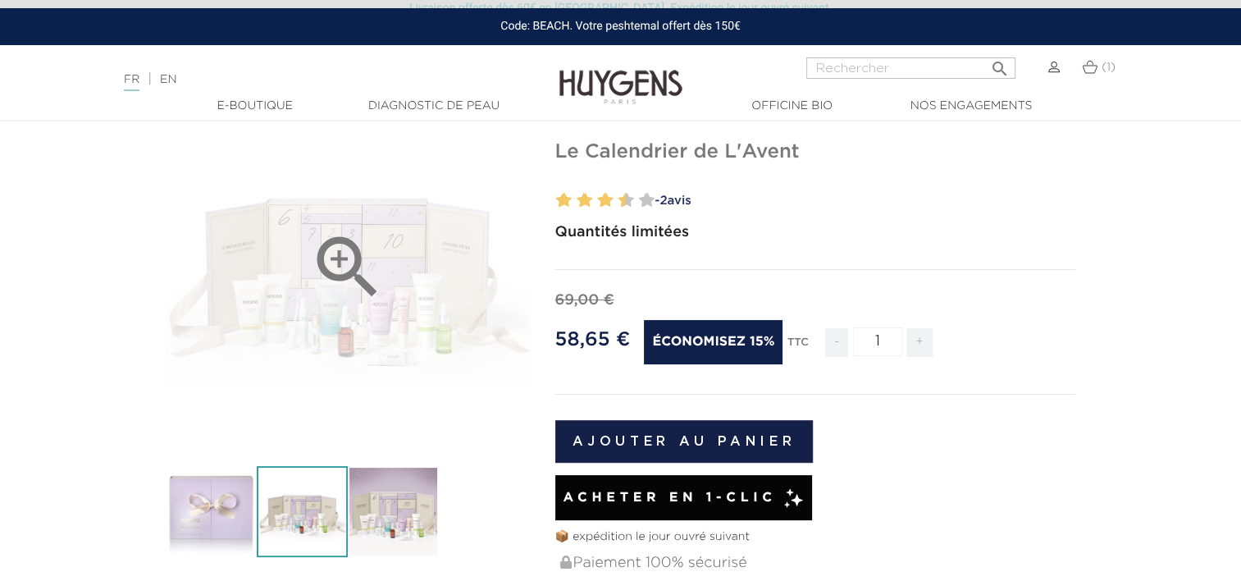
scroll to position [120, 0]
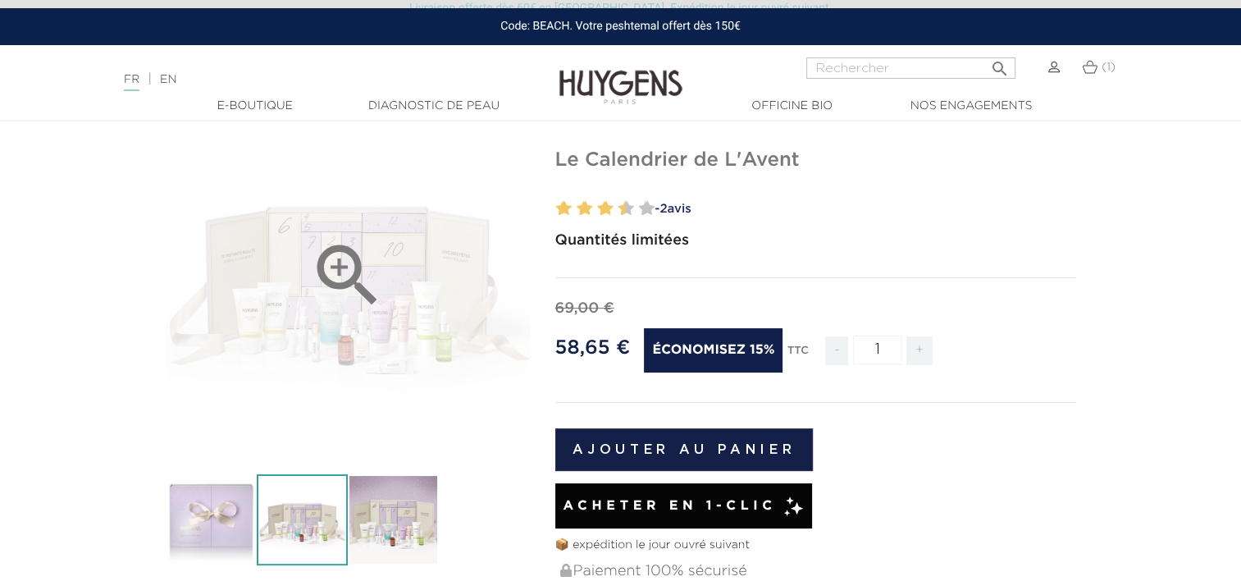
click at [377, 281] on icon "" at bounding box center [348, 276] width 82 height 82
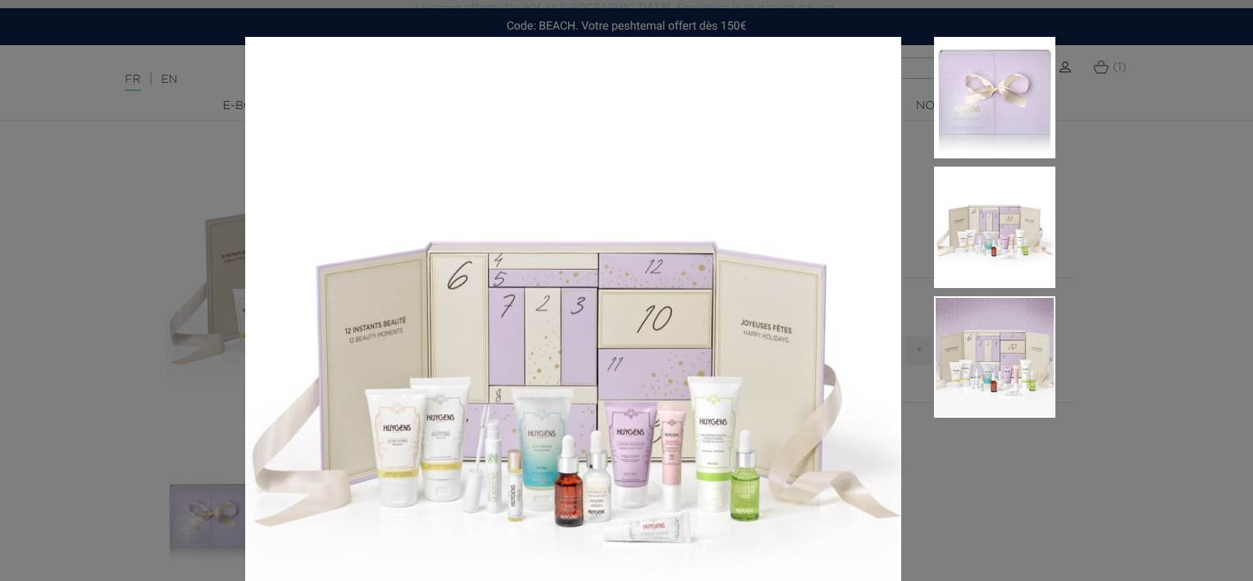
click at [1023, 495] on aside at bounding box center [978, 383] width 154 height 693
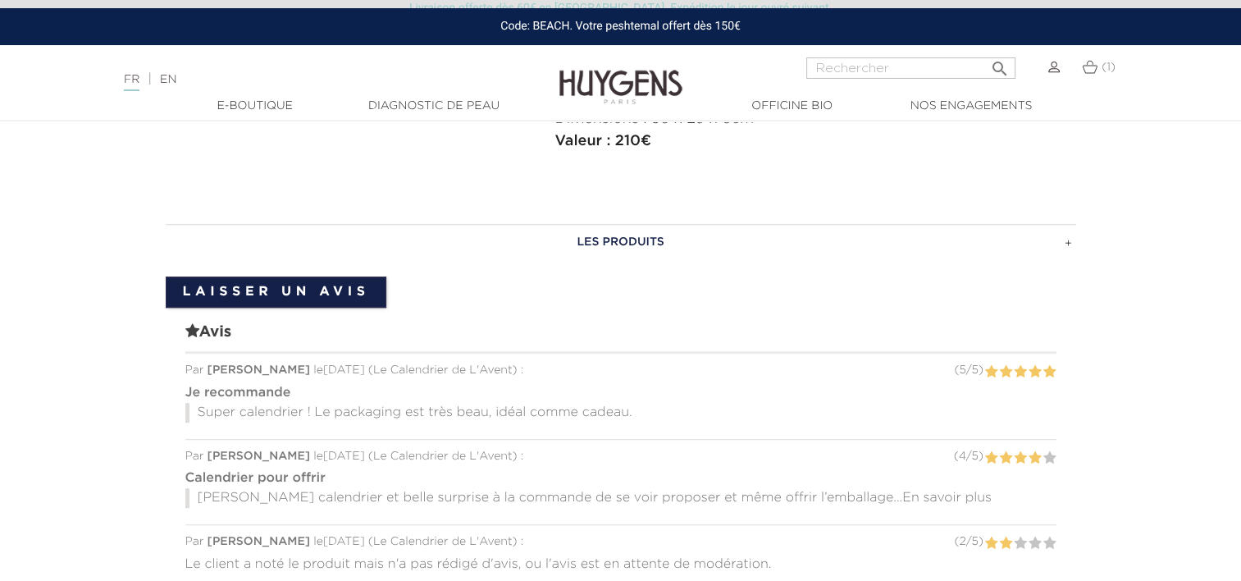
scroll to position [932, 0]
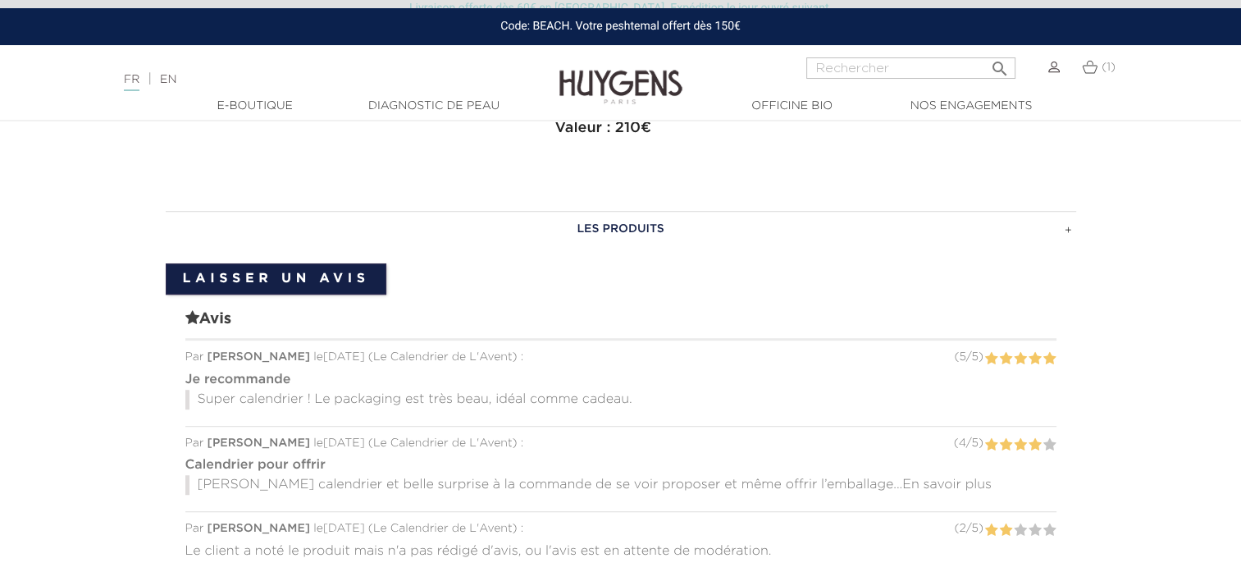
click at [692, 220] on h3 "LES PRODUITS" at bounding box center [621, 229] width 910 height 36
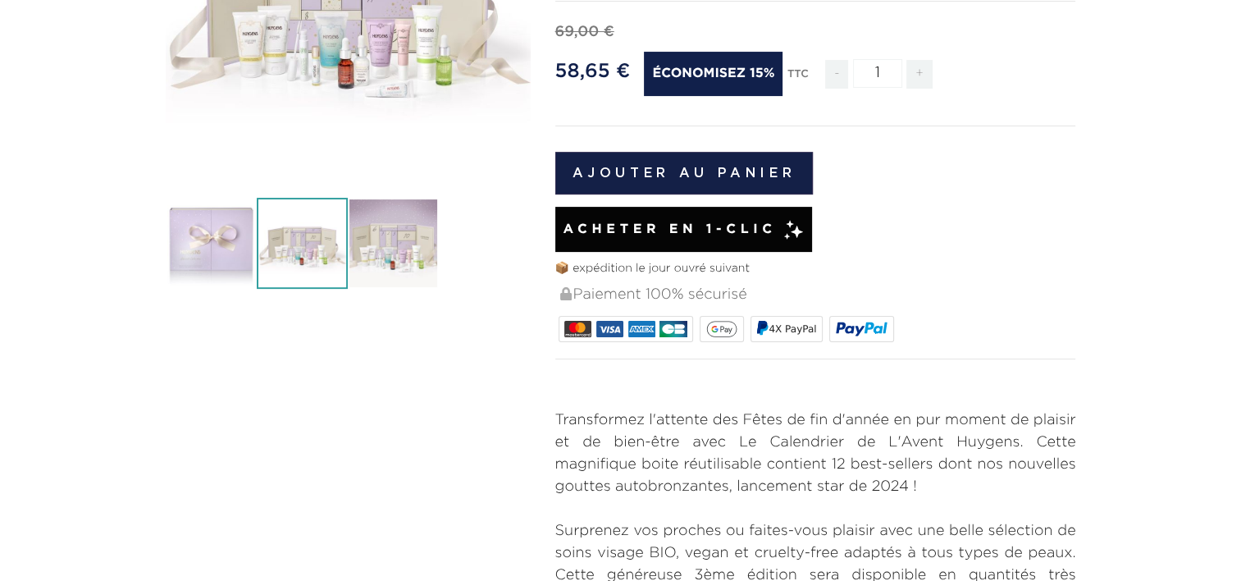
scroll to position [0, 0]
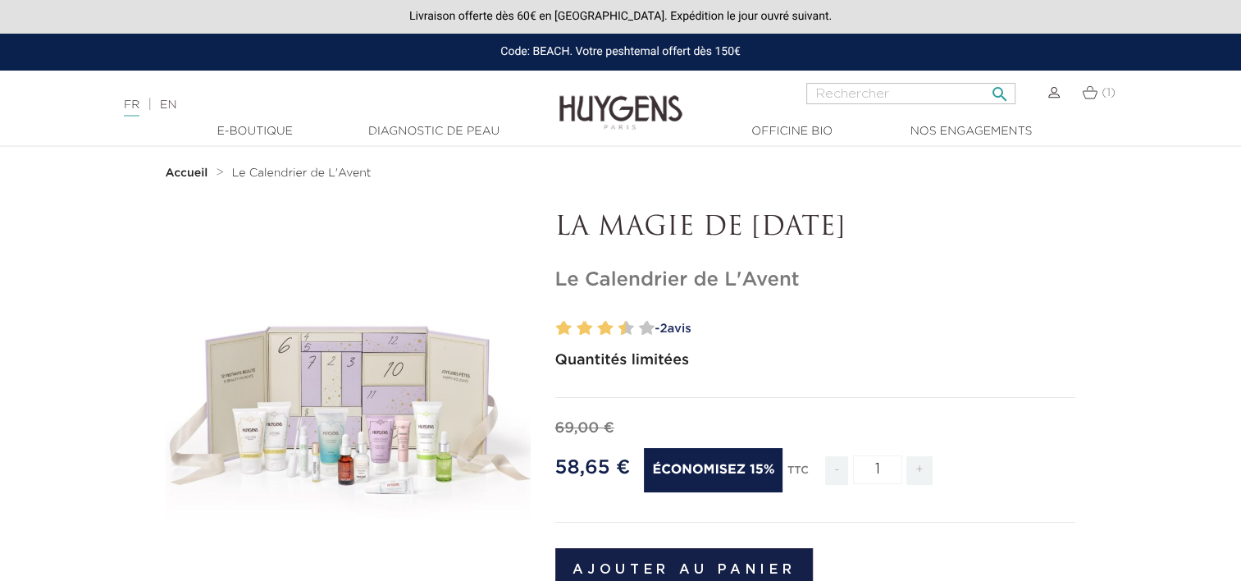
click at [914, 92] on input "Rechercher" at bounding box center [910, 93] width 209 height 21
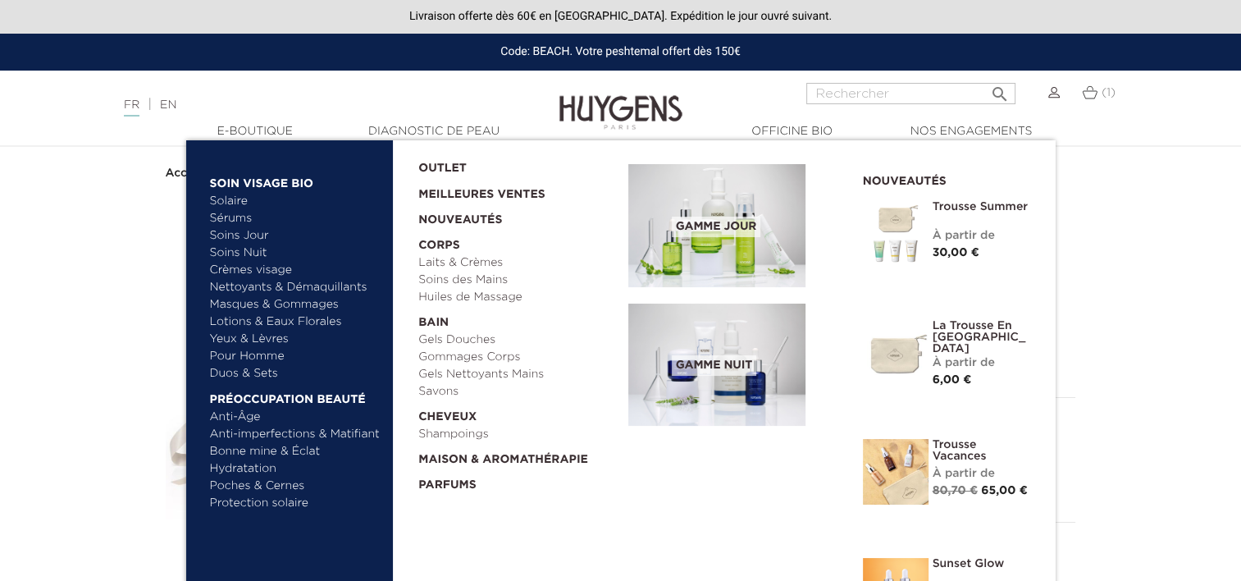
click at [261, 334] on link "Yeux & Lèvres" at bounding box center [295, 339] width 171 height 17
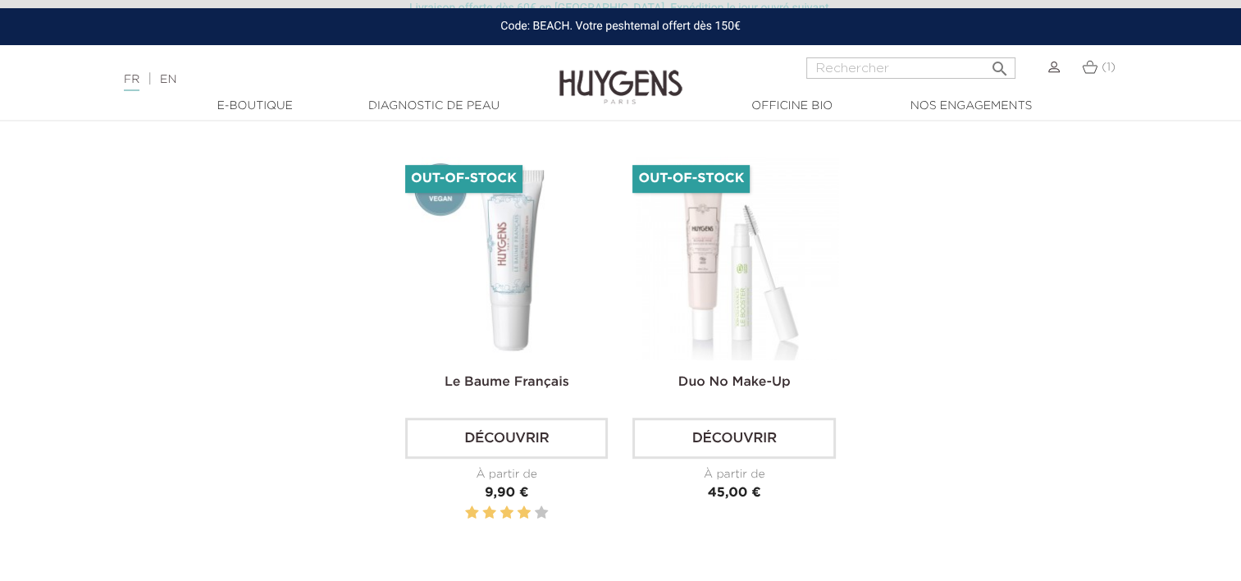
scroll to position [895, 0]
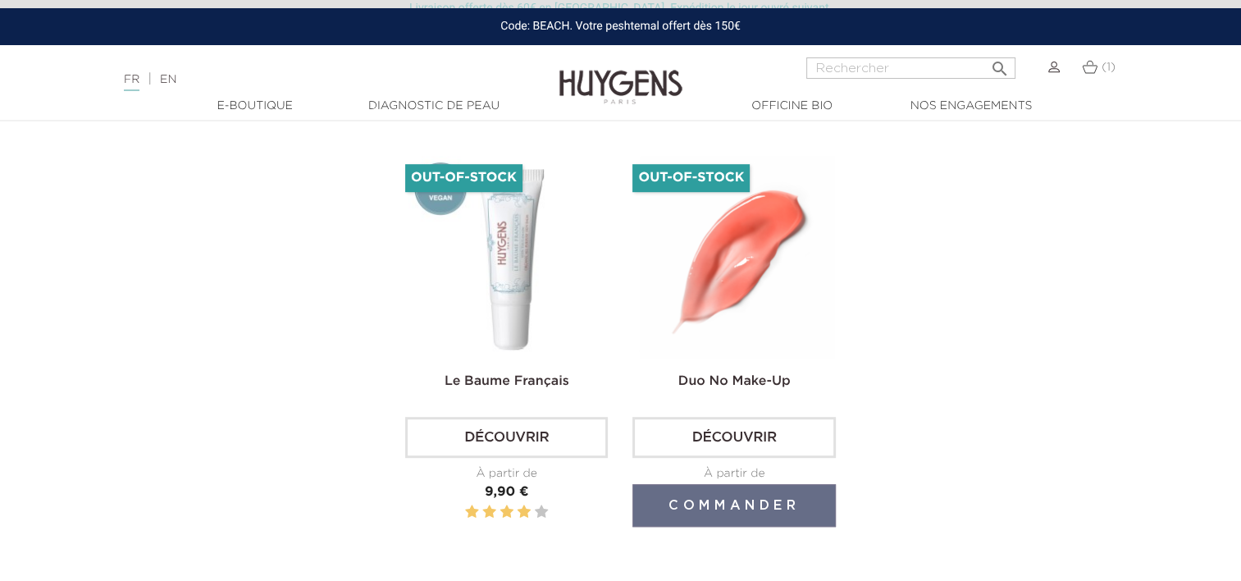
click at [749, 259] on img at bounding box center [737, 257] width 203 height 203
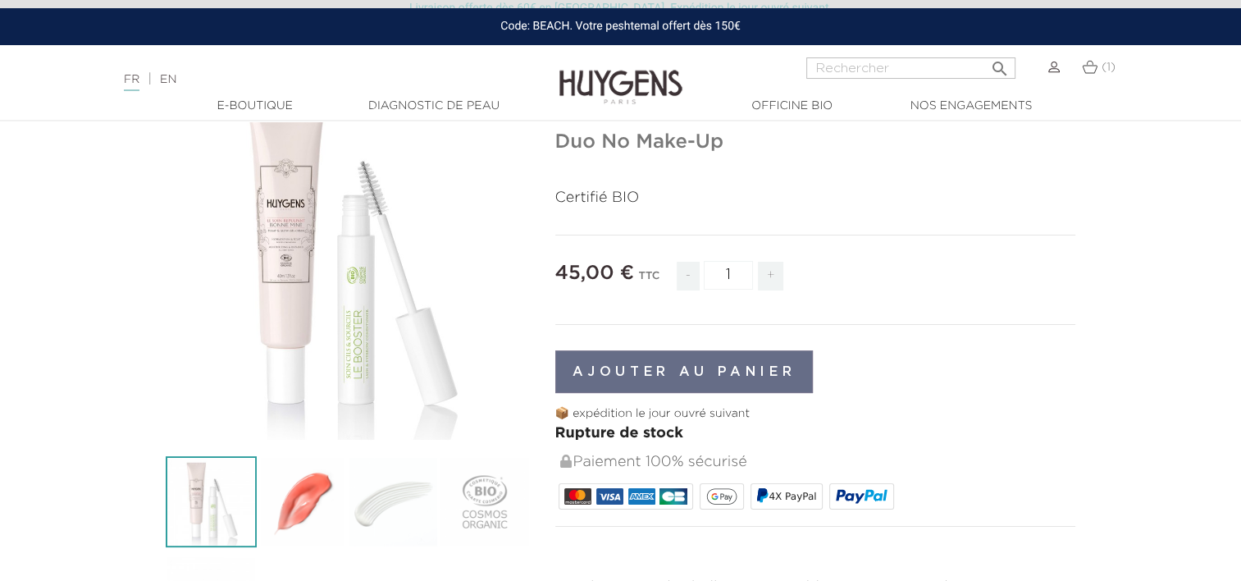
scroll to position [138, 0]
click at [309, 499] on img at bounding box center [302, 501] width 91 height 91
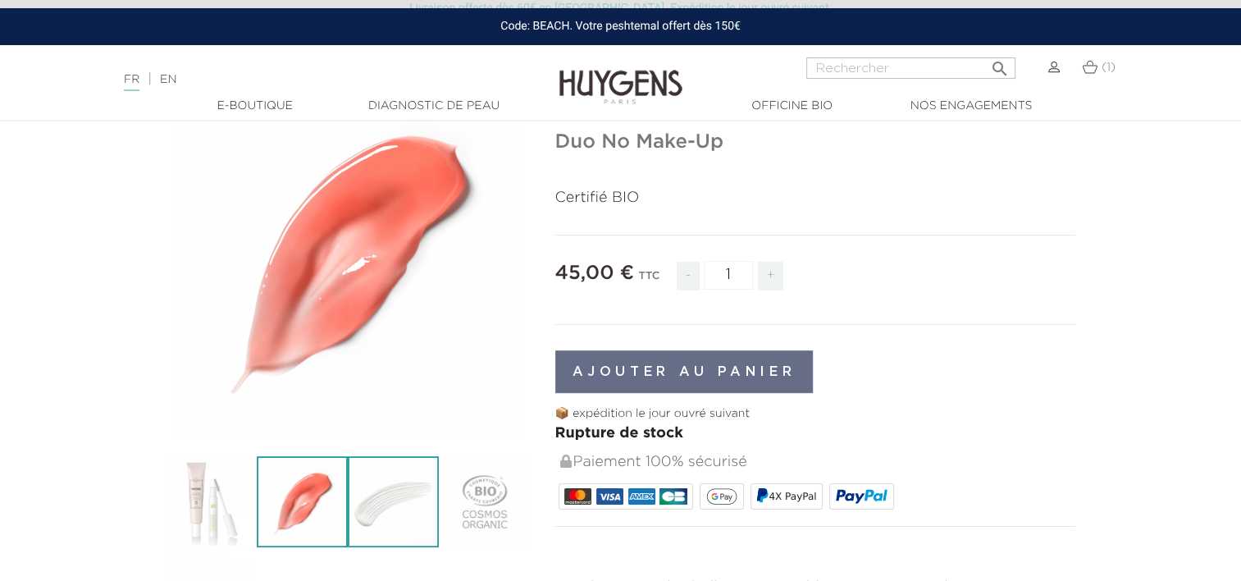
click at [373, 503] on img at bounding box center [393, 501] width 91 height 91
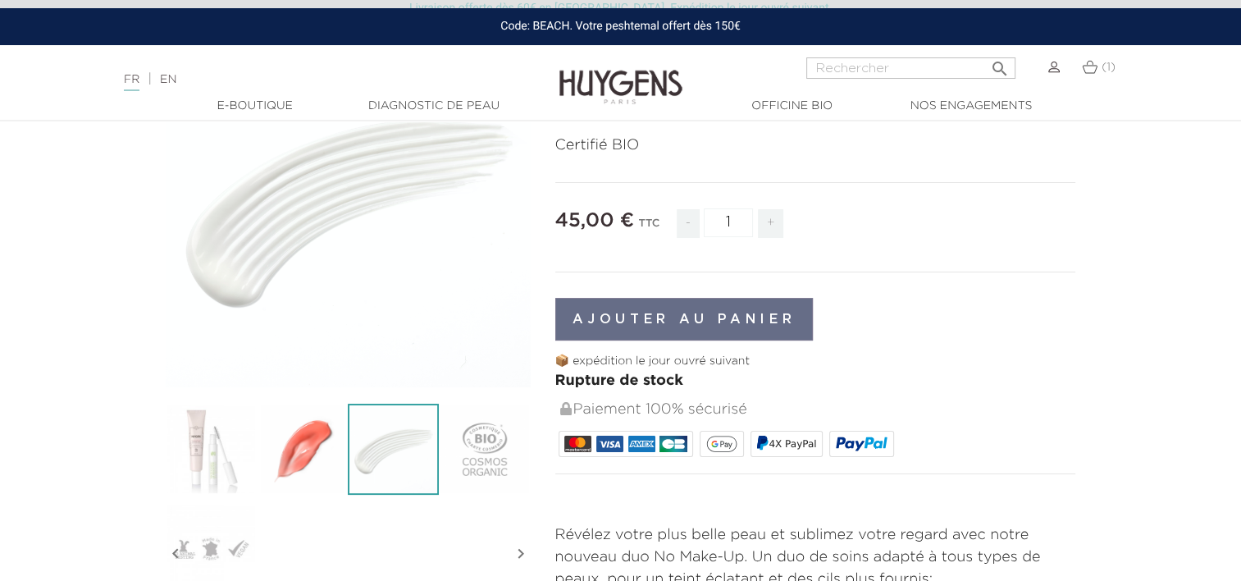
scroll to position [0, 0]
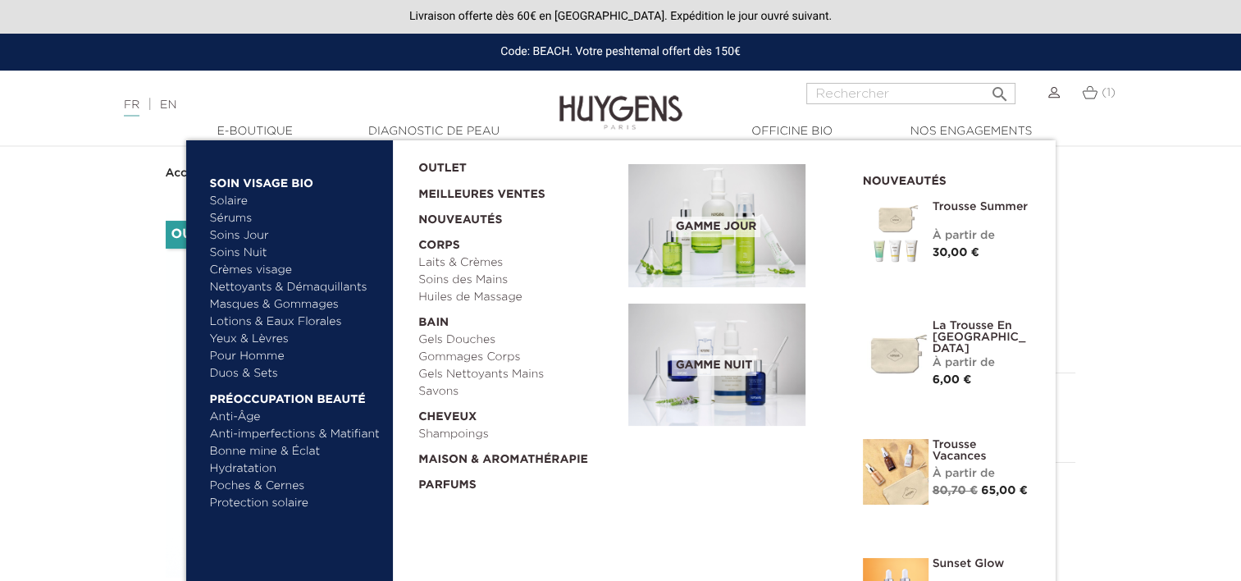
click at [250, 485] on link "Poches & Cernes" at bounding box center [295, 485] width 171 height 17
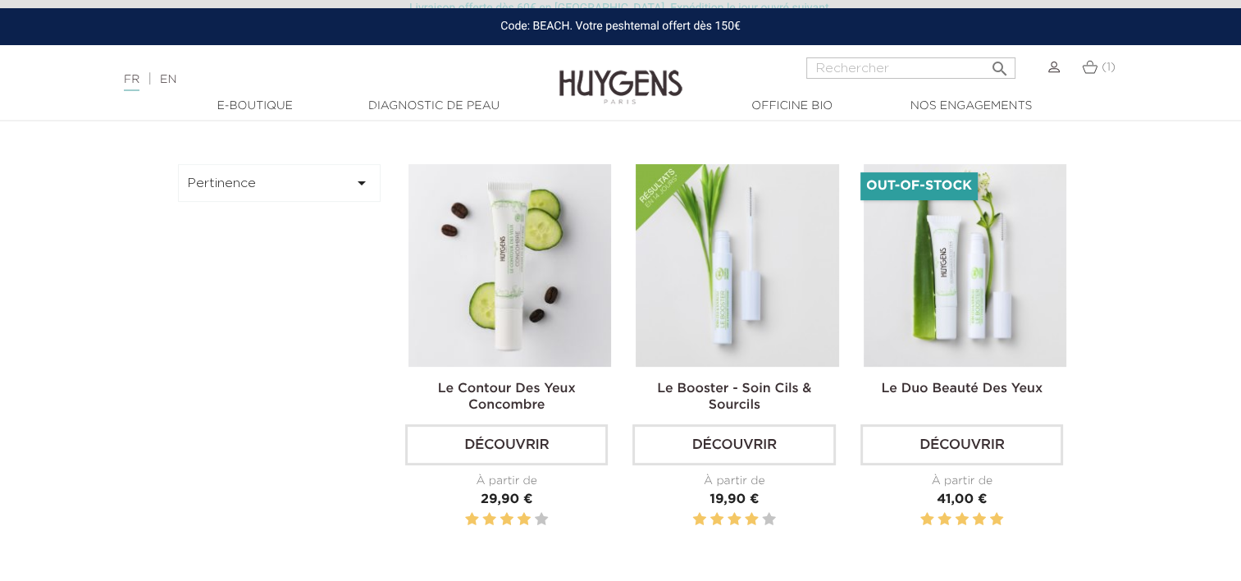
scroll to position [461, 0]
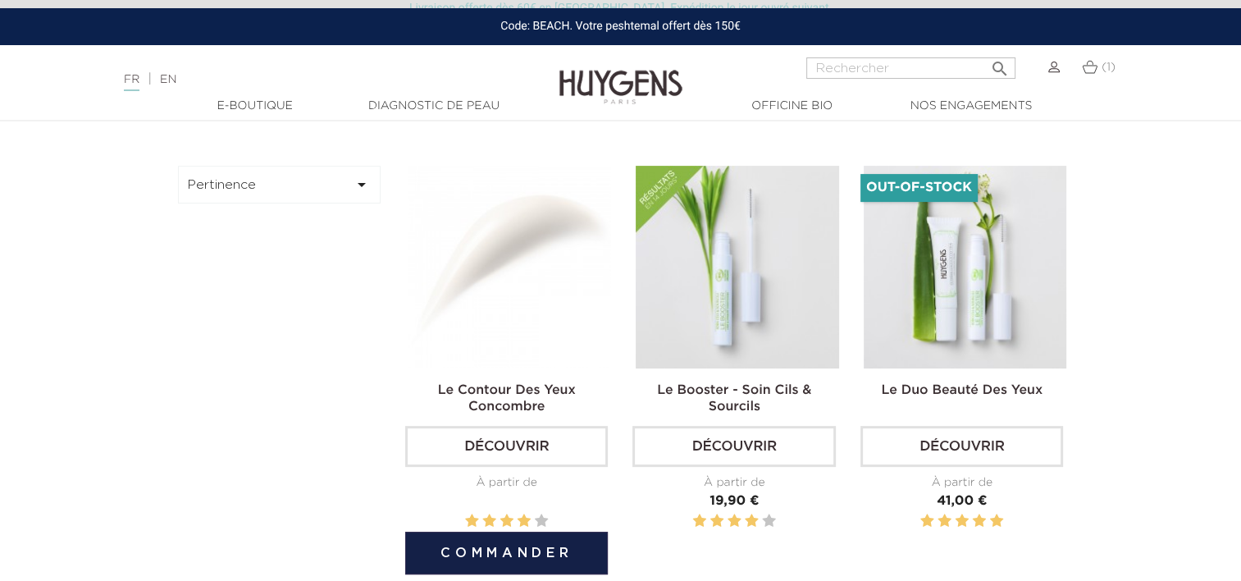
click at [486, 276] on img at bounding box center [509, 267] width 203 height 203
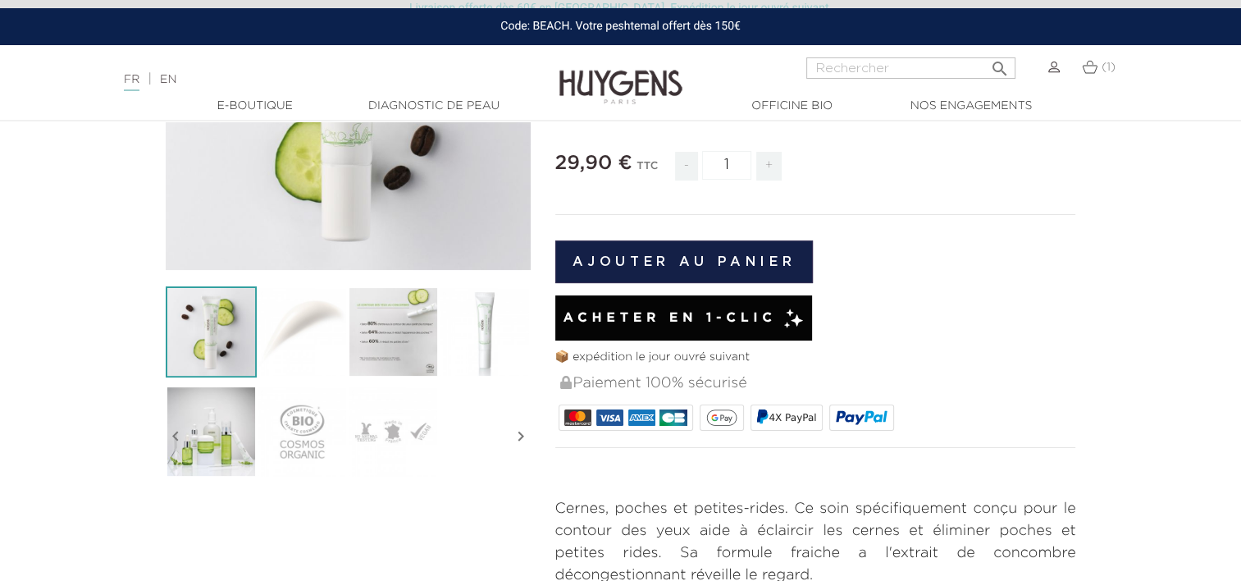
scroll to position [282, 0]
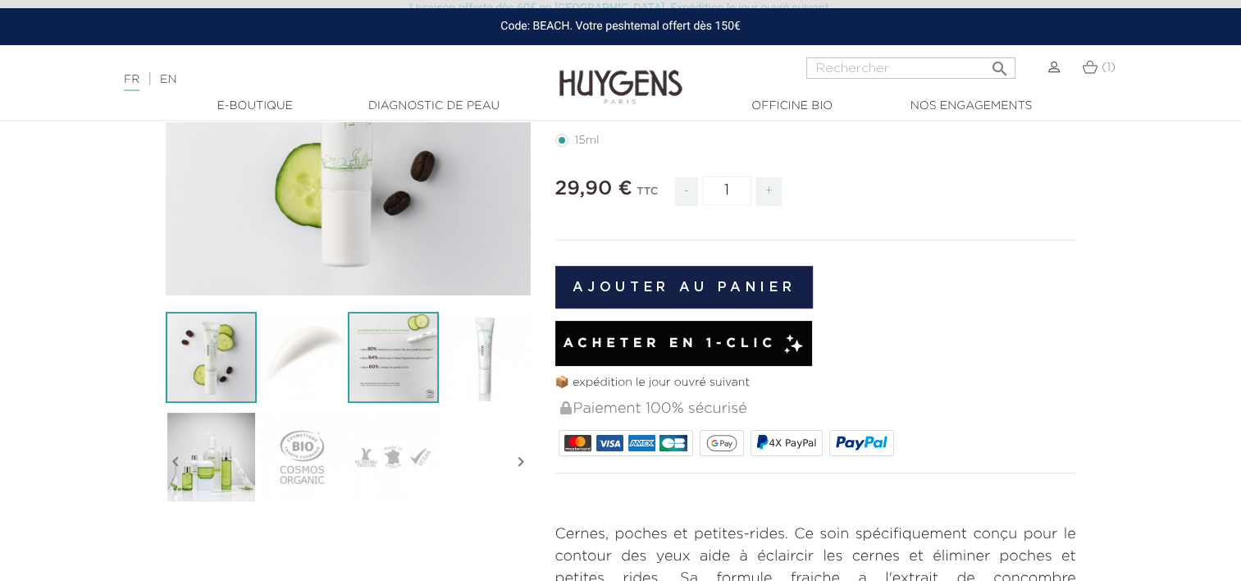
click at [388, 347] on img at bounding box center [393, 357] width 91 height 91
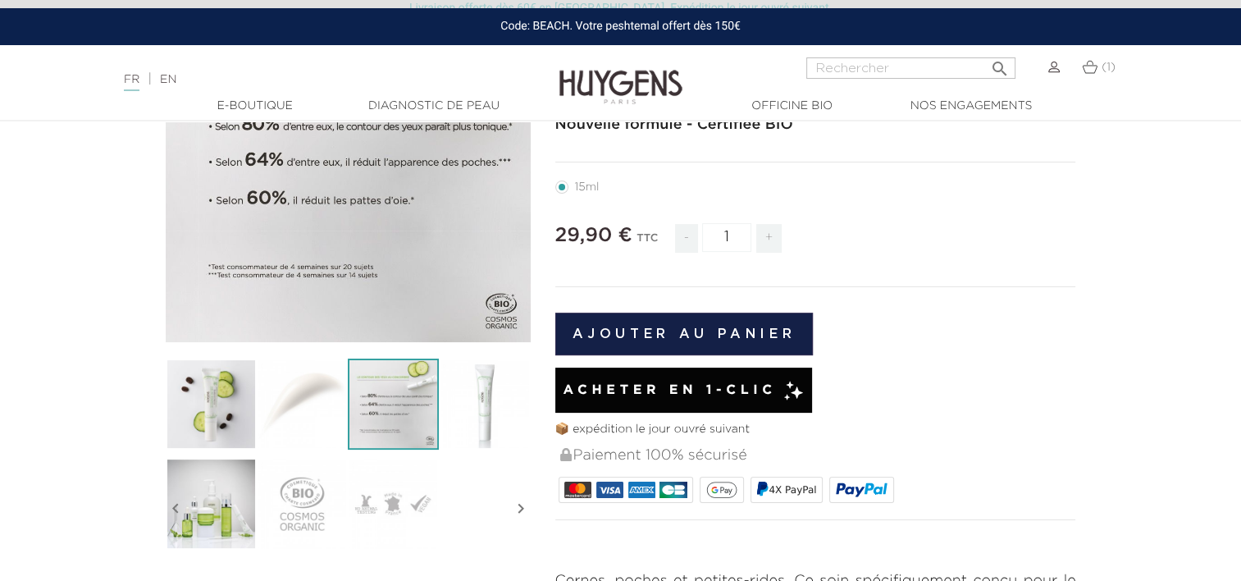
scroll to position [243, 0]
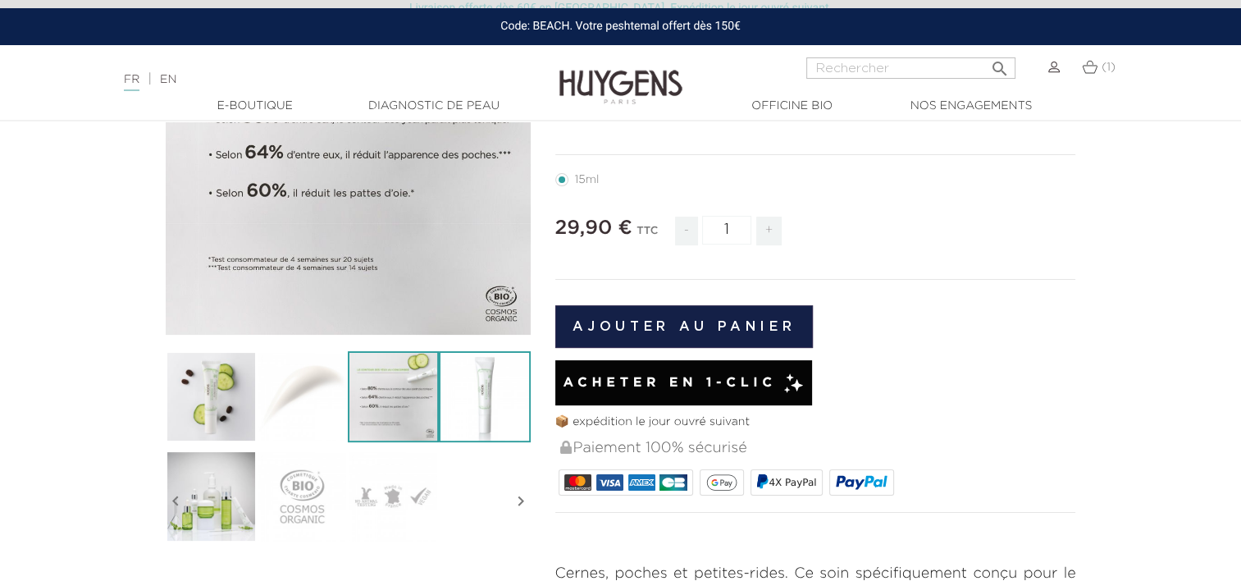
click at [461, 370] on img at bounding box center [484, 396] width 91 height 91
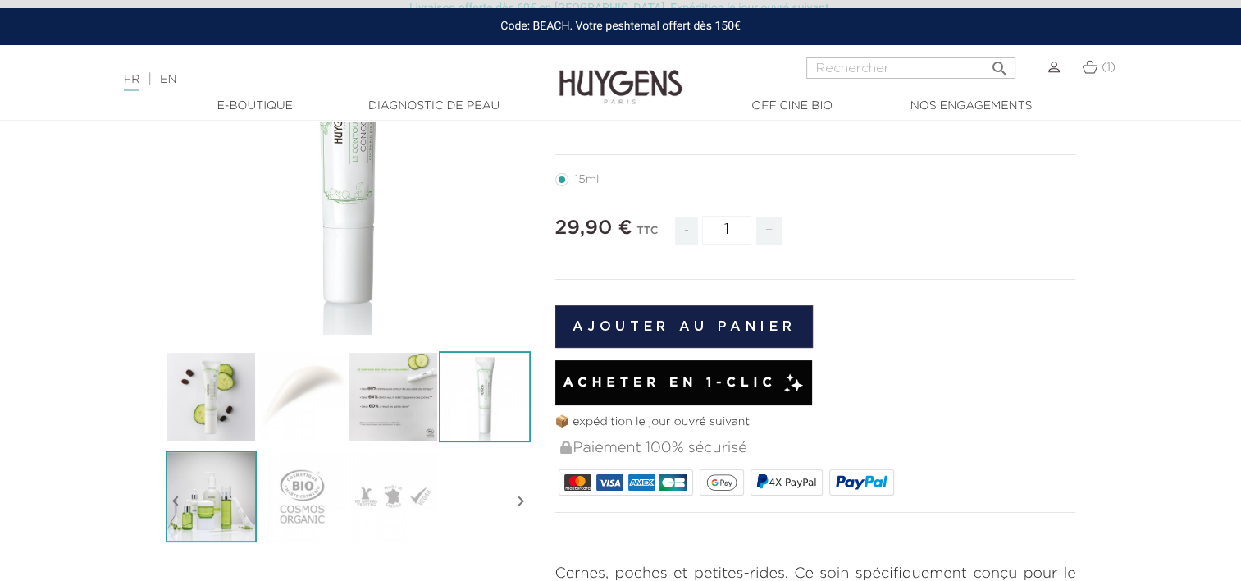
click at [243, 509] on img at bounding box center [211, 495] width 91 height 91
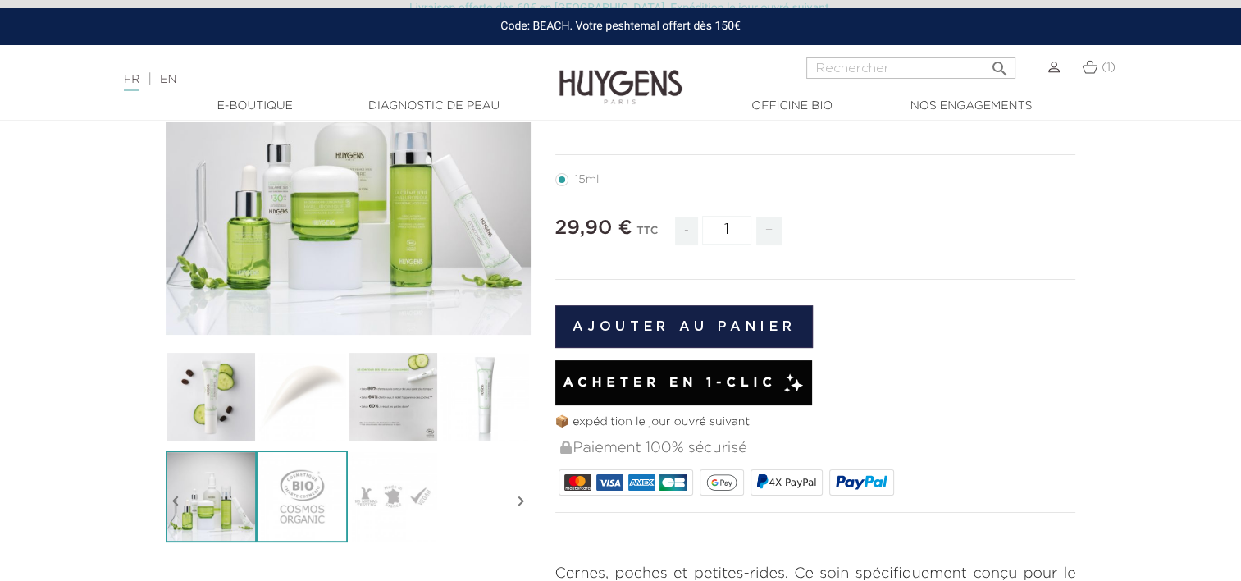
click at [320, 487] on img at bounding box center [302, 495] width 91 height 91
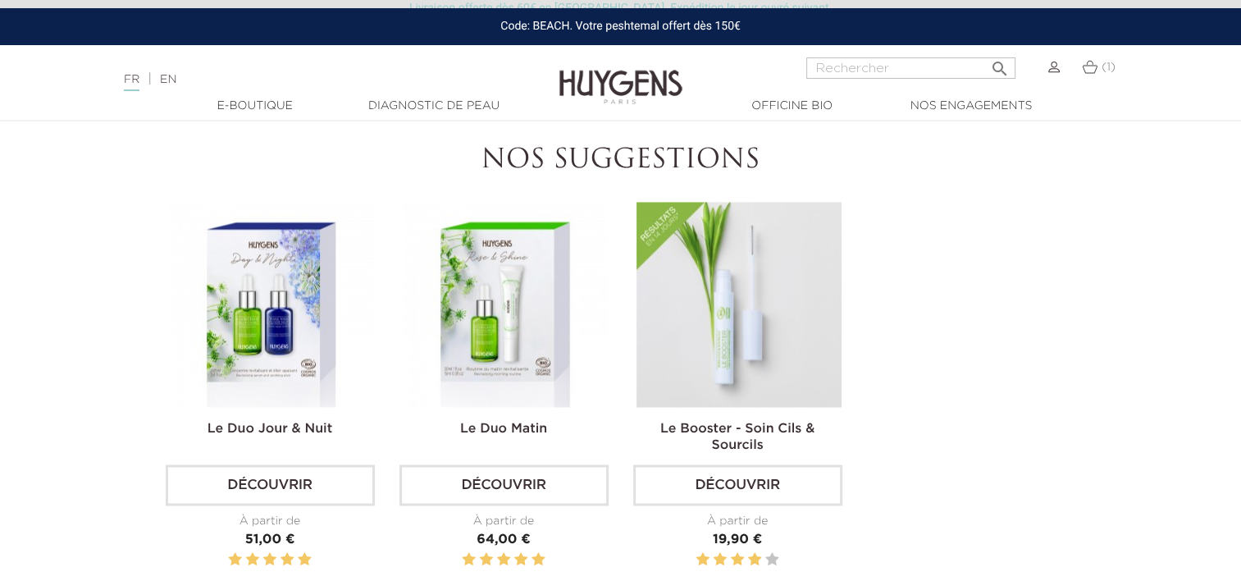
scroll to position [2515, 0]
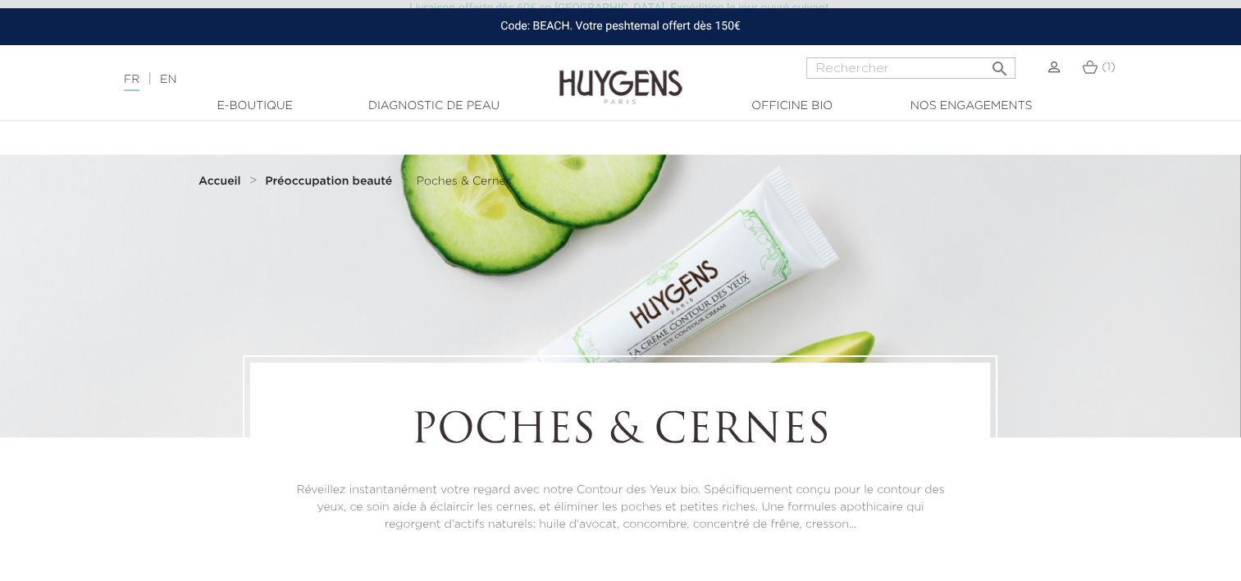
scroll to position [461, 0]
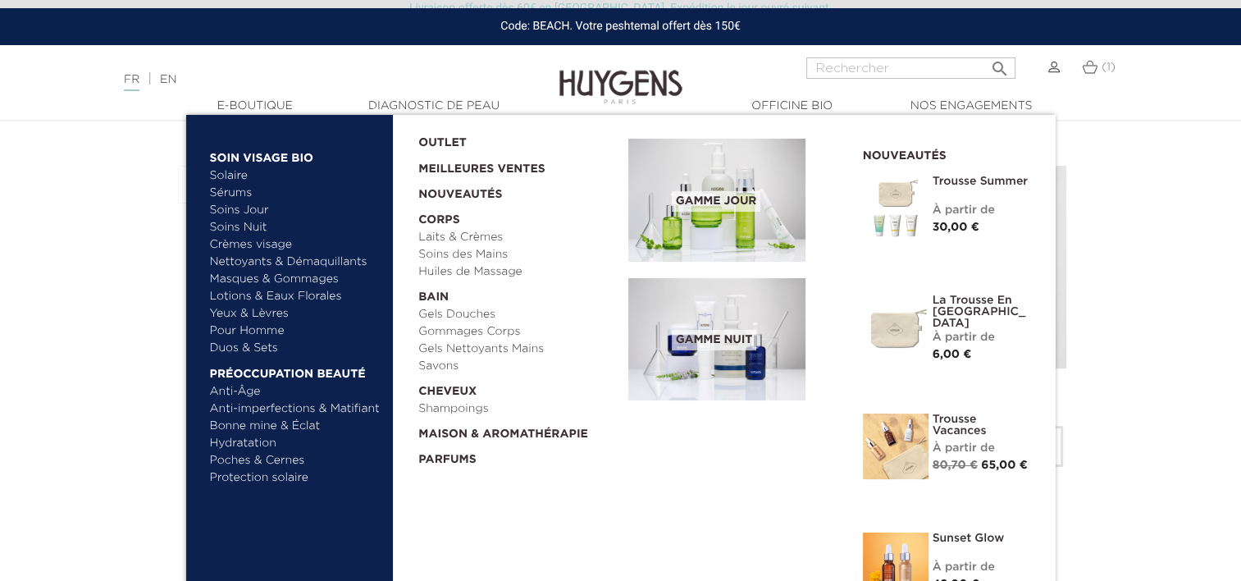
click at [253, 262] on link "Nettoyants & Démaquillants" at bounding box center [295, 261] width 171 height 17
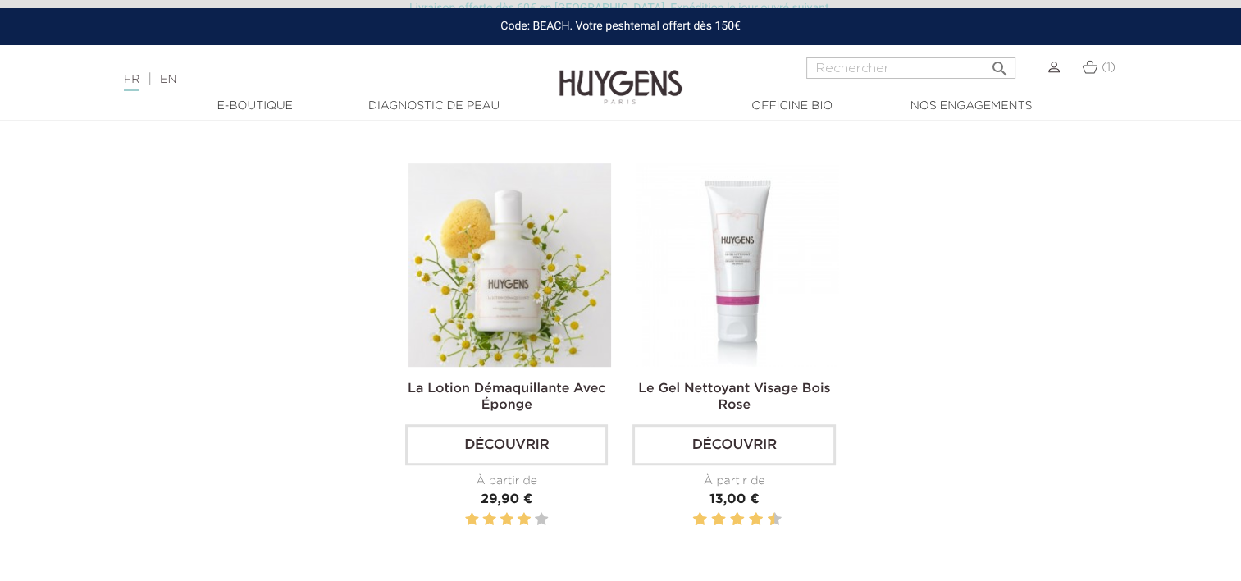
scroll to position [948, 0]
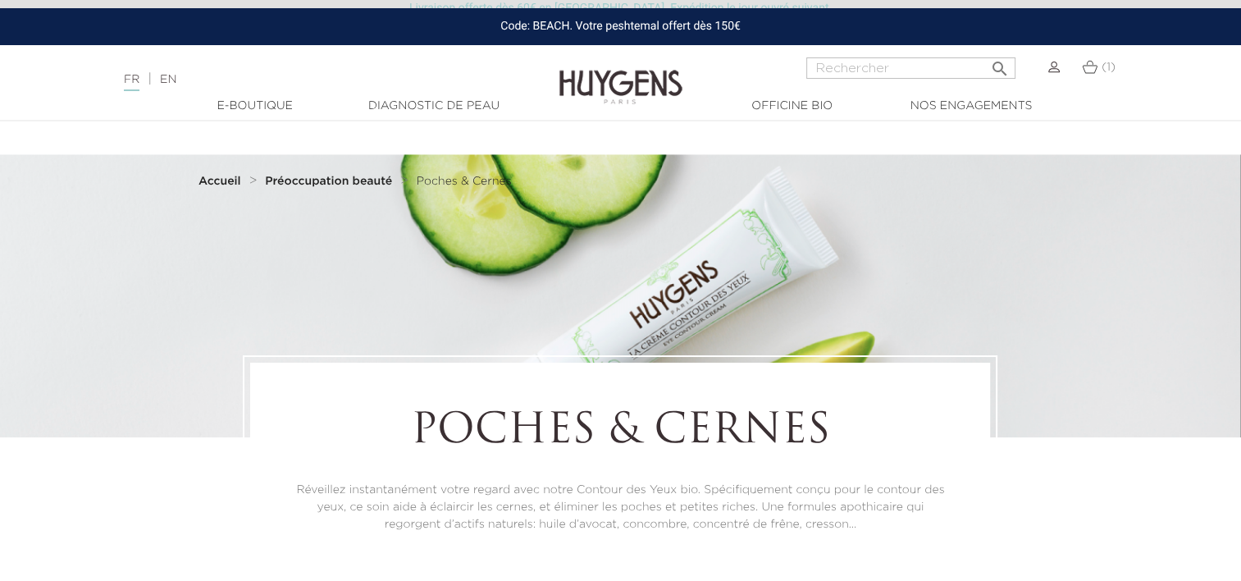
scroll to position [461, 0]
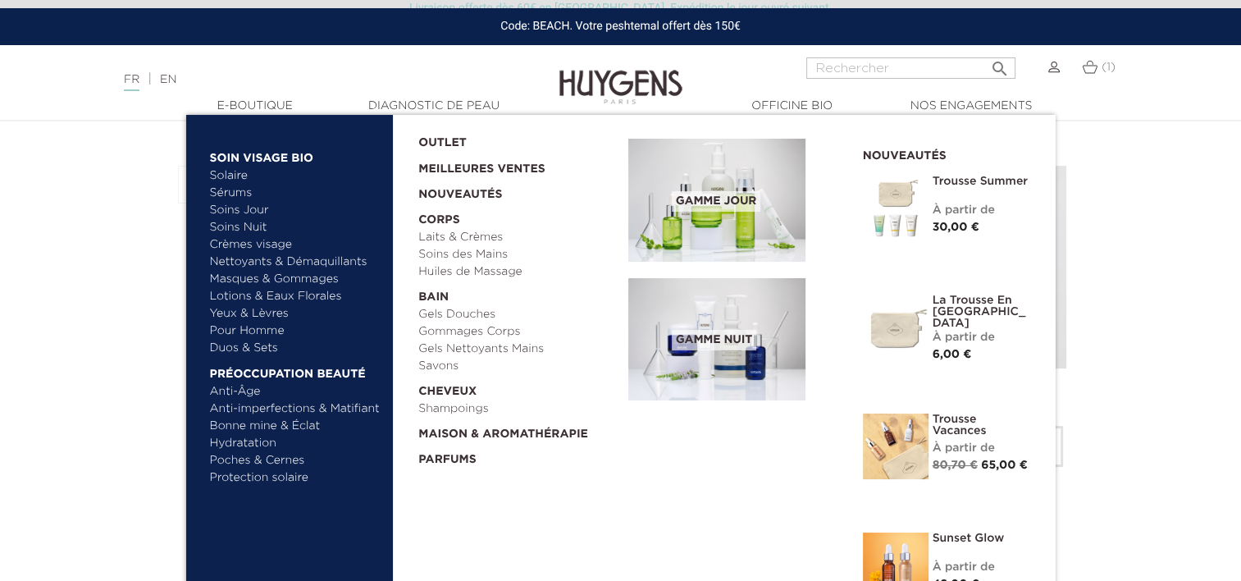
click at [252, 330] on link "Pour Homme" at bounding box center [295, 330] width 171 height 17
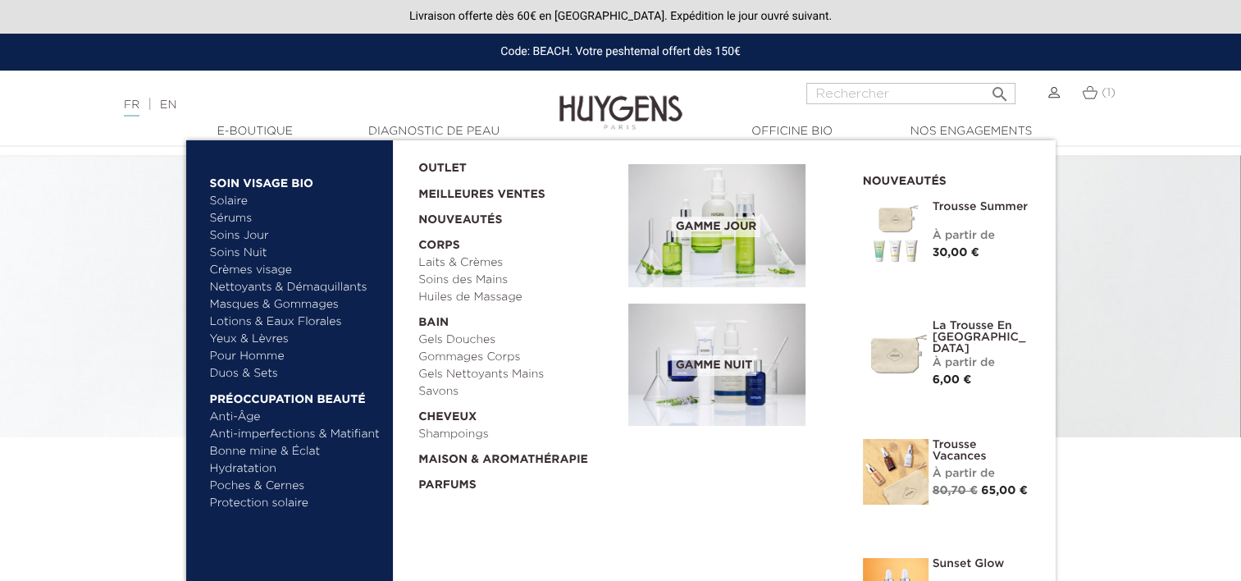
click at [260, 376] on link "Duos & Sets" at bounding box center [295, 373] width 171 height 17
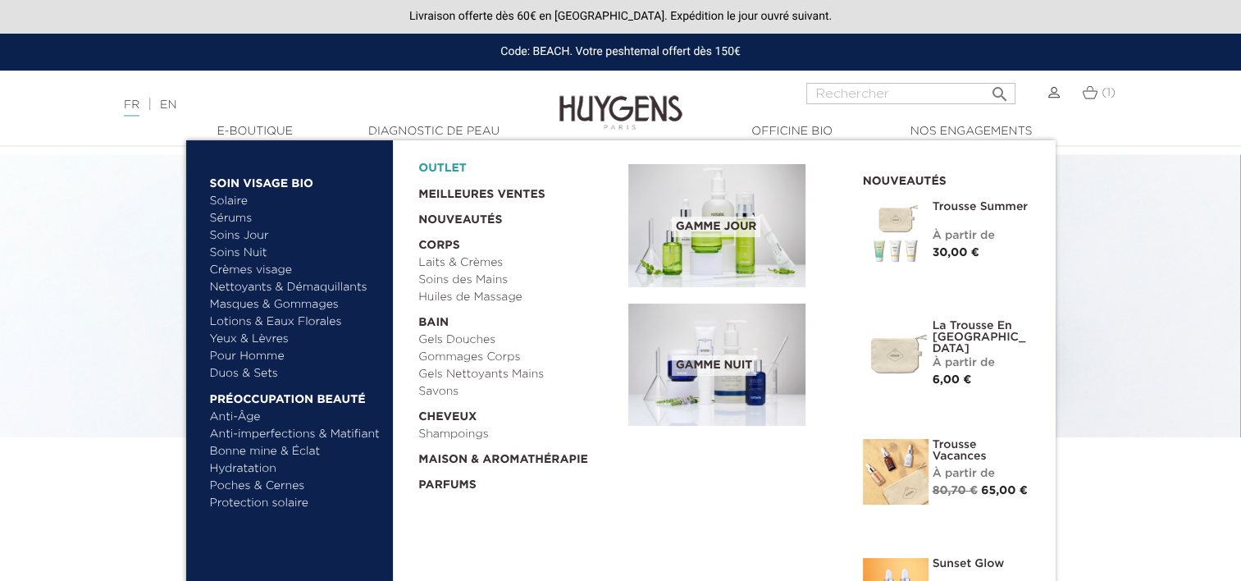
click at [449, 159] on link "OUTLET" at bounding box center [510, 164] width 184 height 25
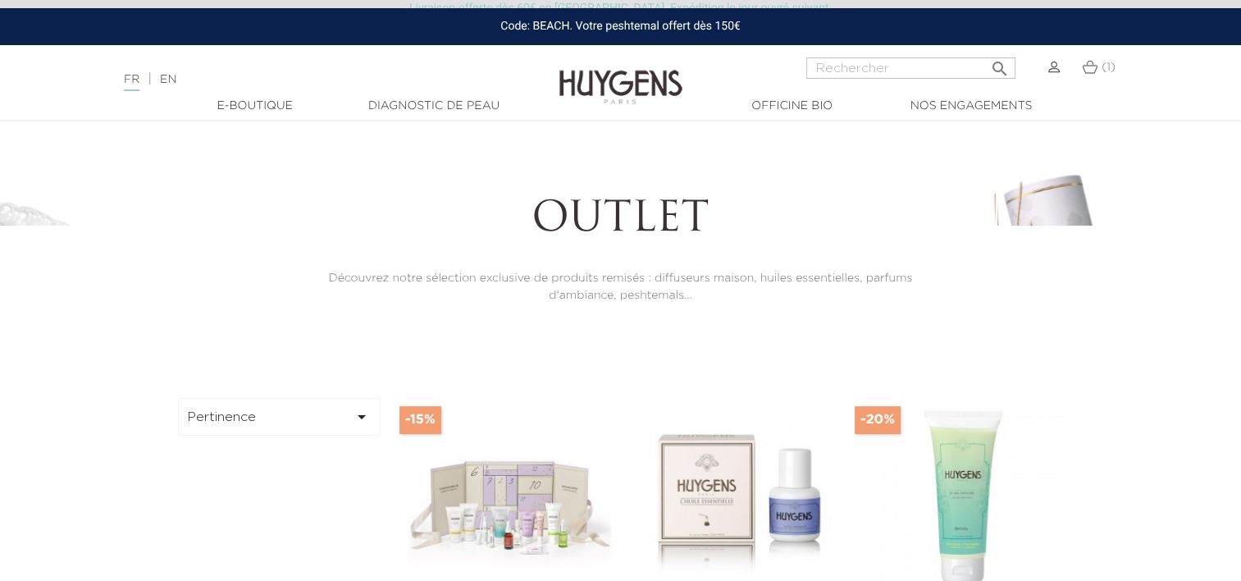
scroll to position [213, 0]
click at [477, 484] on img at bounding box center [509, 497] width 203 height 203
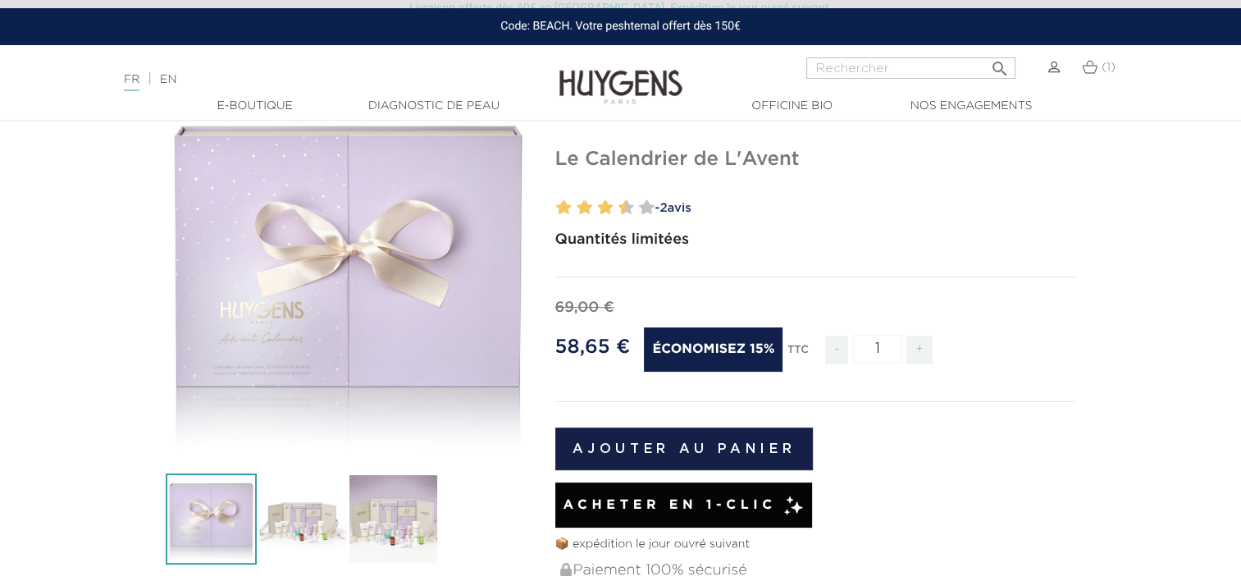
scroll to position [121, 0]
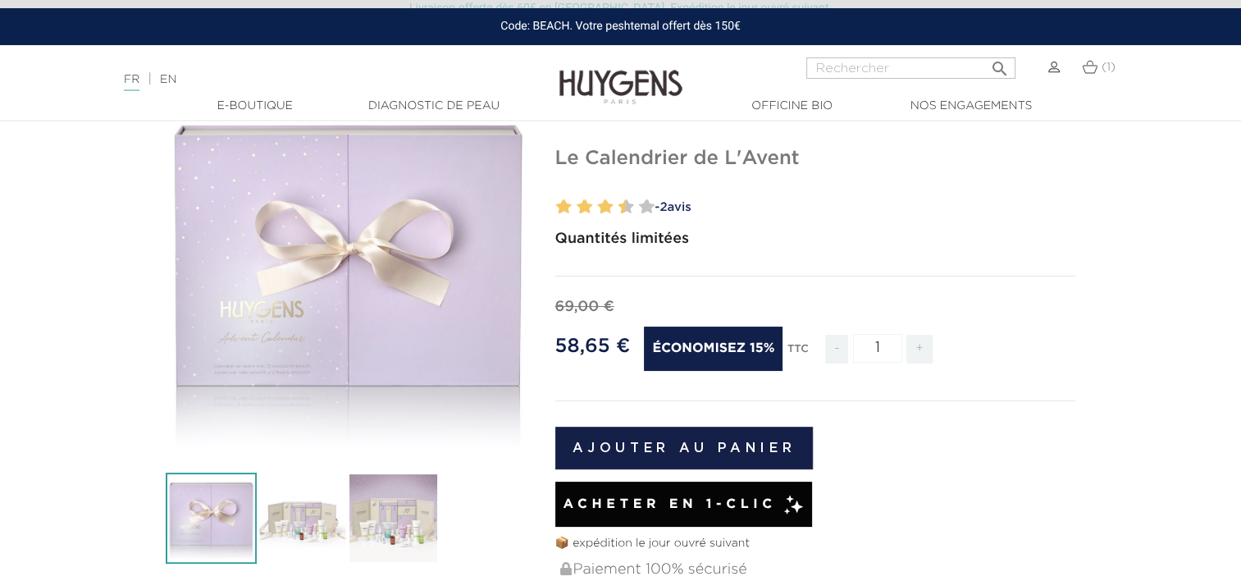
click at [922, 343] on span "+" at bounding box center [919, 349] width 26 height 29
click at [833, 351] on span "-" at bounding box center [836, 349] width 23 height 29
type input "1"
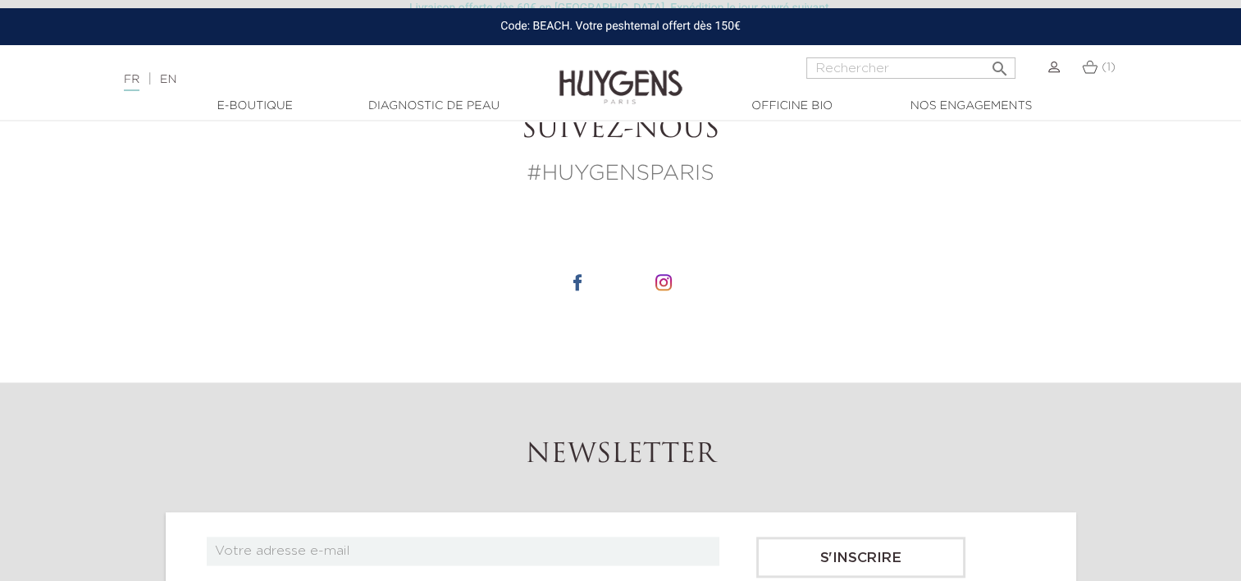
scroll to position [1521, 0]
